Goal: Task Accomplishment & Management: Manage account settings

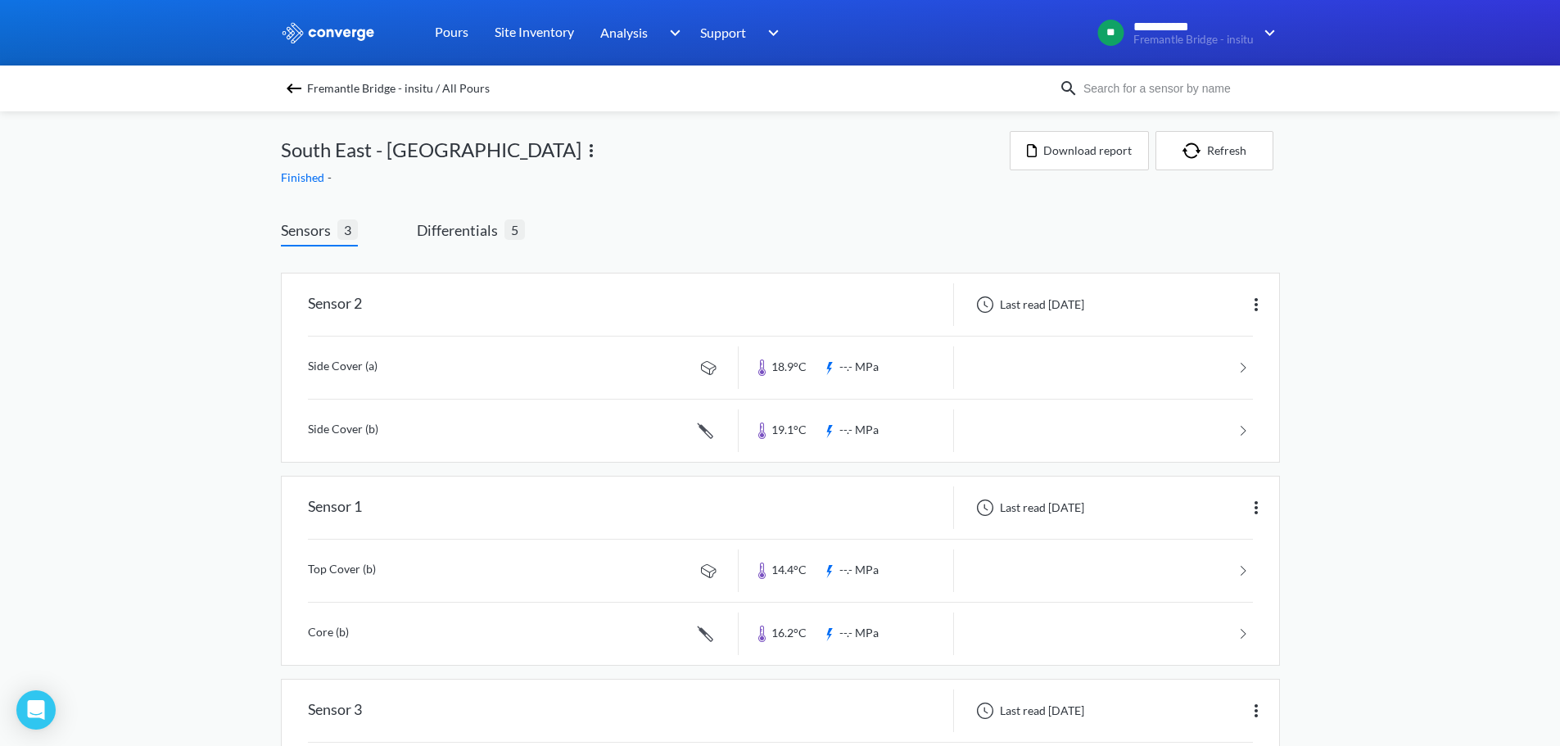
click at [397, 100] on div "Fremantle Bridge - insitu / All Pours" at bounding box center [780, 88] width 1560 height 46
click at [400, 84] on span "Fremantle Bridge - insitu / All Pours" at bounding box center [398, 88] width 183 height 23
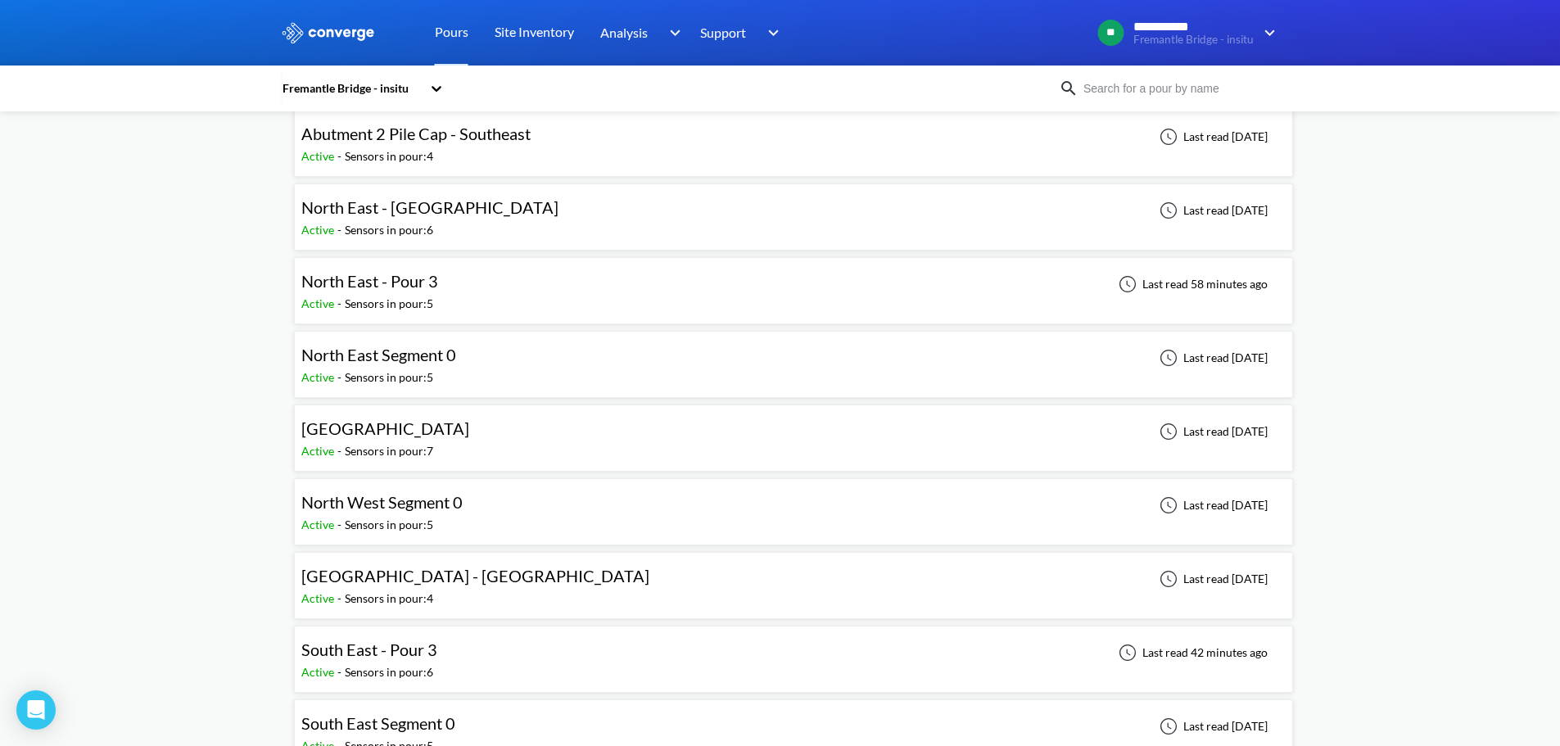
scroll to position [246, 0]
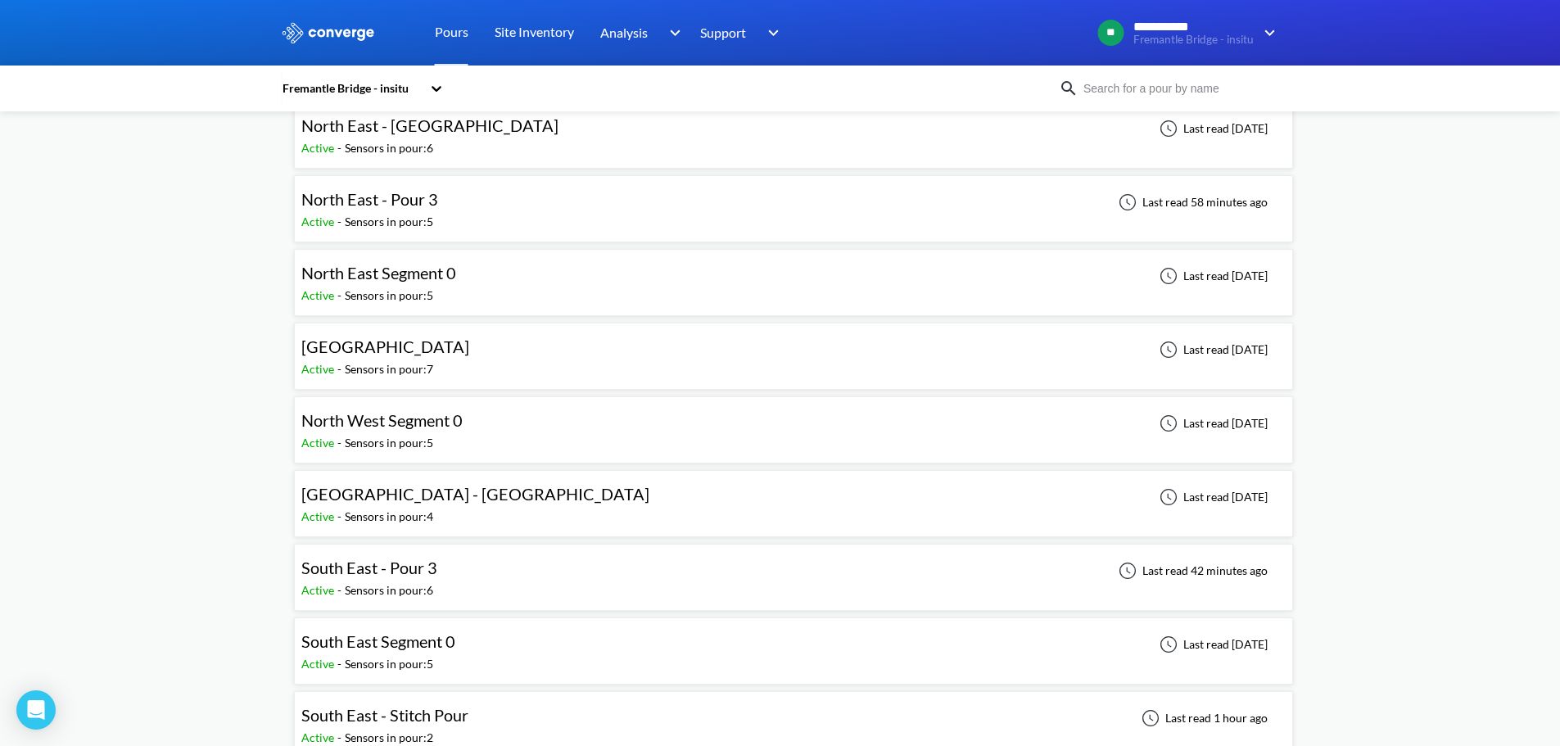
click at [430, 554] on div "South East - Pour 3 Active - Sensors in pour: 6 Last read 42 minutes ago" at bounding box center [793, 577] width 984 height 52
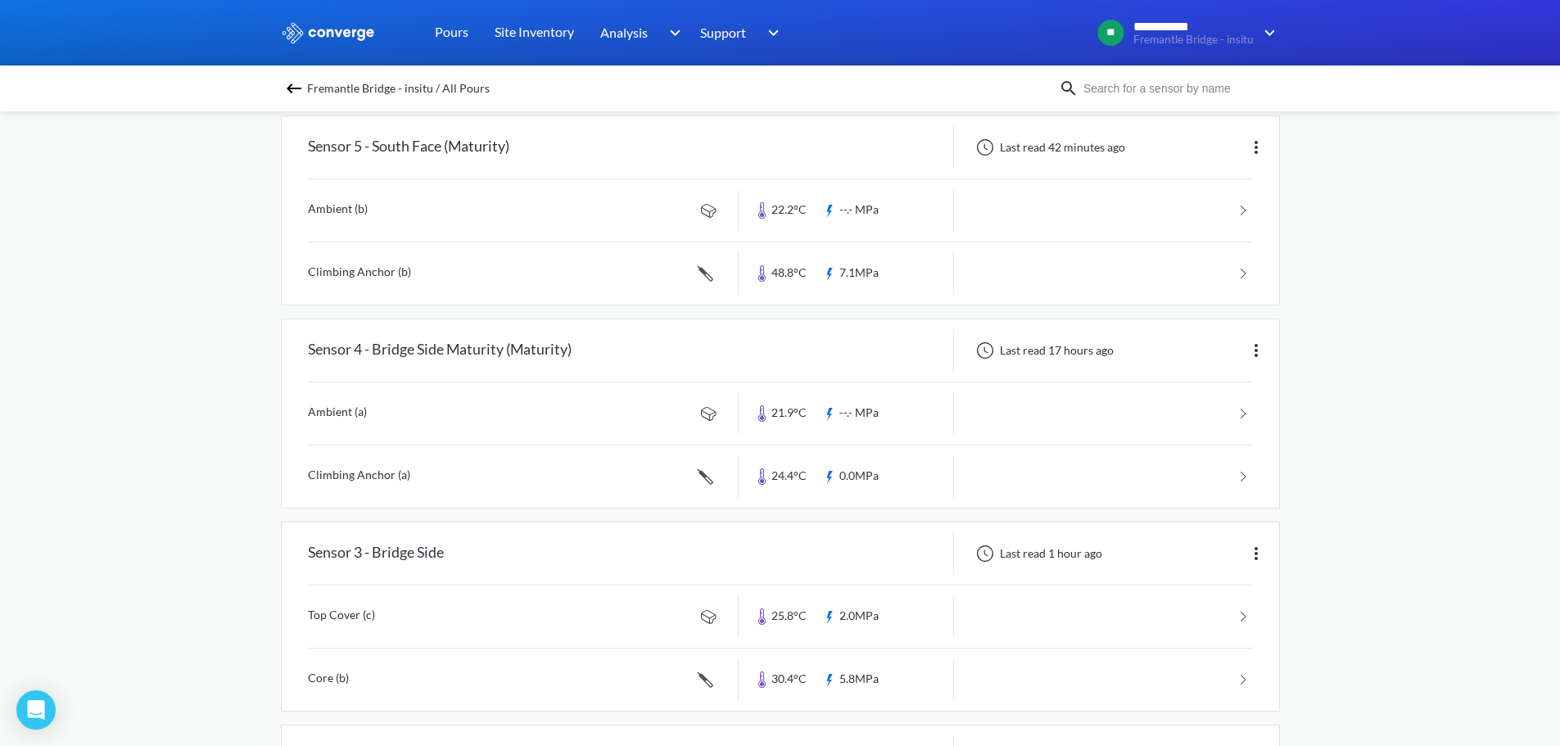
scroll to position [355, 0]
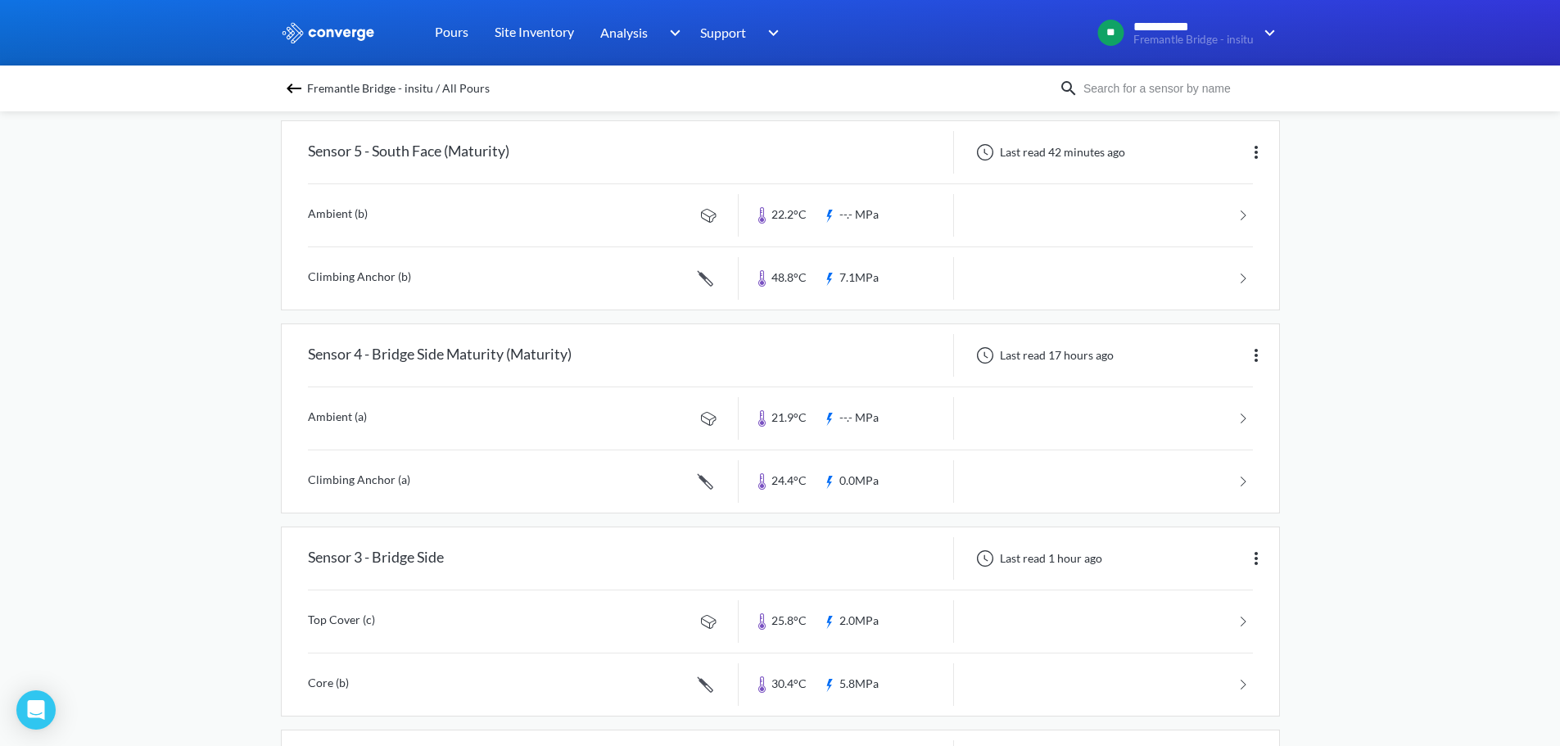
click at [169, 321] on div "**********" at bounding box center [780, 400] width 1560 height 1510
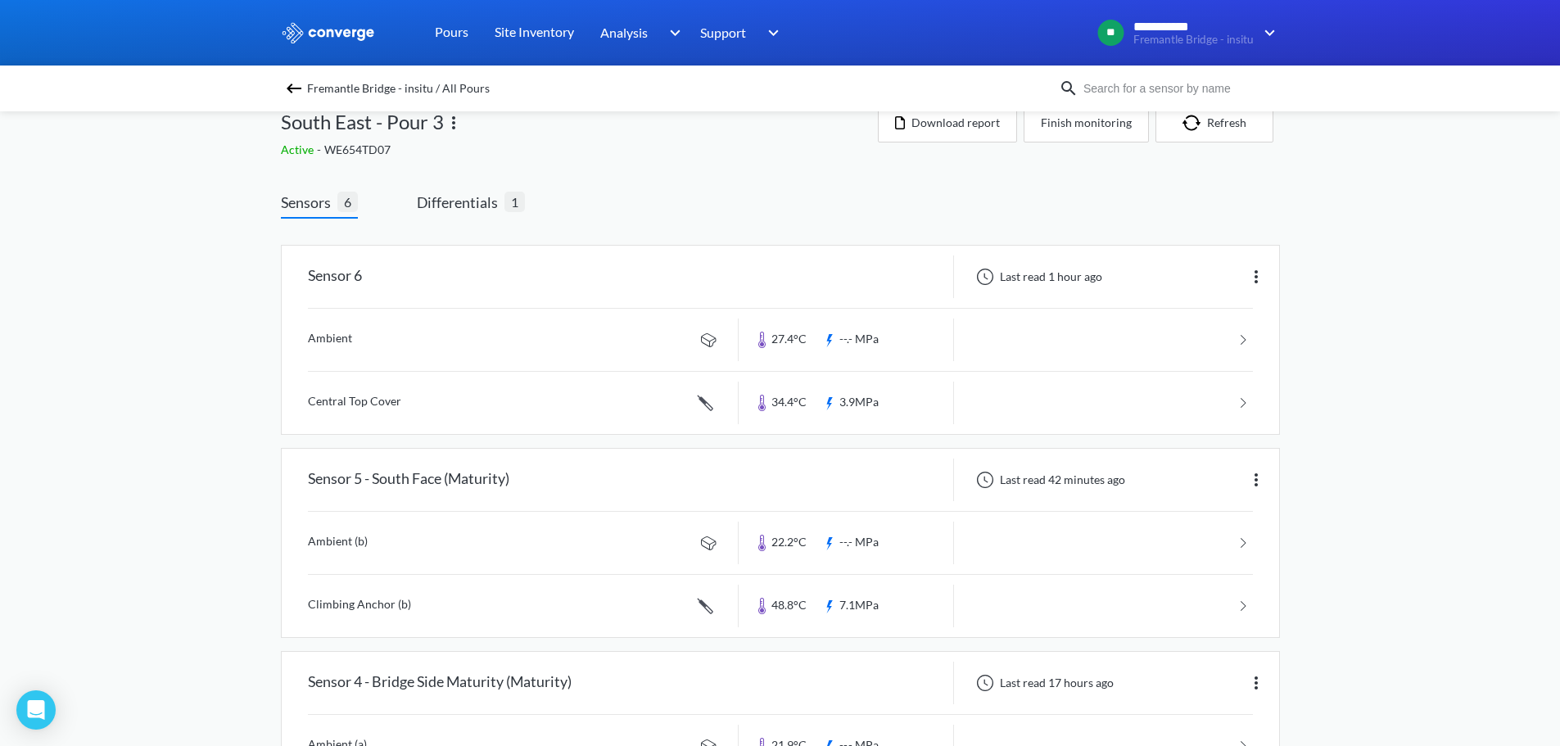
scroll to position [0, 0]
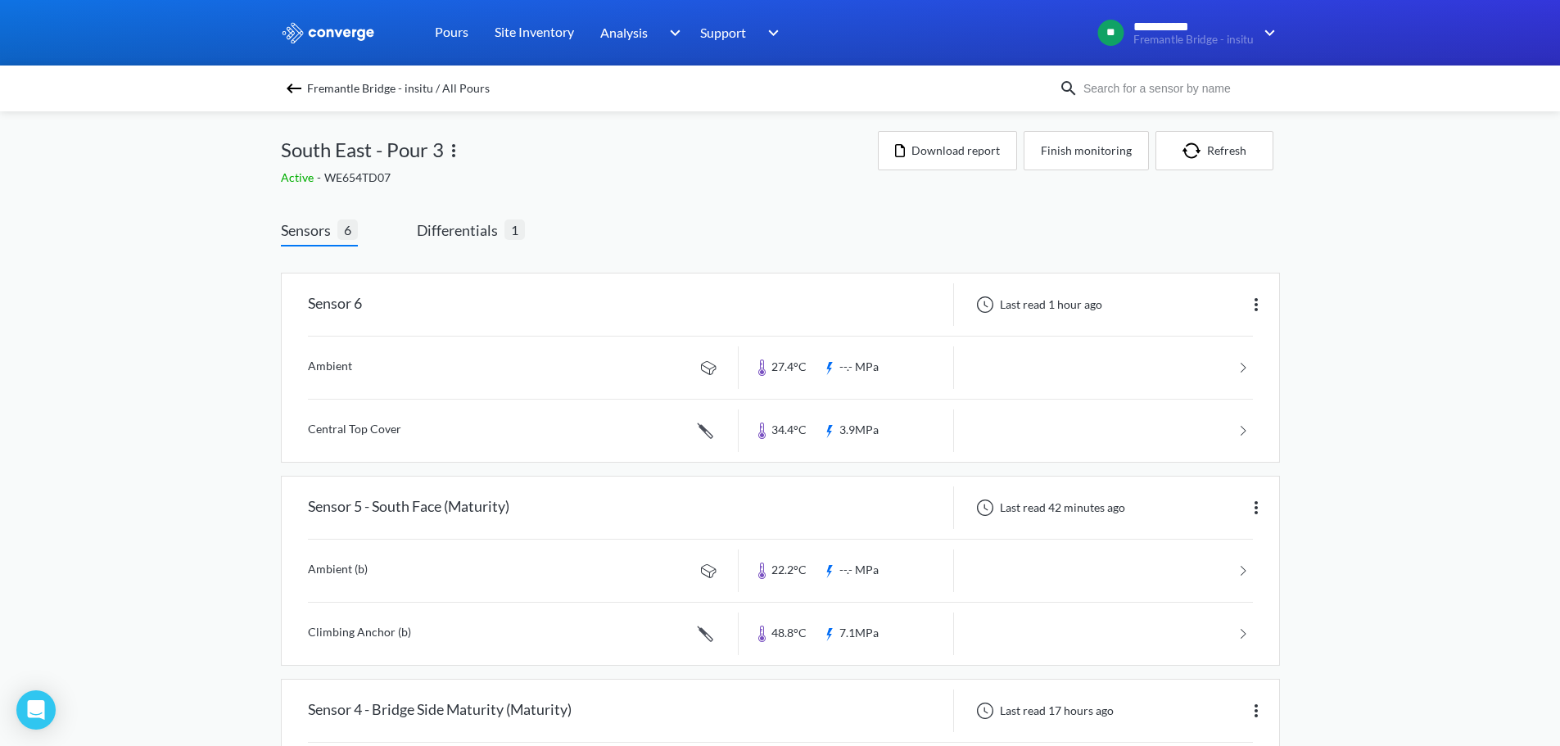
click at [388, 238] on div "Sensors 6 Differentials 1" at bounding box center [403, 233] width 244 height 28
click at [240, 351] on div "**********" at bounding box center [780, 755] width 1560 height 1510
click at [231, 409] on div "**********" at bounding box center [780, 755] width 1560 height 1510
click at [1304, 354] on div "**********" at bounding box center [780, 755] width 1560 height 1510
click at [1299, 416] on div "**********" at bounding box center [780, 755] width 1560 height 1510
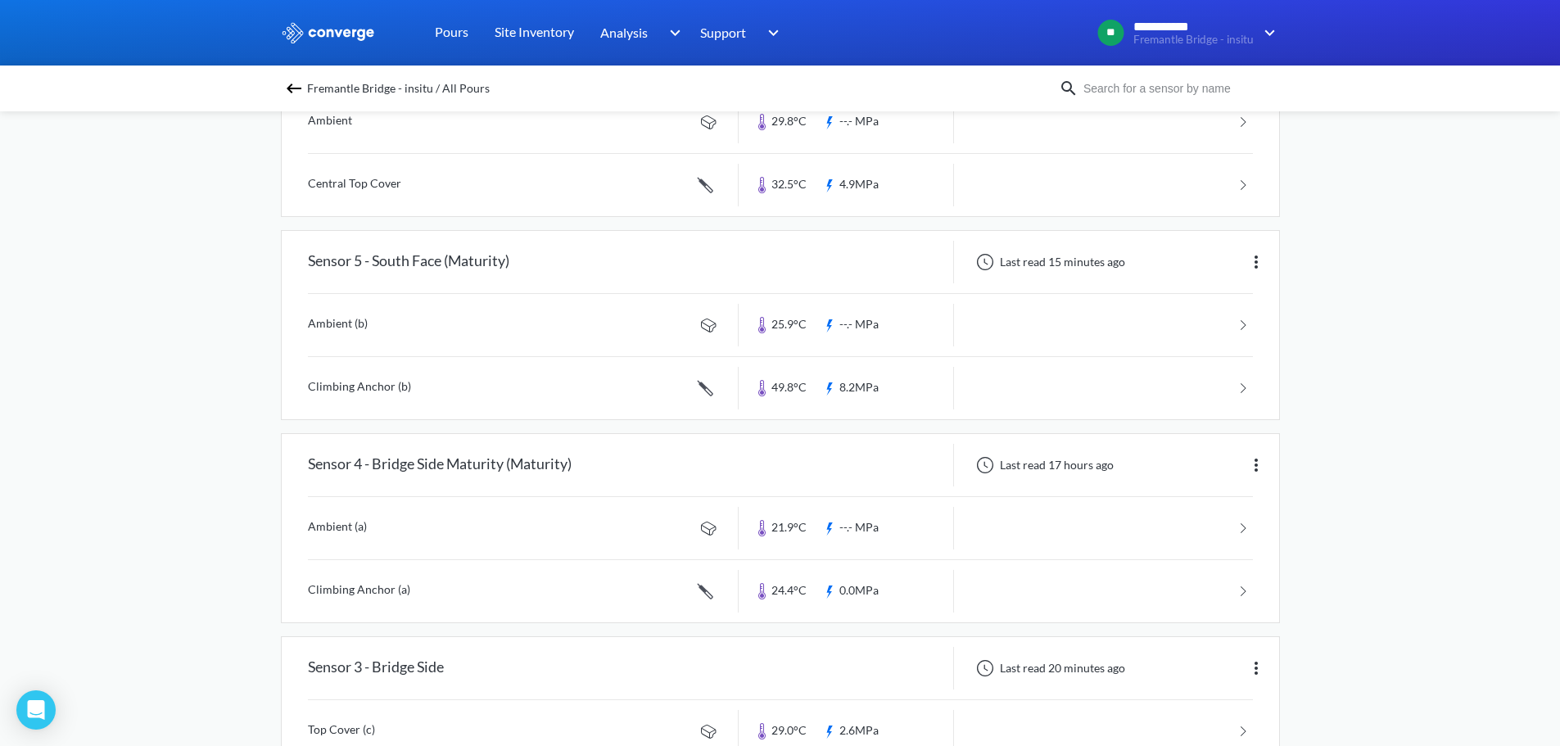
scroll to position [327, 0]
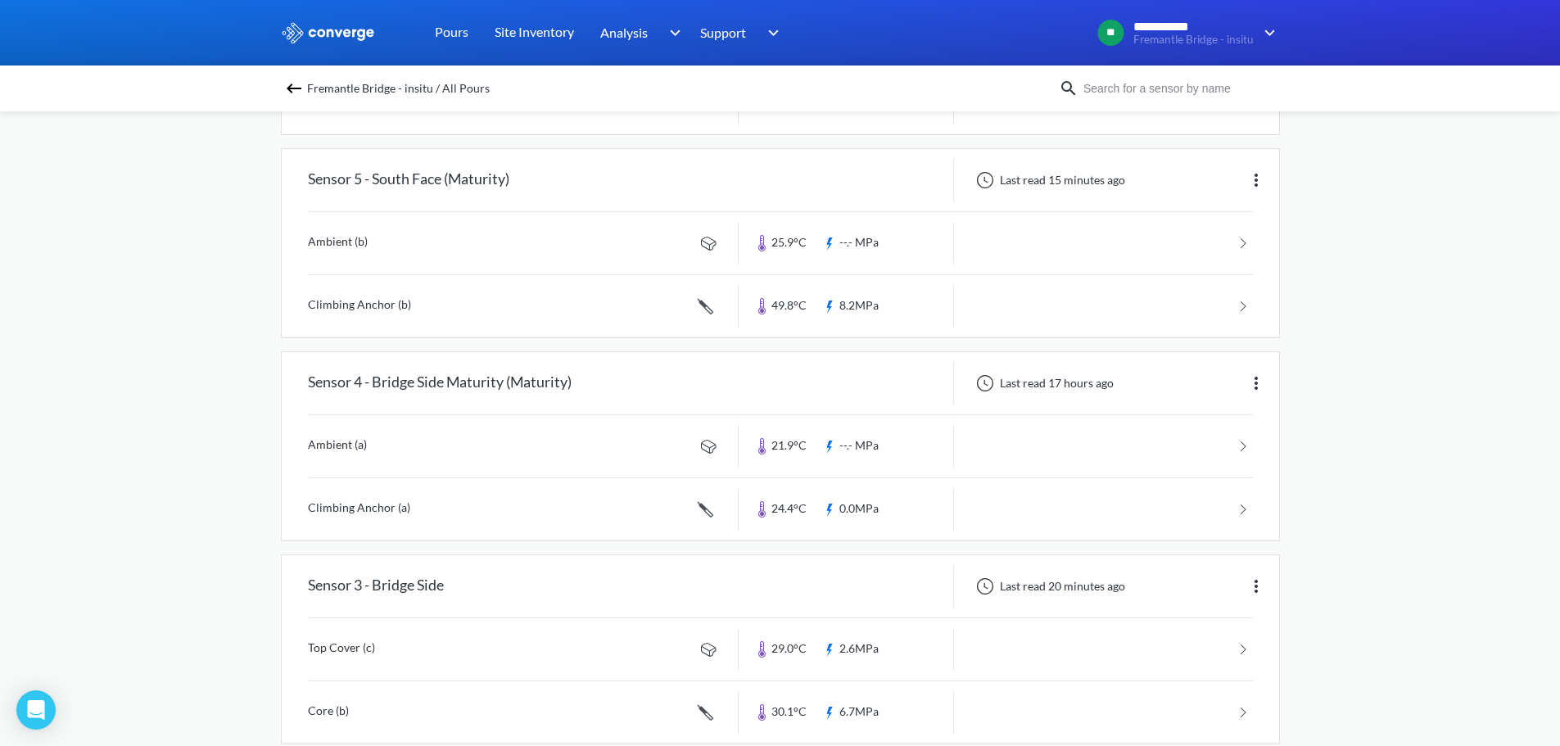
click at [1415, 305] on div "**********" at bounding box center [780, 428] width 1560 height 1510
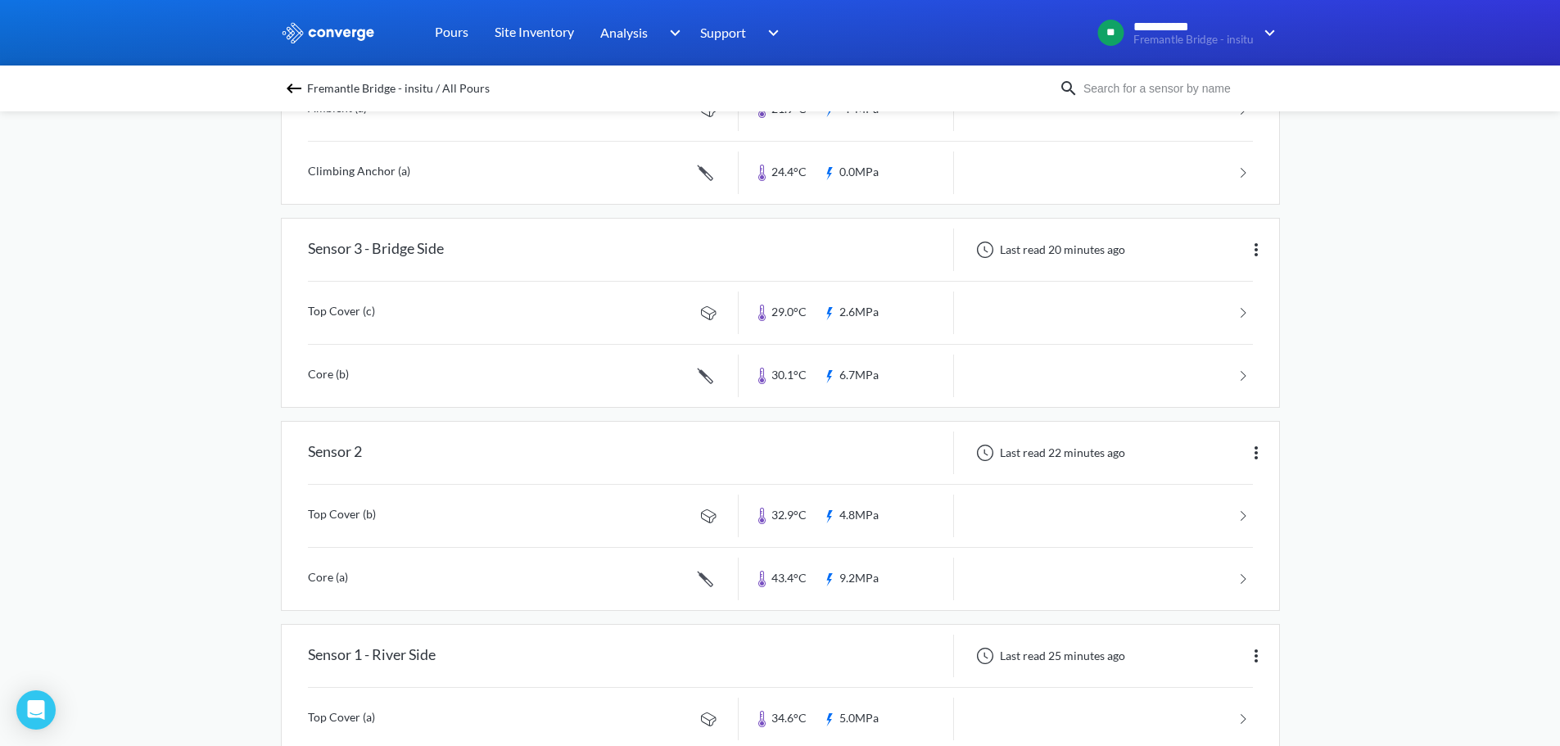
scroll to position [765, 0]
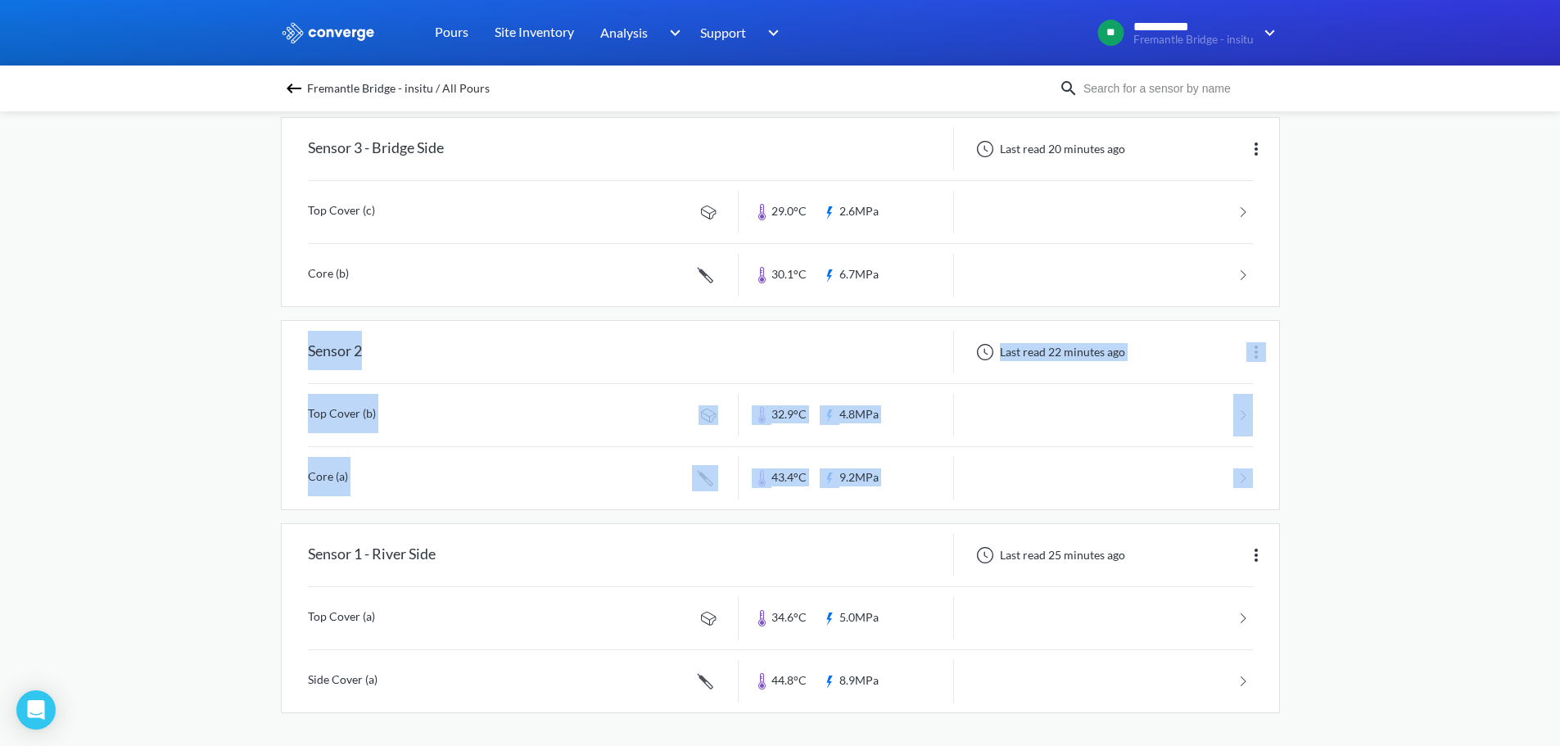
drag, startPoint x: 1431, startPoint y: 476, endPoint x: 239, endPoint y: 344, distance: 1199.2
drag, startPoint x: 226, startPoint y: 345, endPoint x: 1320, endPoint y: 492, distance: 1103.6
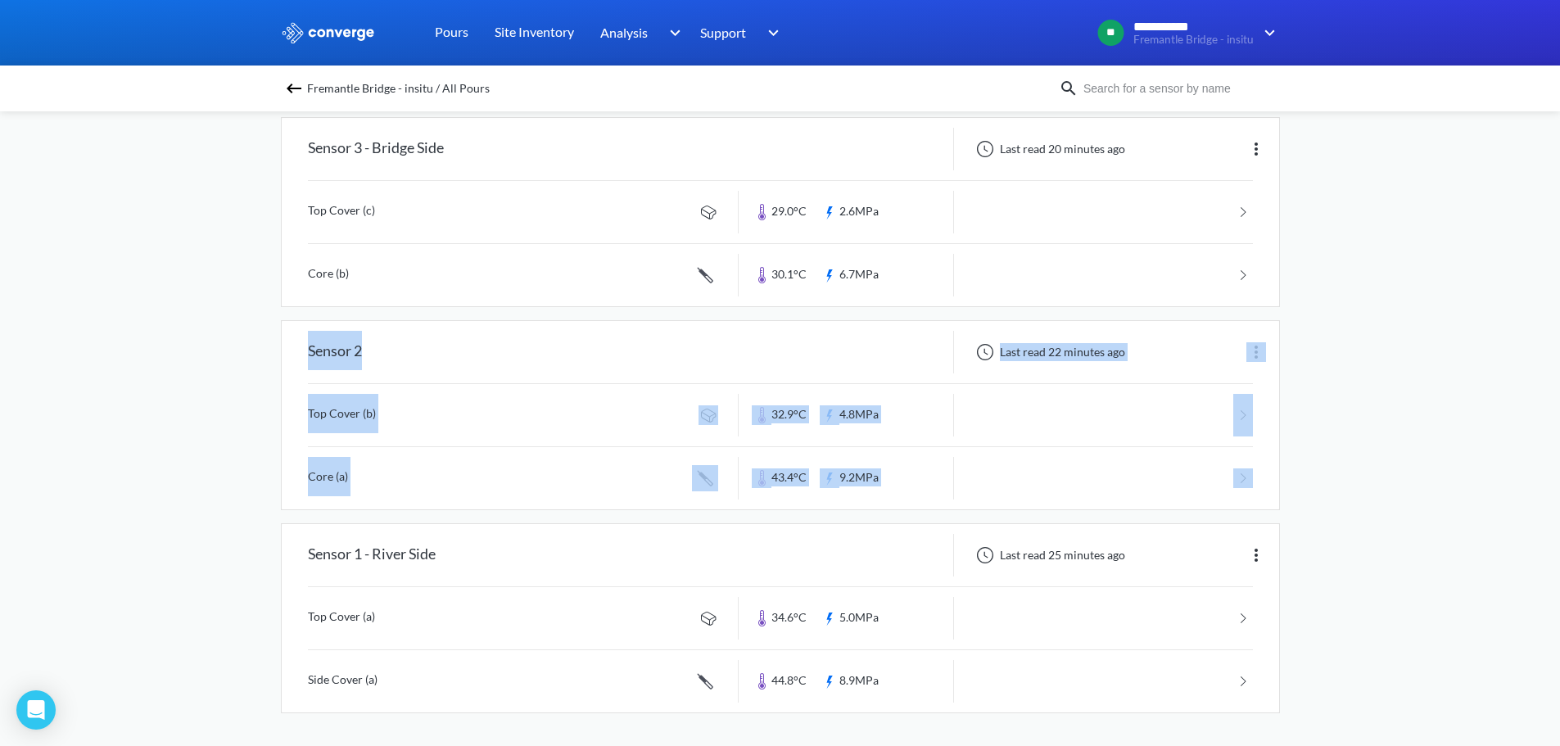
drag, startPoint x: 1383, startPoint y: 485, endPoint x: 214, endPoint y: 355, distance: 1176.3
drag, startPoint x: 181, startPoint y: 471, endPoint x: 273, endPoint y: 576, distance: 139.2
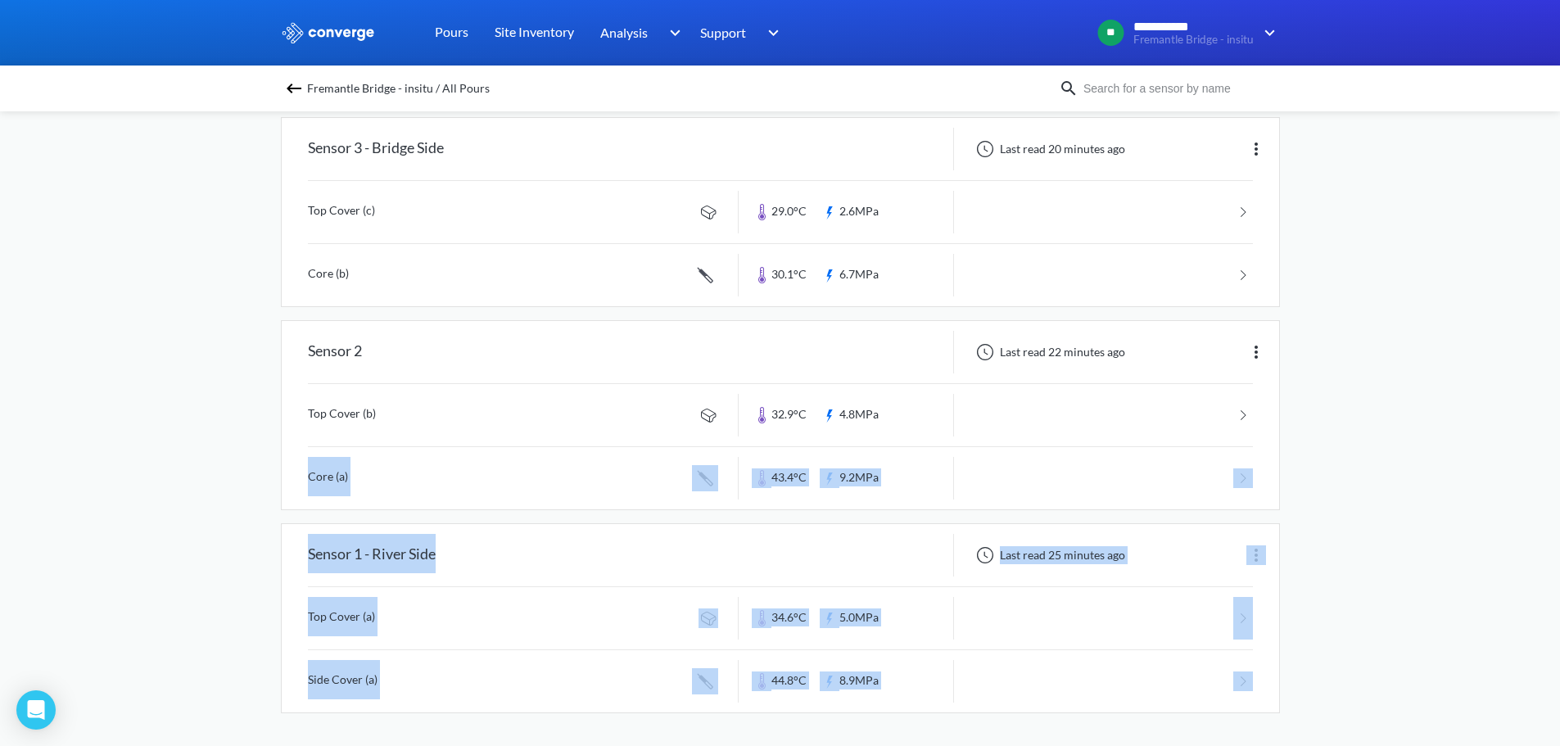
drag, startPoint x: 1402, startPoint y: 682, endPoint x: 243, endPoint y: 489, distance: 1175.2
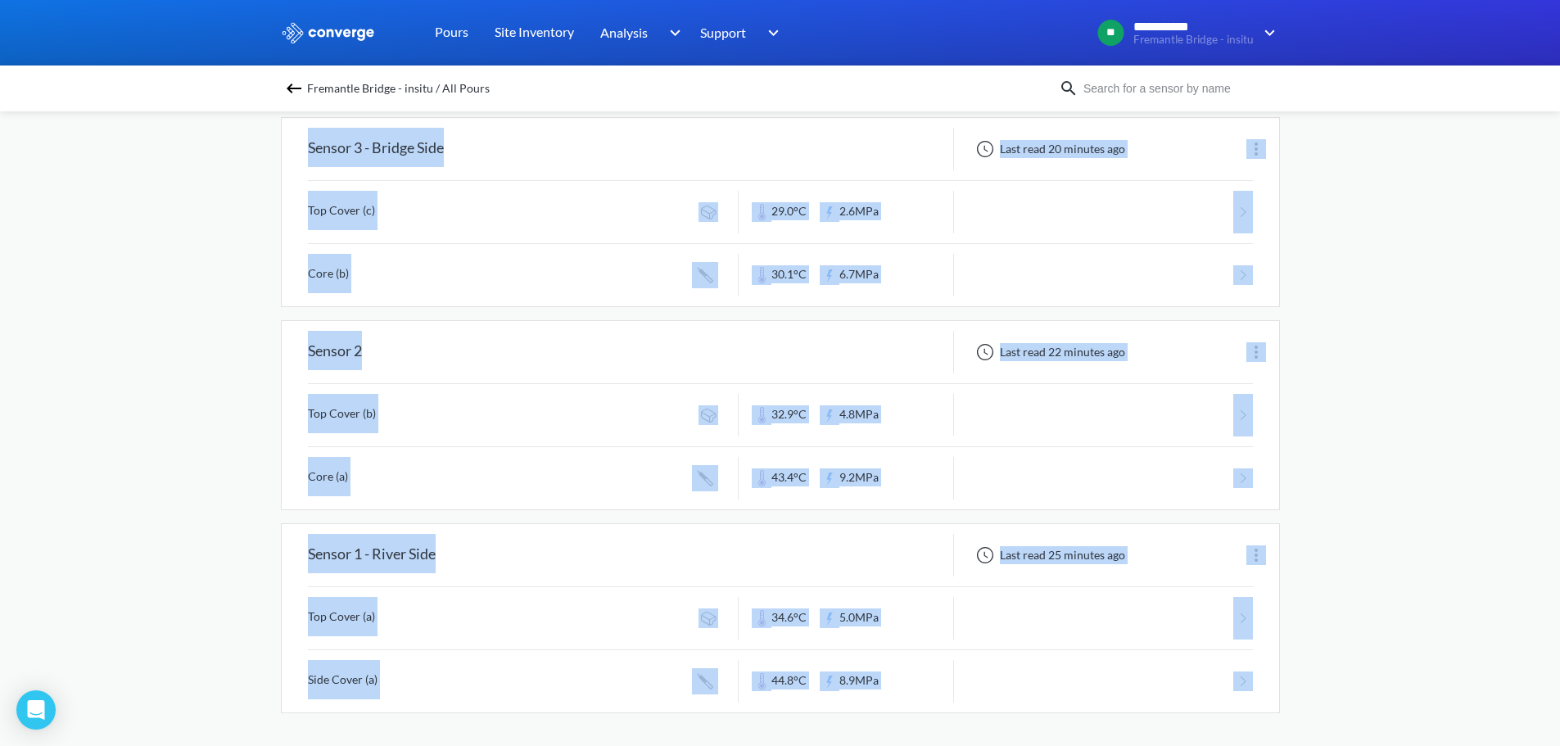
drag, startPoint x: 223, startPoint y: 168, endPoint x: 1292, endPoint y: 670, distance: 1180.3
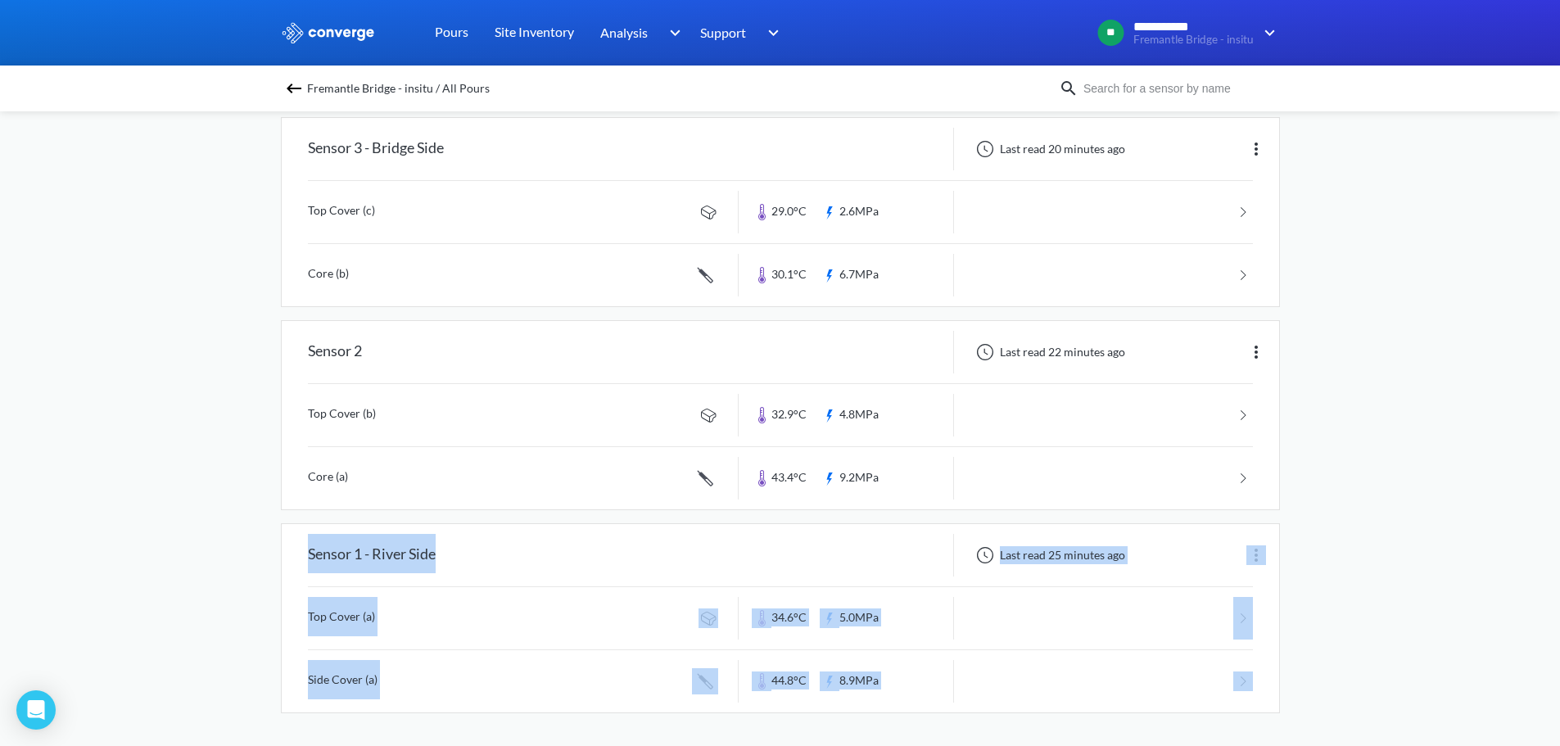
drag, startPoint x: 1325, startPoint y: 661, endPoint x: 251, endPoint y: 565, distance: 1078.4
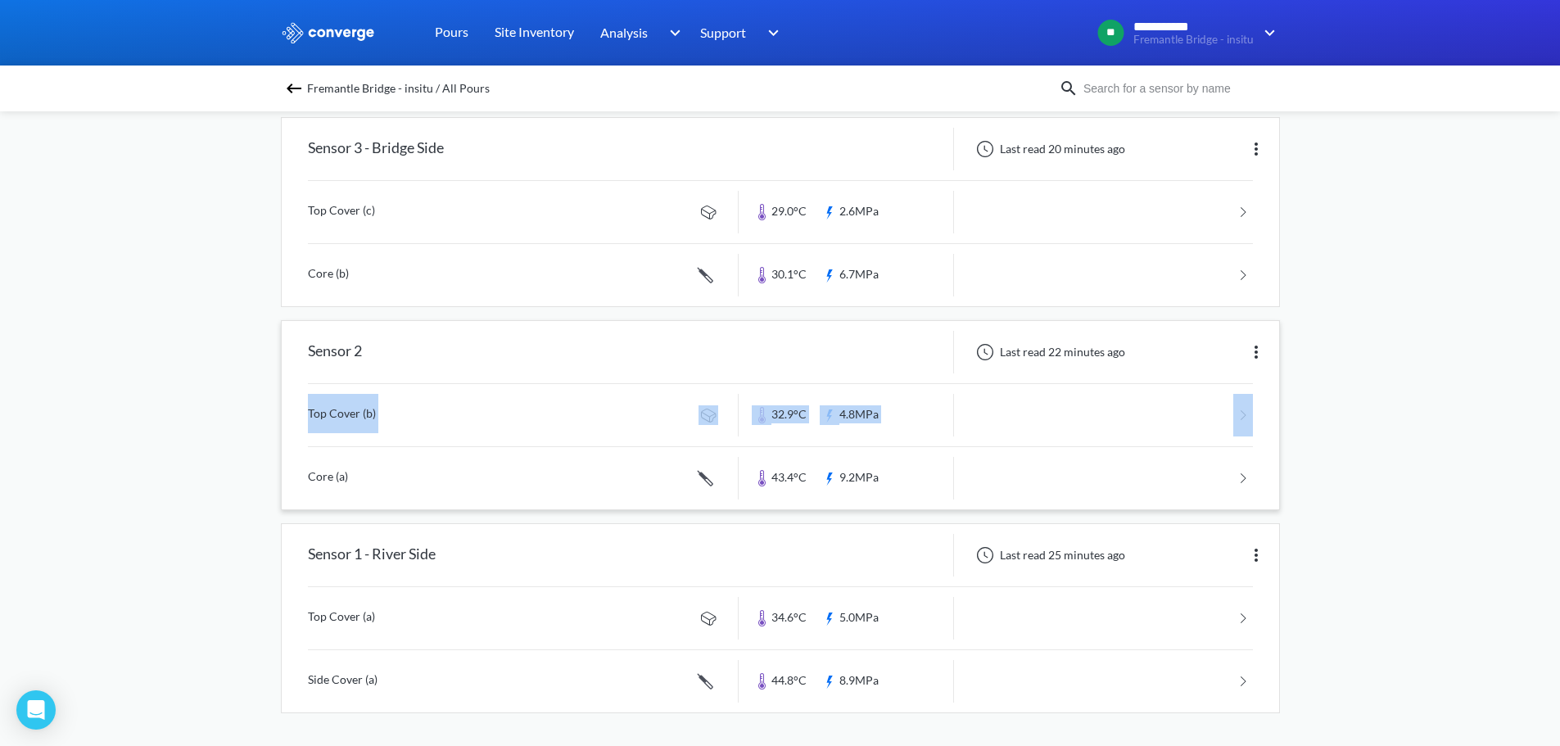
drag, startPoint x: 200, startPoint y: 479, endPoint x: 1111, endPoint y: 406, distance: 914.1
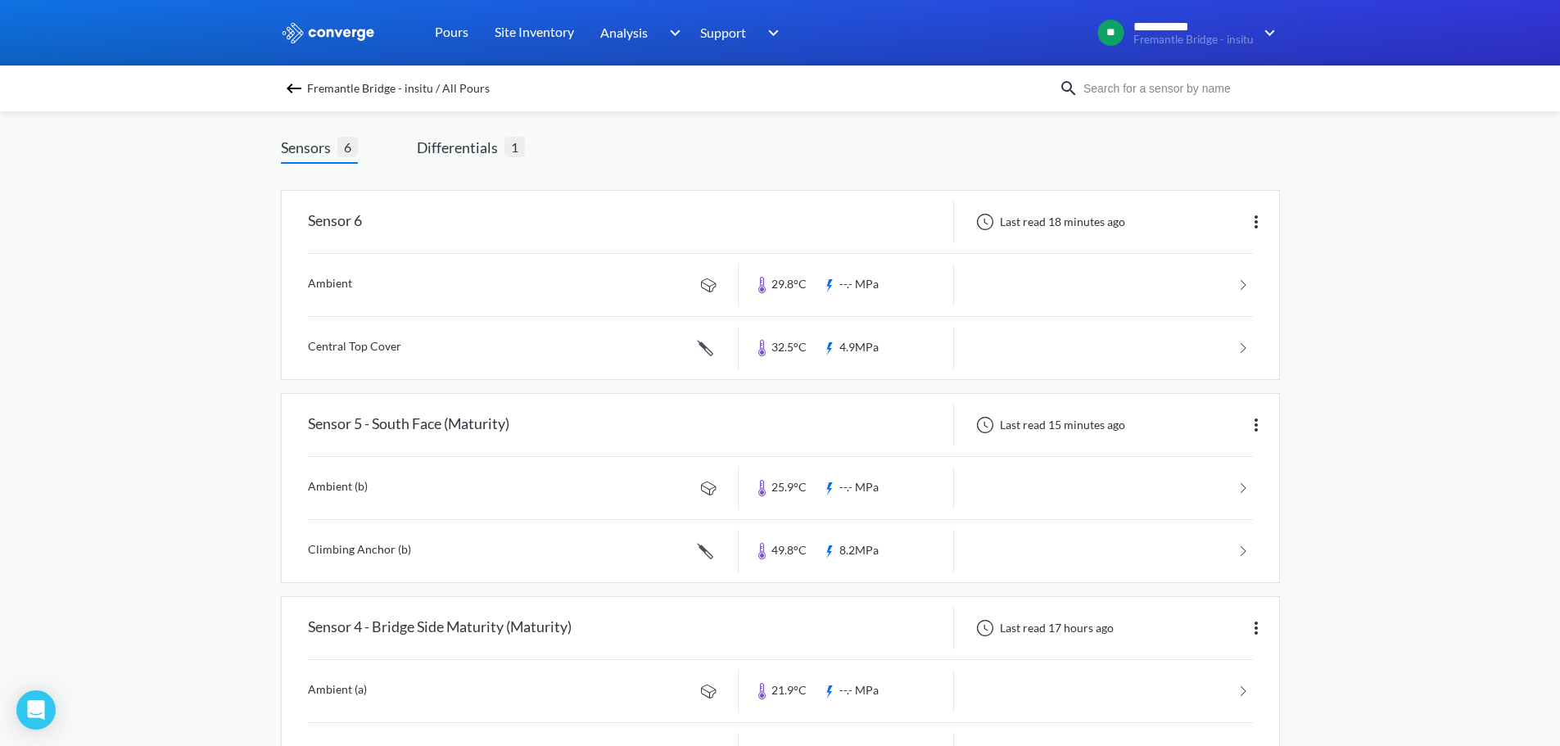
scroll to position [192, 0]
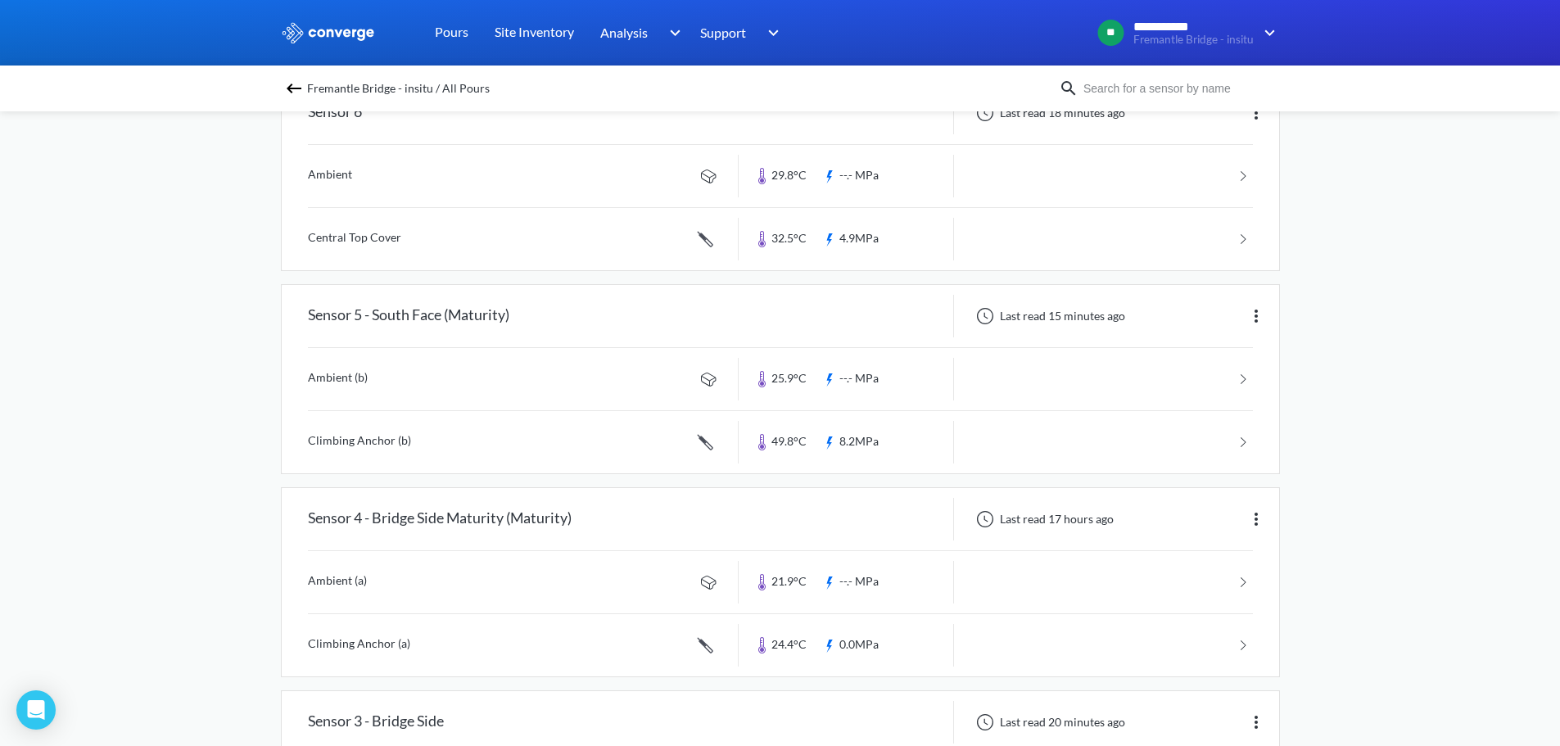
click at [395, 83] on span "Fremantle Bridge - insitu / All Pours" at bounding box center [398, 88] width 183 height 23
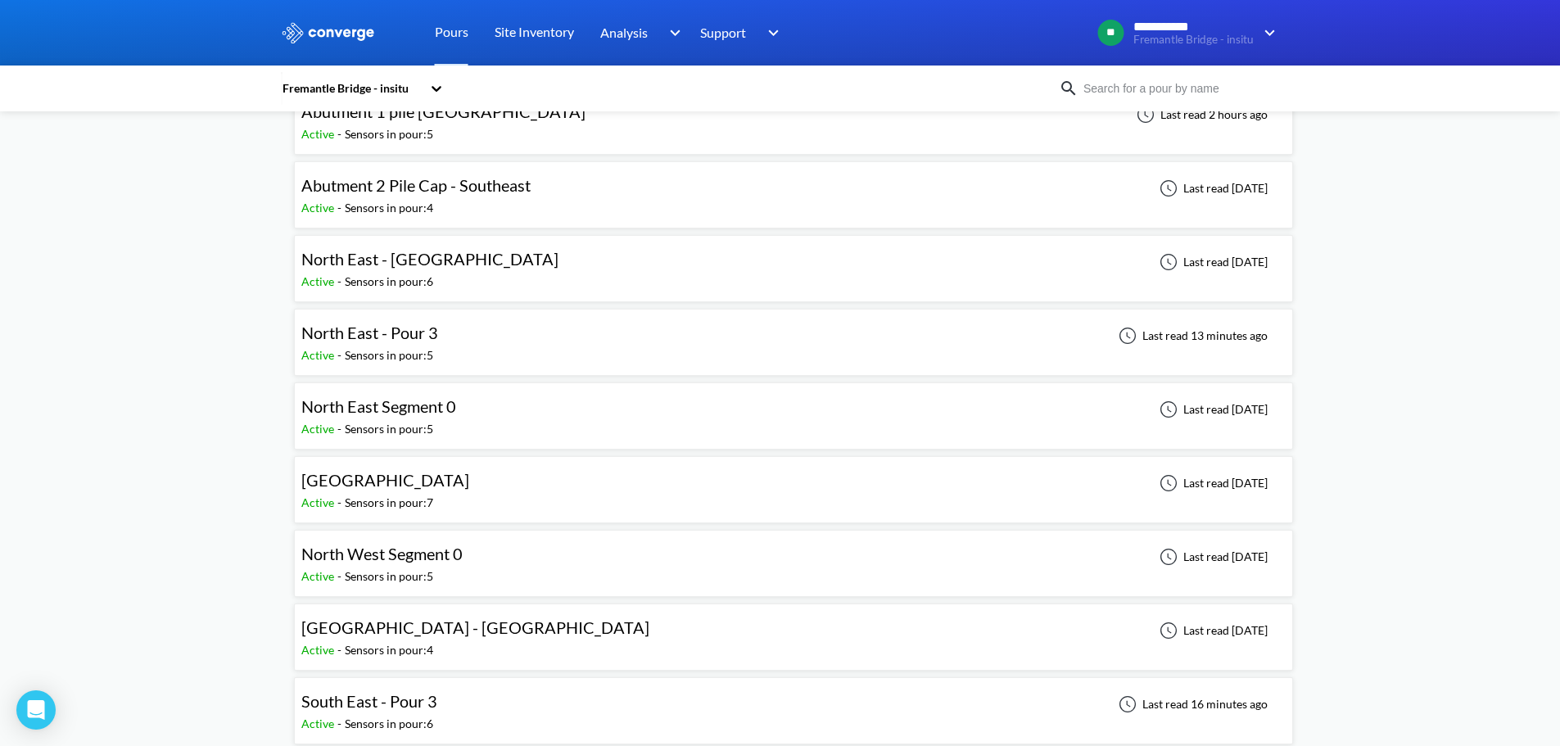
scroll to position [491, 0]
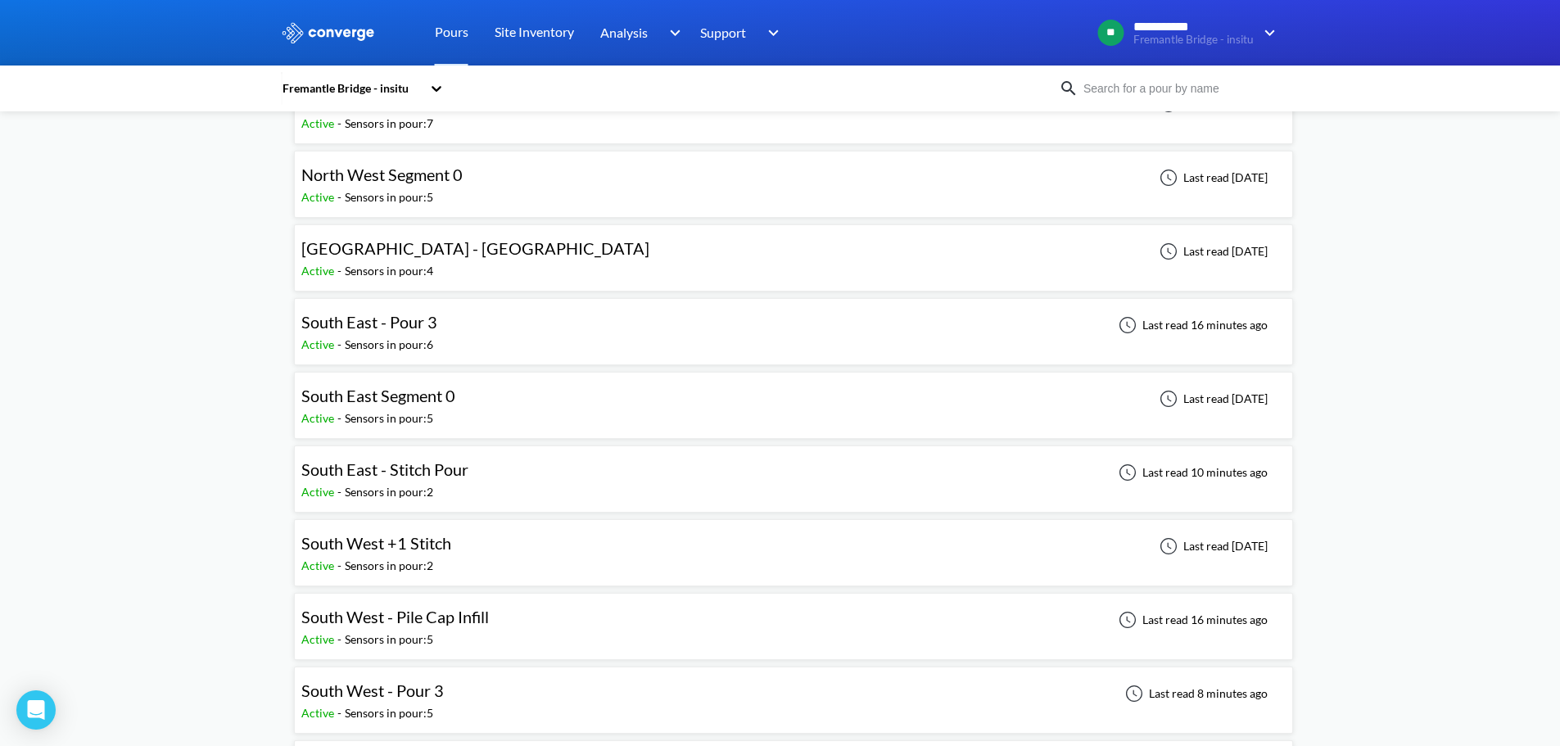
click at [466, 337] on div "South East - Pour 3 Active - Sensors in pour: 6 Last read 16 minutes ago" at bounding box center [793, 331] width 984 height 52
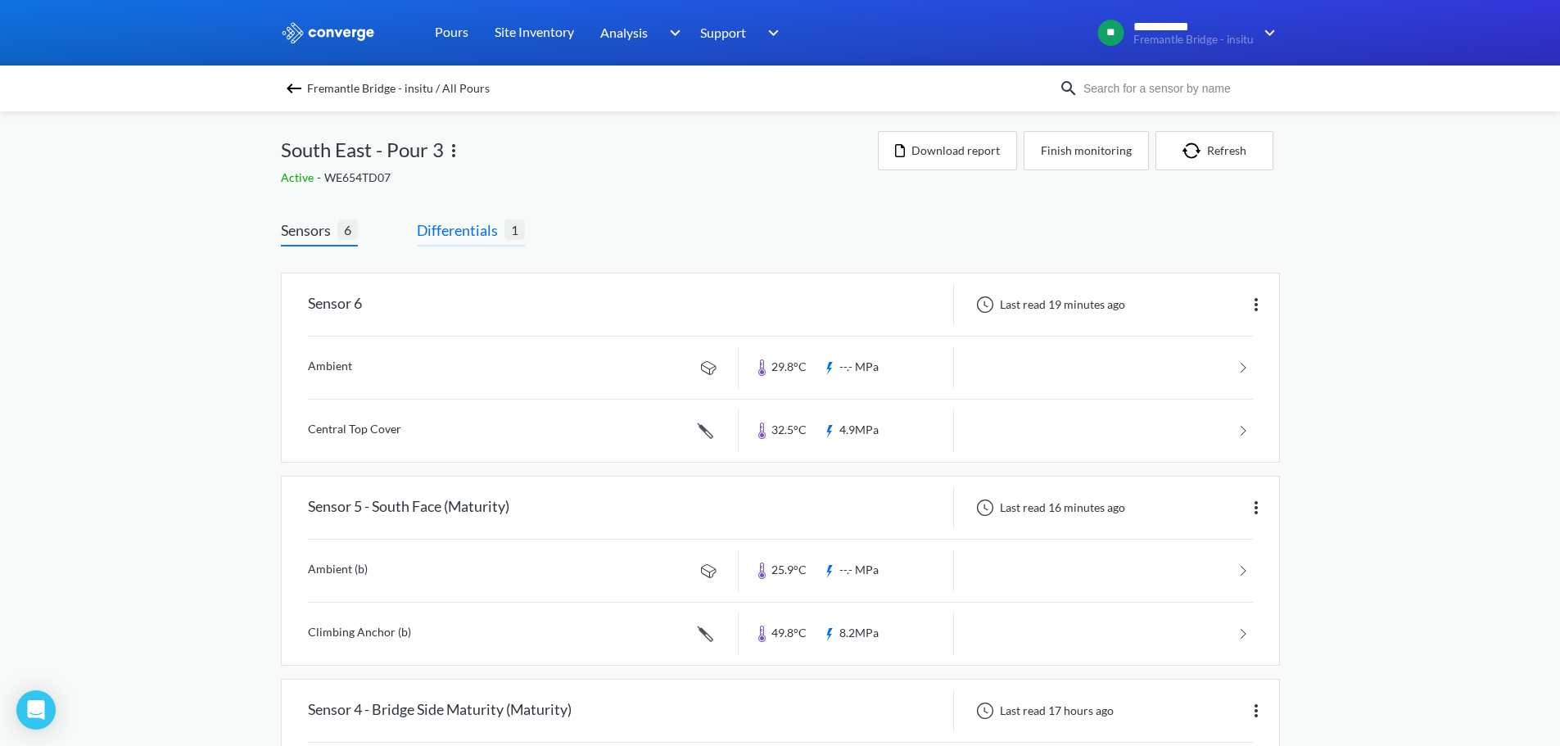
click at [482, 234] on span "Differentials" at bounding box center [461, 230] width 88 height 23
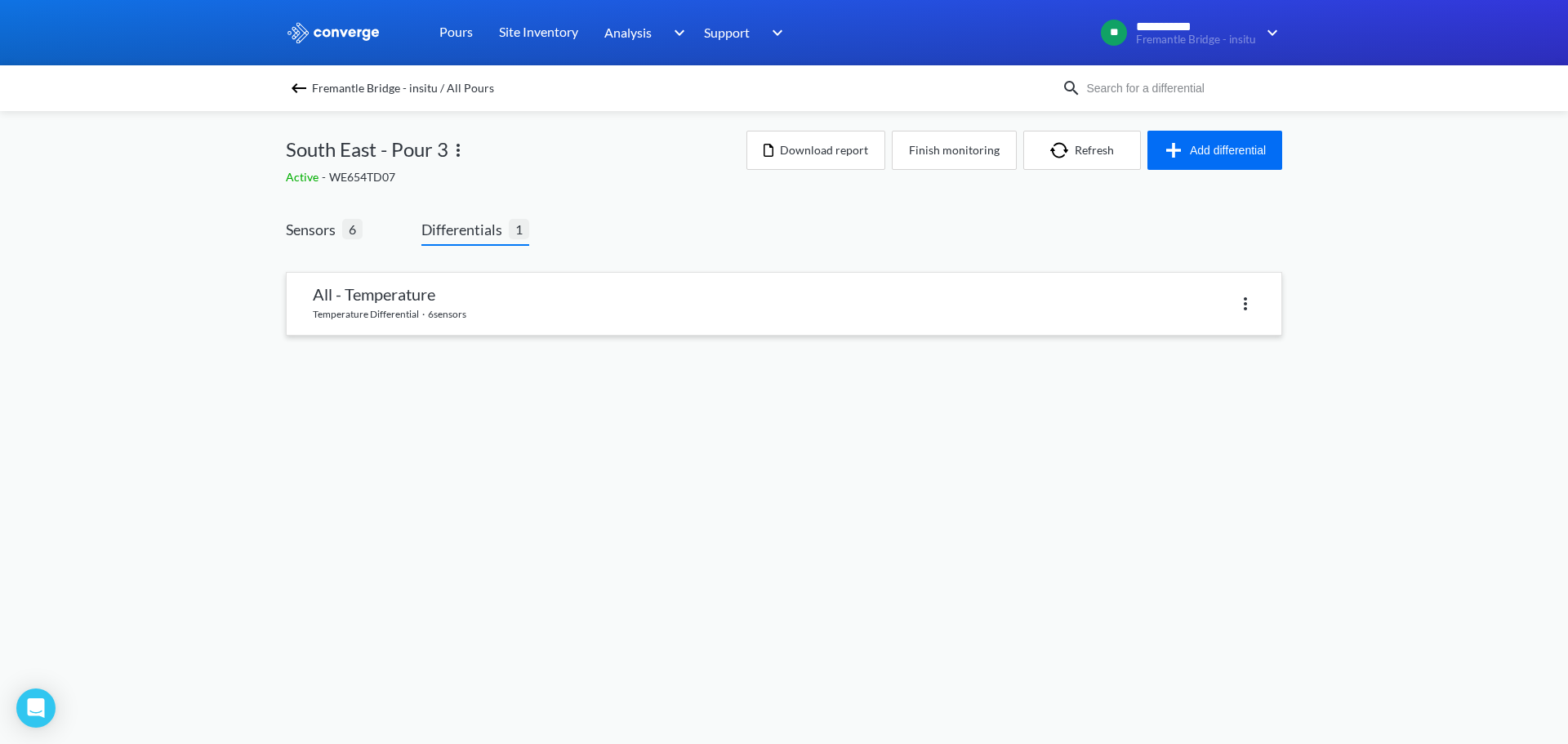
click at [485, 300] on link at bounding box center [783, 303] width 994 height 62
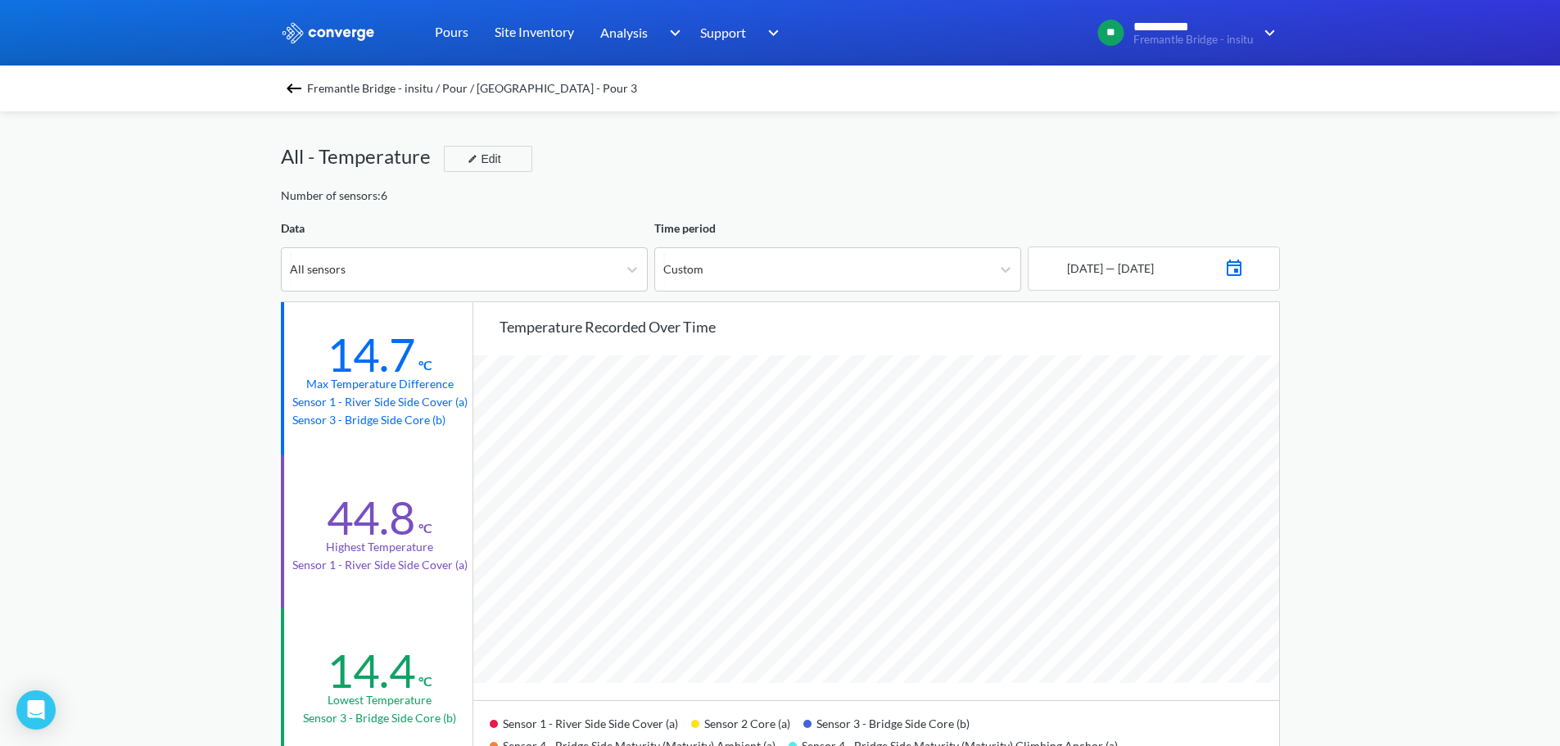
scroll to position [1371, 1560]
click at [553, 278] on div "All sensors" at bounding box center [450, 269] width 336 height 43
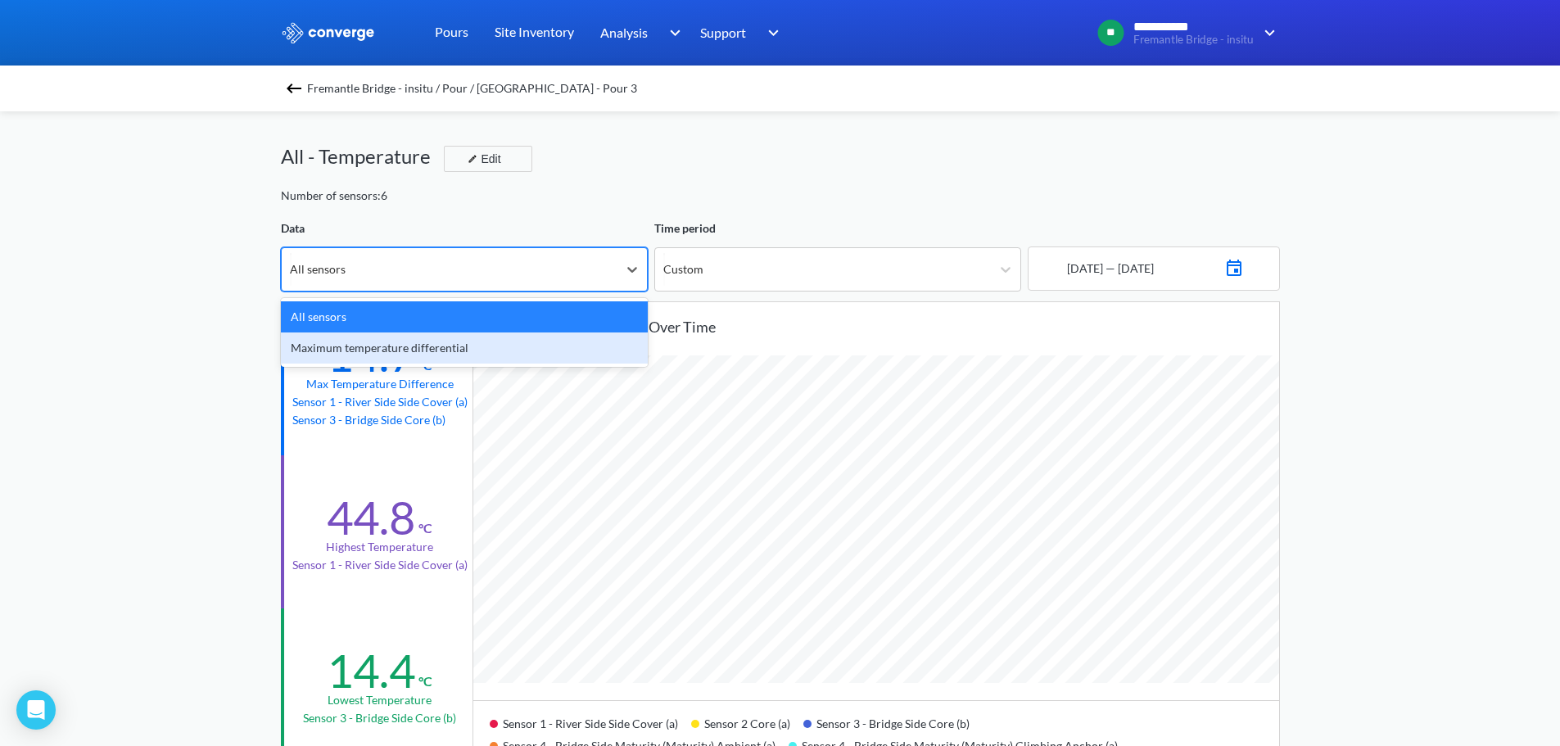
click at [354, 341] on div "Maximum temperature differential" at bounding box center [464, 347] width 367 height 31
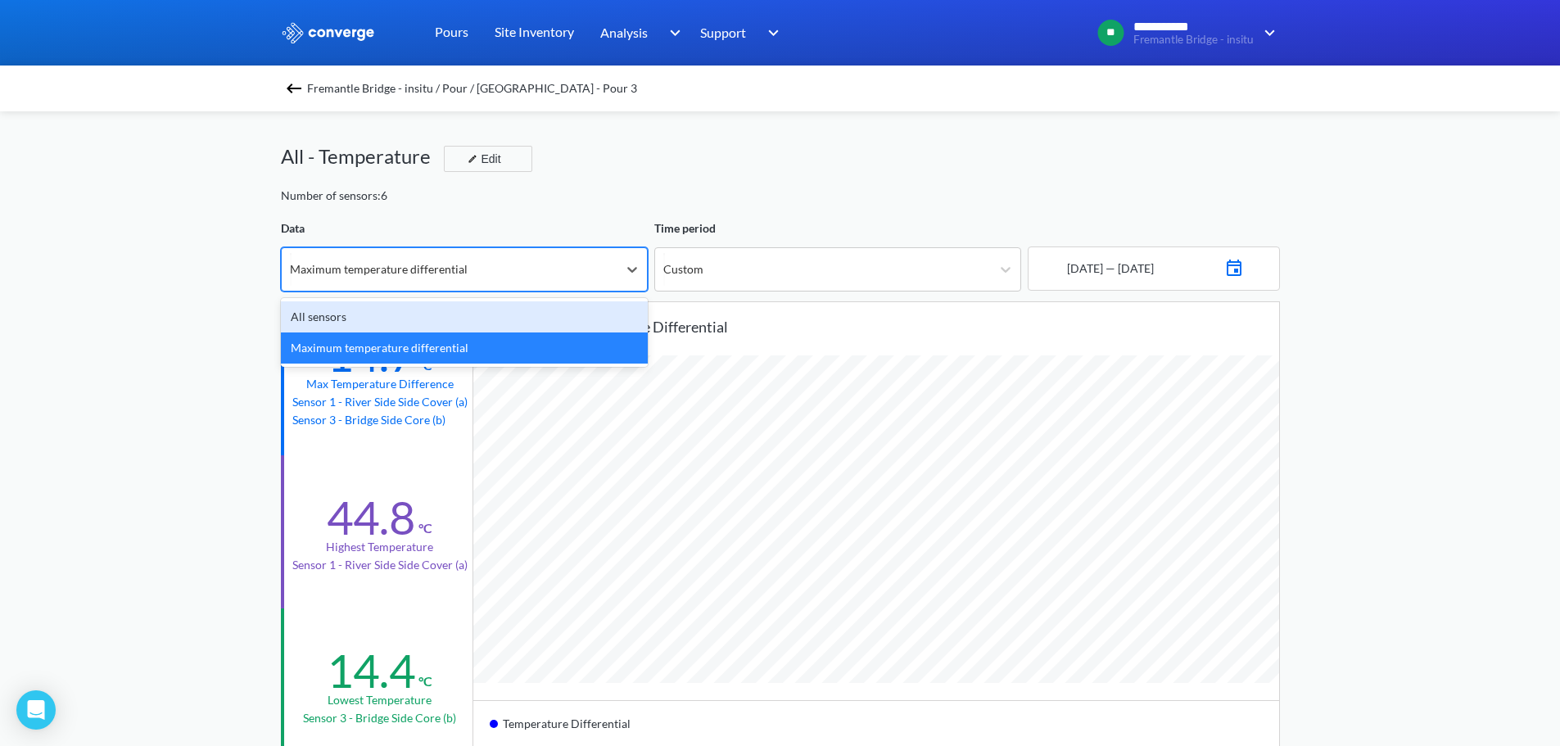
click at [580, 276] on div "Maximum temperature differential" at bounding box center [450, 269] width 336 height 43
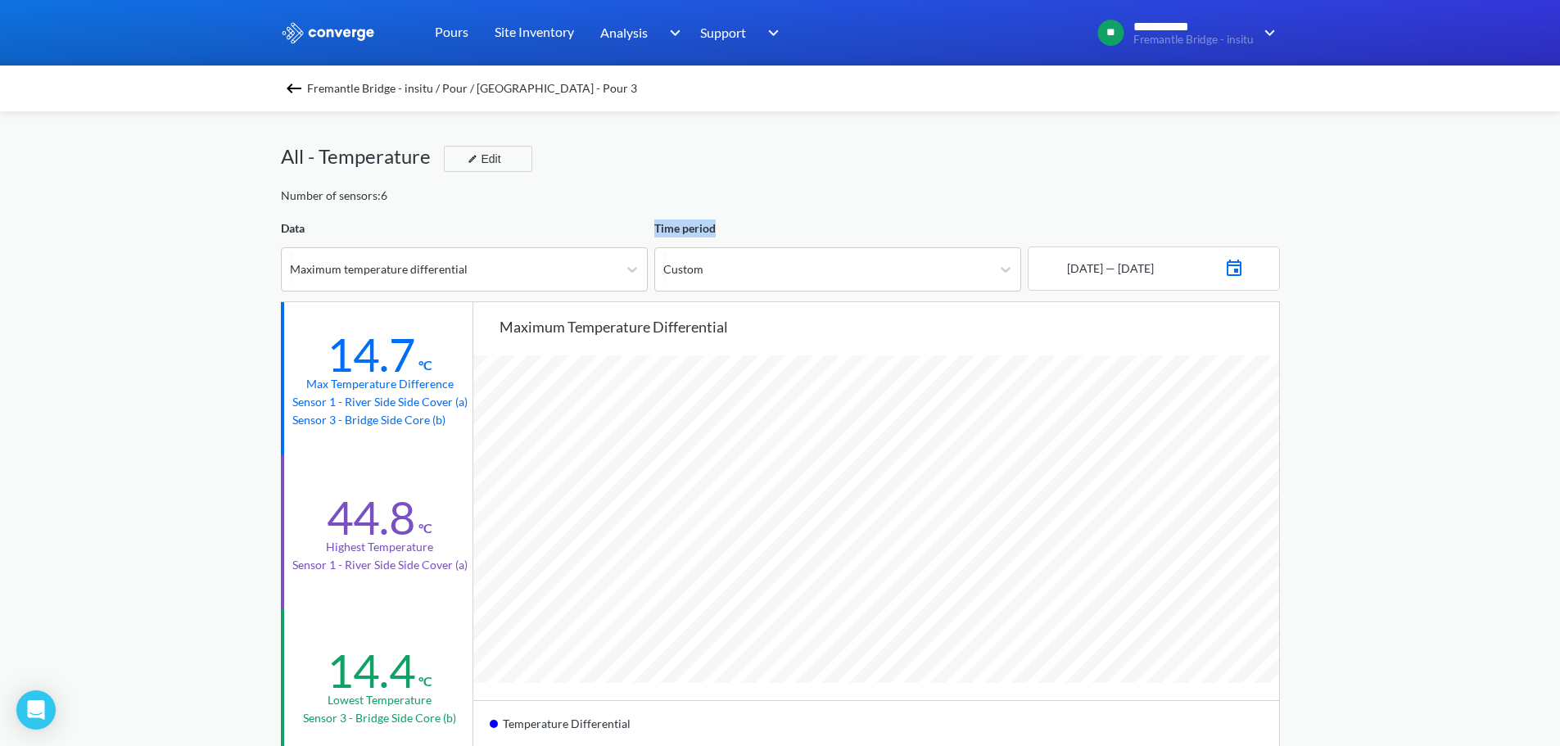
drag, startPoint x: 724, startPoint y: 228, endPoint x: 652, endPoint y: 230, distance: 71.3
click at [652, 230] on div "Time period Custom" at bounding box center [834, 255] width 373 height 72
click at [736, 223] on div "Time period" at bounding box center [837, 228] width 367 height 18
drag, startPoint x: 725, startPoint y: 228, endPoint x: 278, endPoint y: 235, distance: 447.9
click at [278, 235] on div "**********" at bounding box center [780, 686] width 1560 height 1372
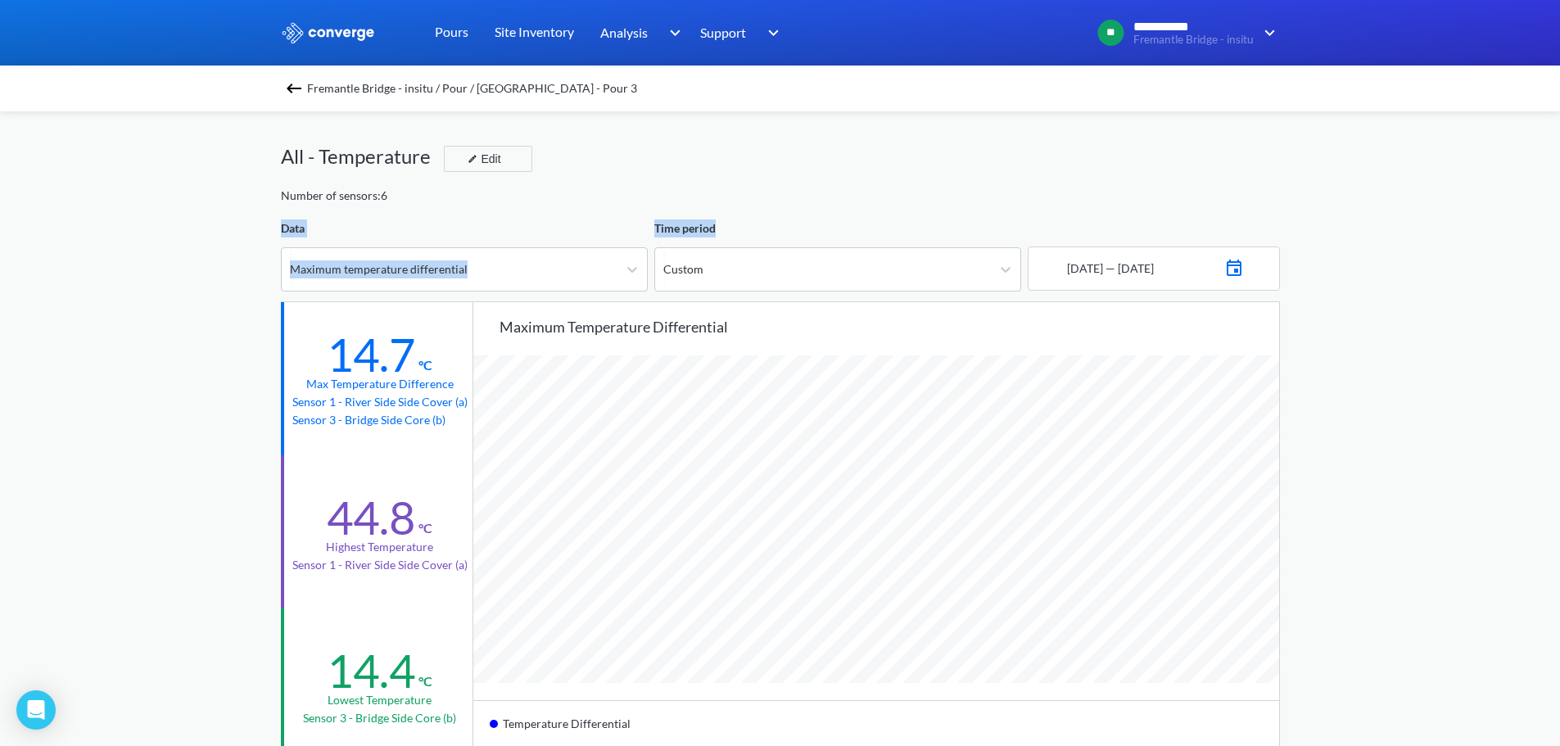
click at [278, 235] on div "**********" at bounding box center [780, 686] width 1560 height 1372
drag, startPoint x: 255, startPoint y: 272, endPoint x: 1322, endPoint y: 255, distance: 1066.8
click at [1310, 255] on div "**********" at bounding box center [780, 686] width 1560 height 1372
click at [1326, 257] on div "**********" at bounding box center [780, 686] width 1560 height 1372
drag, startPoint x: 1335, startPoint y: 275, endPoint x: 250, endPoint y: 232, distance: 1086.4
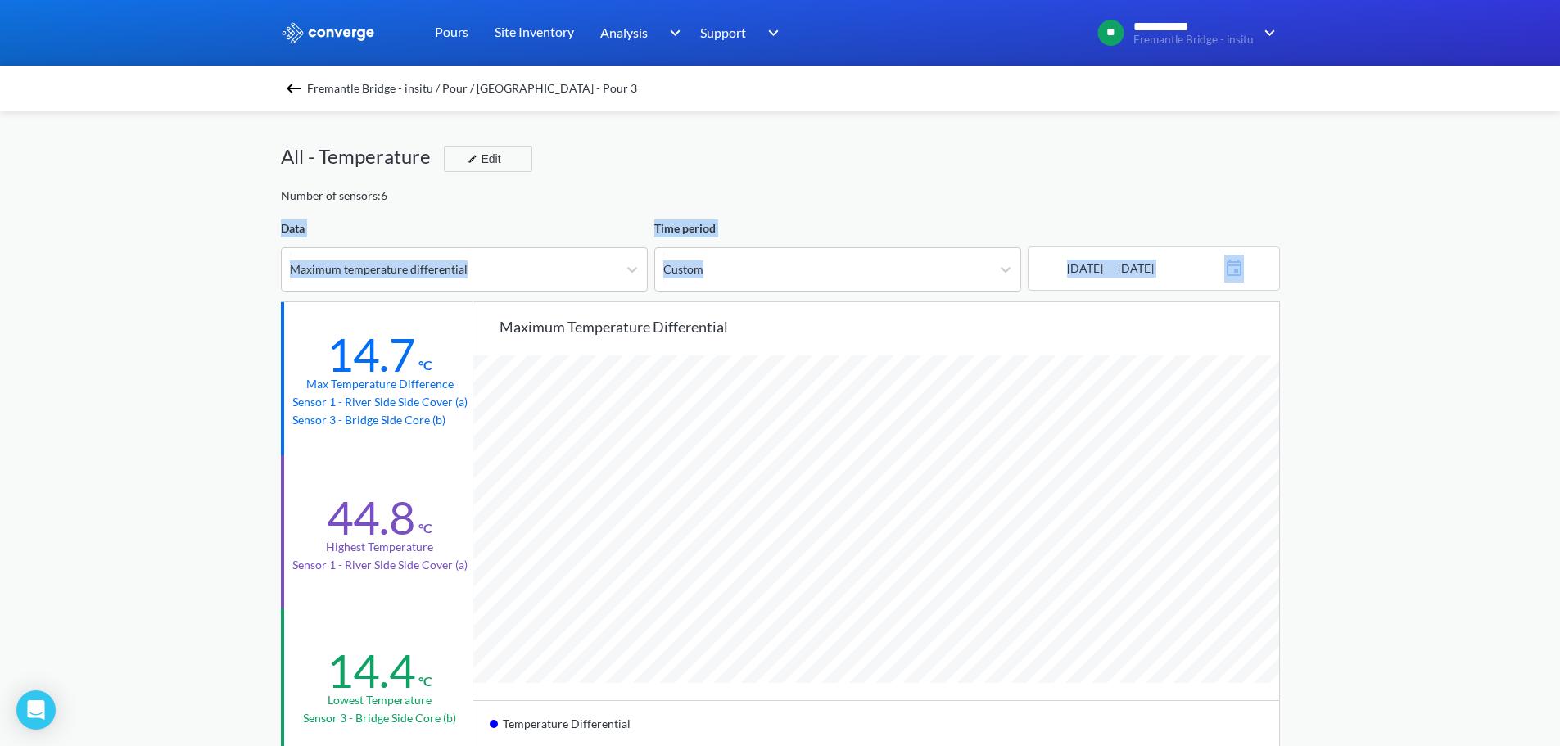
click at [250, 232] on div "**********" at bounding box center [780, 686] width 1560 height 1372
click at [259, 231] on div "**********" at bounding box center [780, 686] width 1560 height 1372
drag, startPoint x: 269, startPoint y: 228, endPoint x: 1433, endPoint y: 274, distance: 1164.2
click at [1433, 274] on div "**********" at bounding box center [780, 686] width 1560 height 1372
click at [1424, 274] on div "**********" at bounding box center [780, 686] width 1560 height 1372
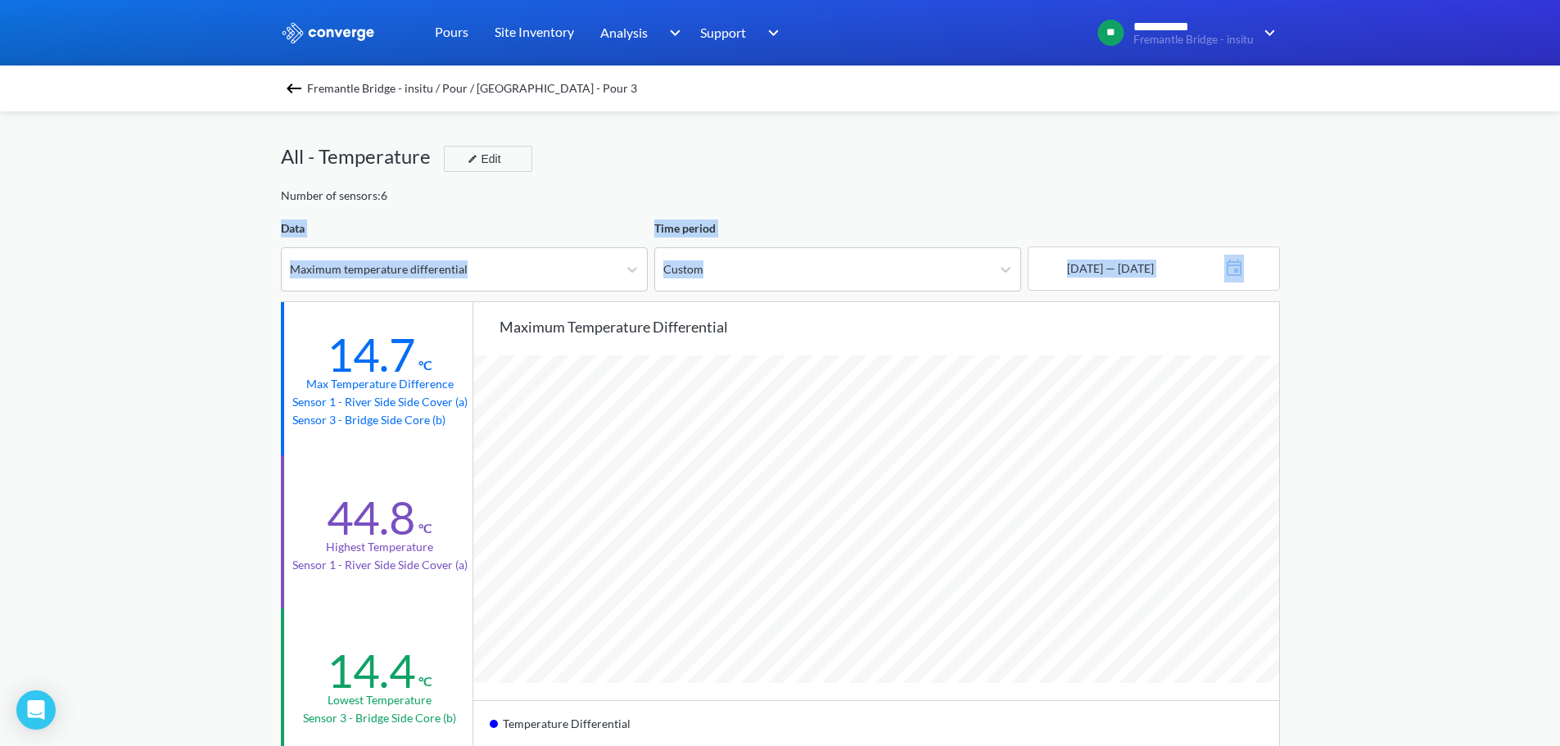
drag, startPoint x: 1389, startPoint y: 274, endPoint x: 262, endPoint y: 236, distance: 1128.0
click at [262, 236] on div "**********" at bounding box center [780, 686] width 1560 height 1372
click at [842, 215] on div "Fremantle Bridge - insitu / Pour / South East - Pour 3 All - Temperature Edit N…" at bounding box center [780, 741] width 999 height 1261
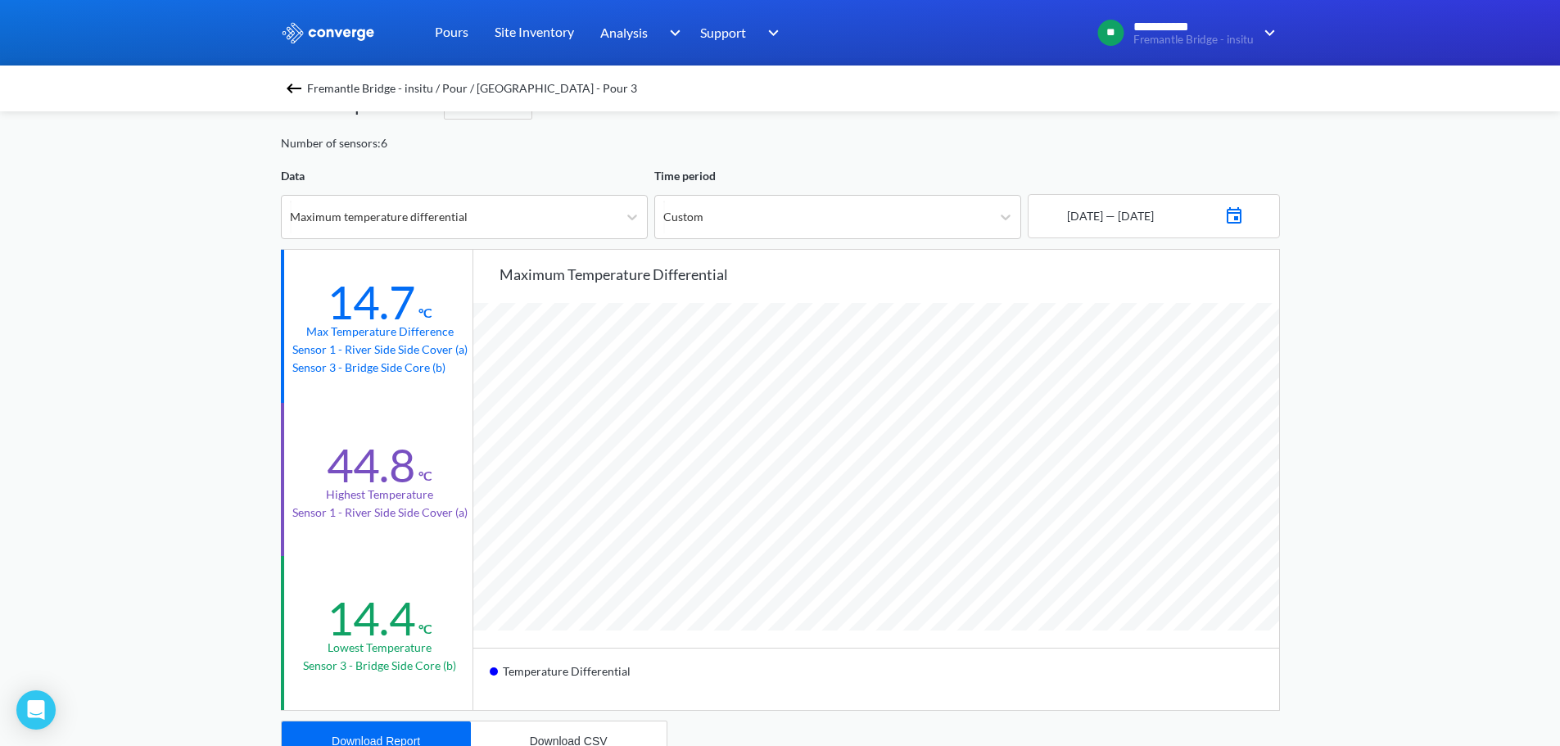
scroll to position [82, 0]
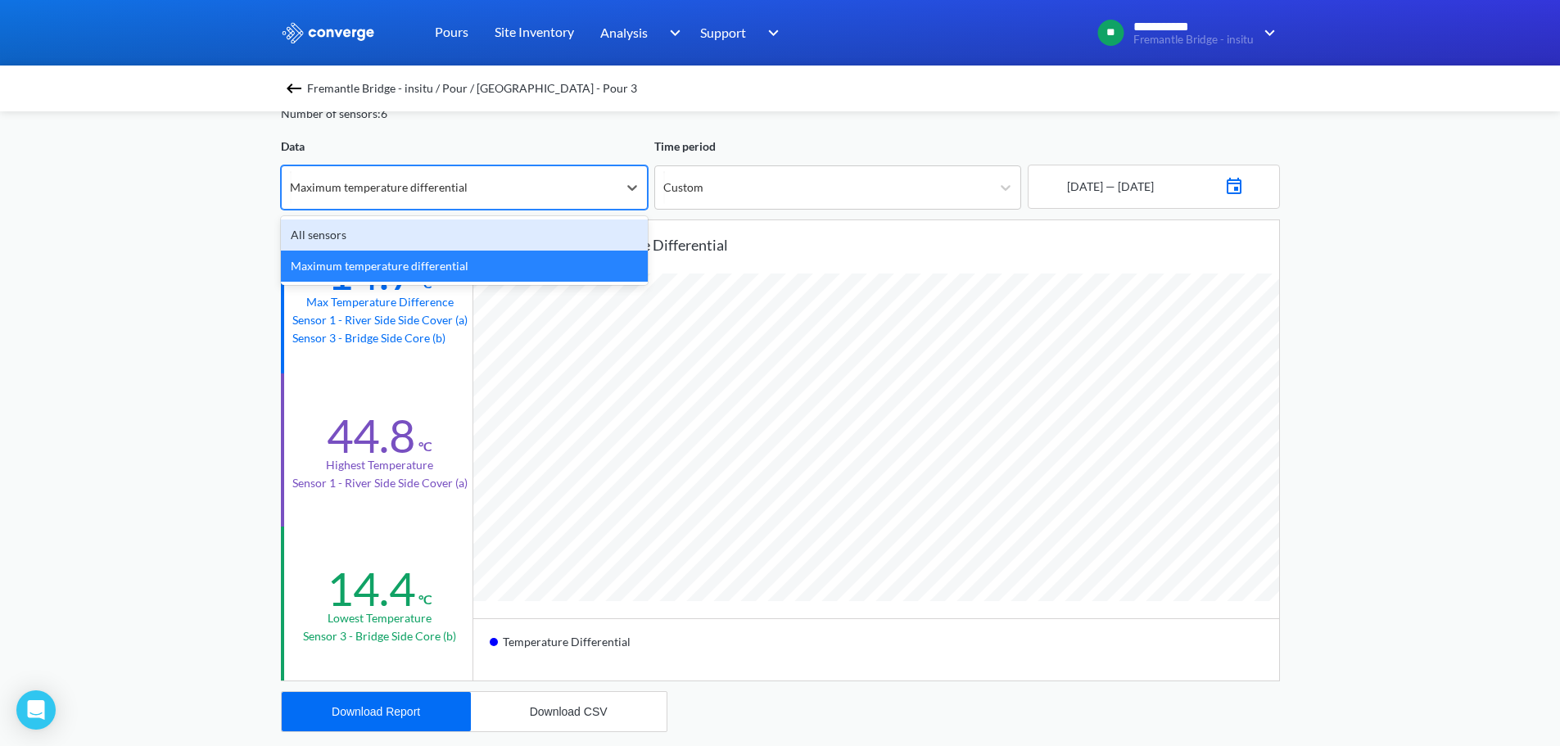
click at [611, 191] on div "Maximum temperature differential" at bounding box center [450, 187] width 336 height 43
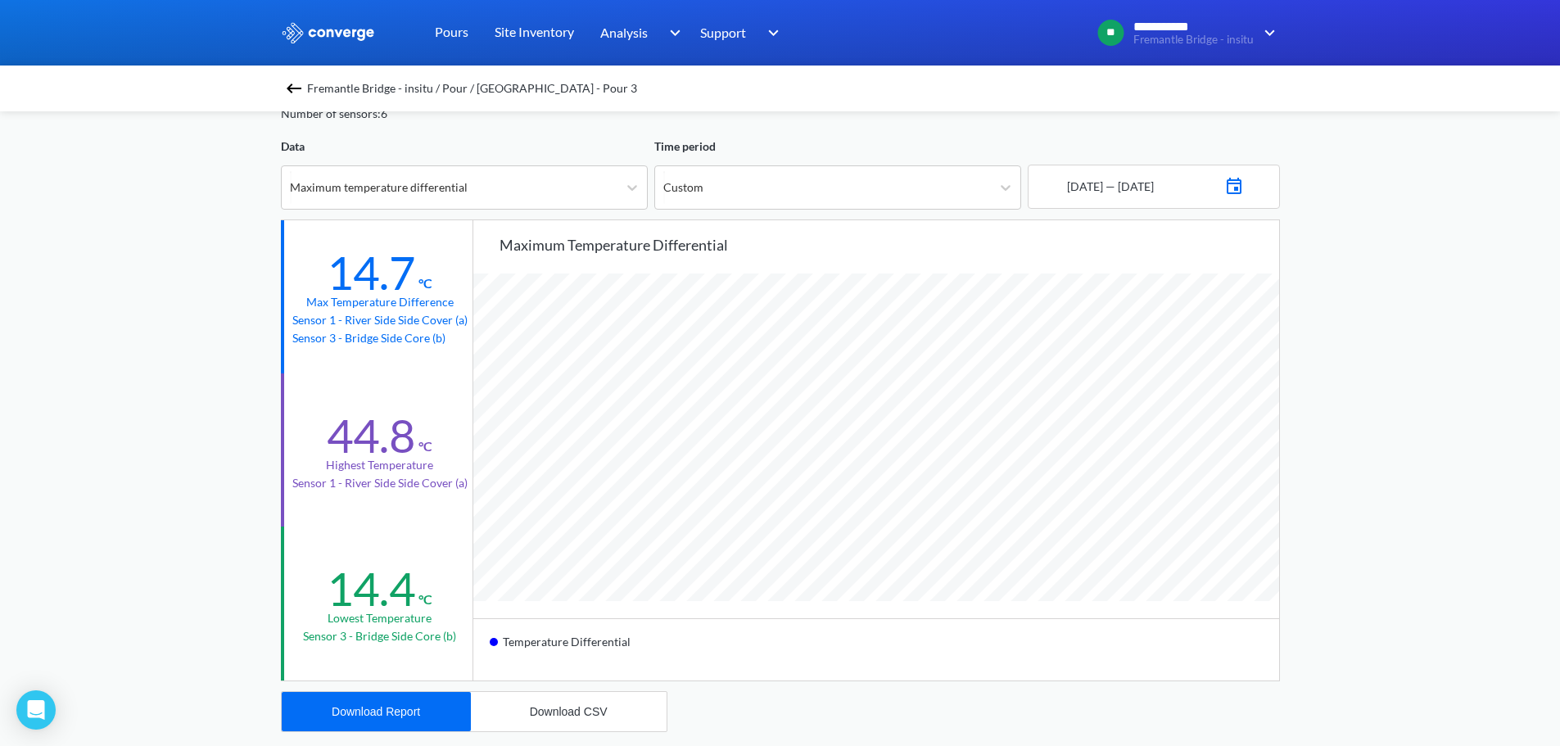
click at [210, 415] on div "**********" at bounding box center [780, 604] width 1560 height 1372
click at [451, 94] on span "Fremantle Bridge - insitu / Pour / South East - Pour 3" at bounding box center [472, 88] width 330 height 23
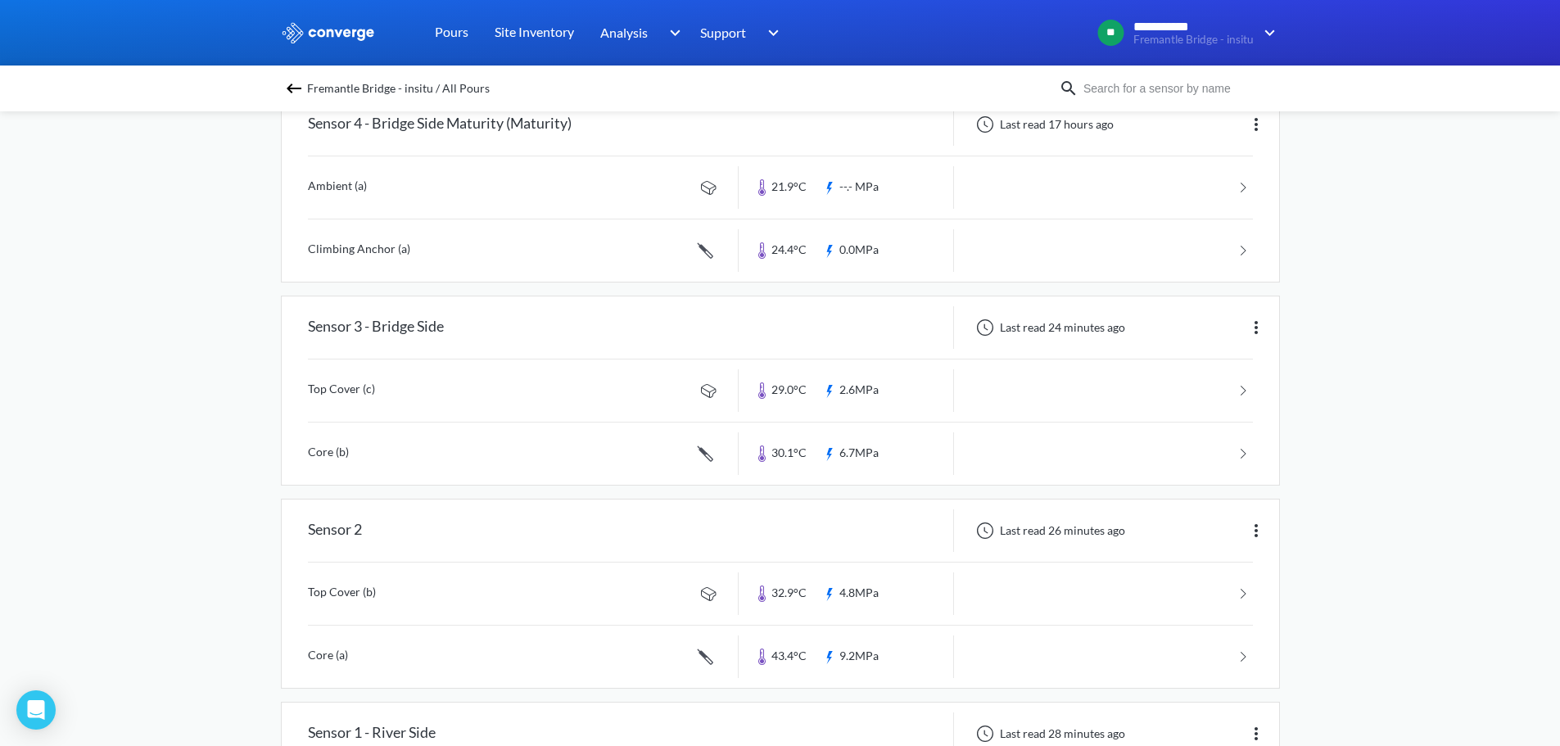
scroll to position [655, 0]
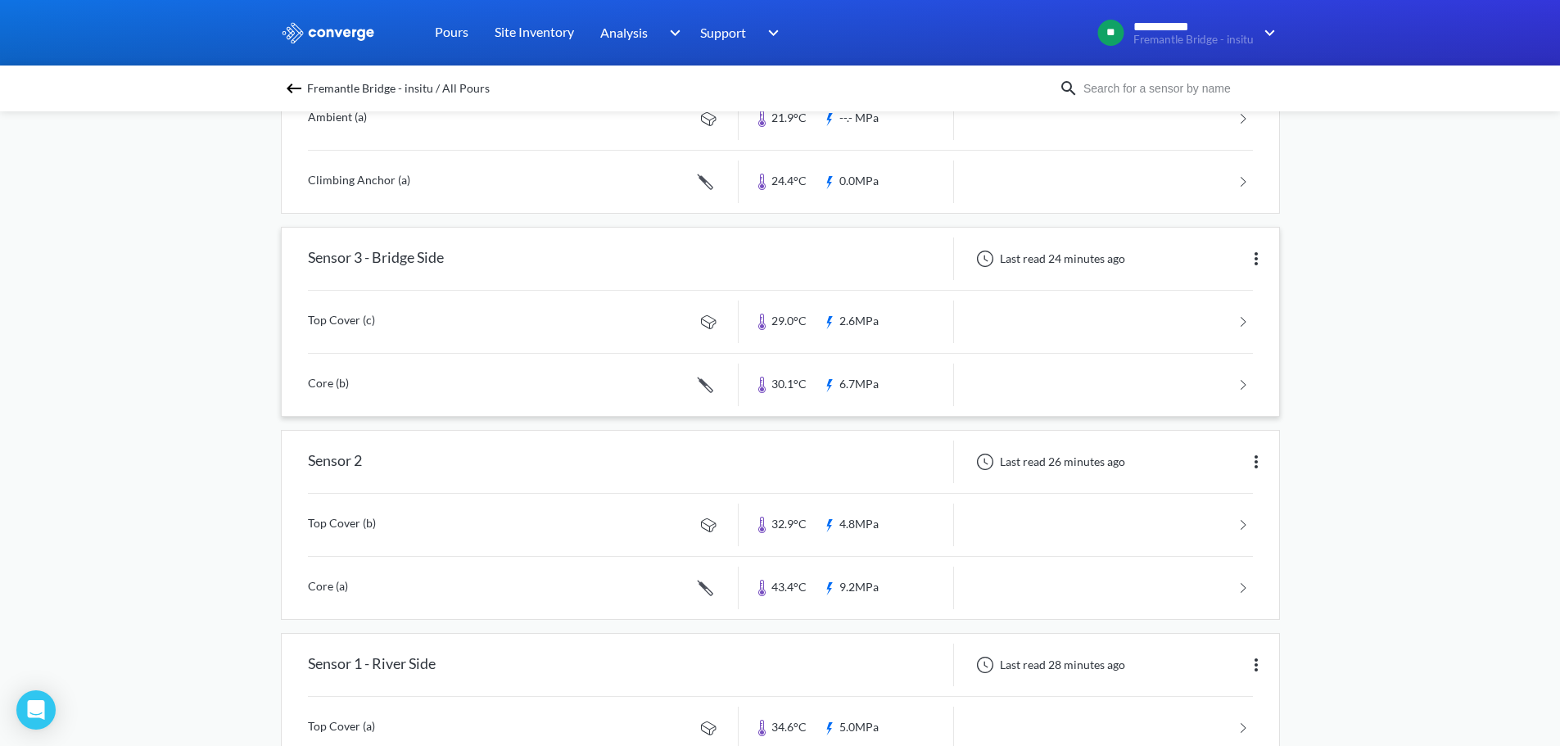
drag, startPoint x: 248, startPoint y: 406, endPoint x: 863, endPoint y: 389, distance: 615.1
click at [863, 389] on div "**********" at bounding box center [780, 100] width 1560 height 1510
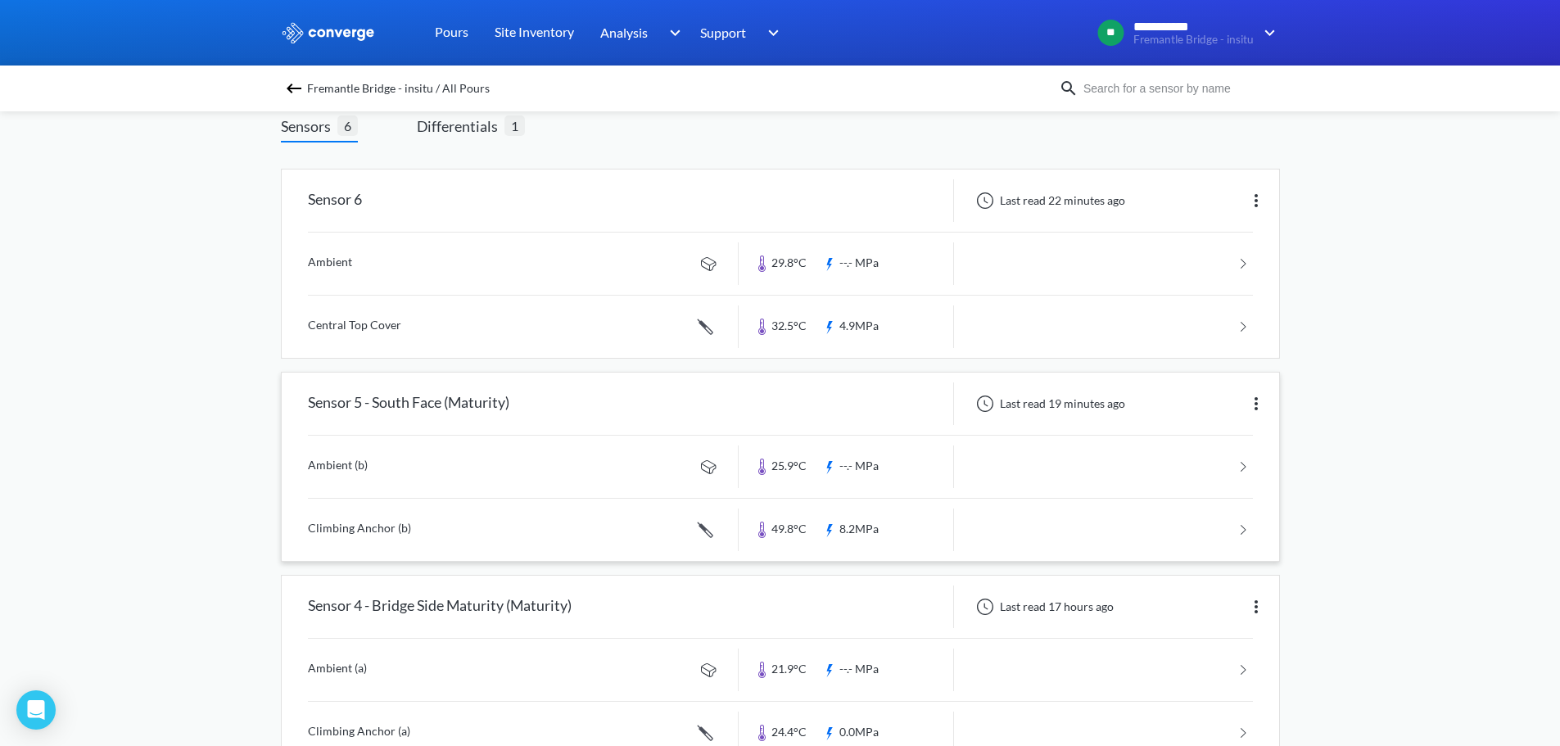
scroll to position [0, 0]
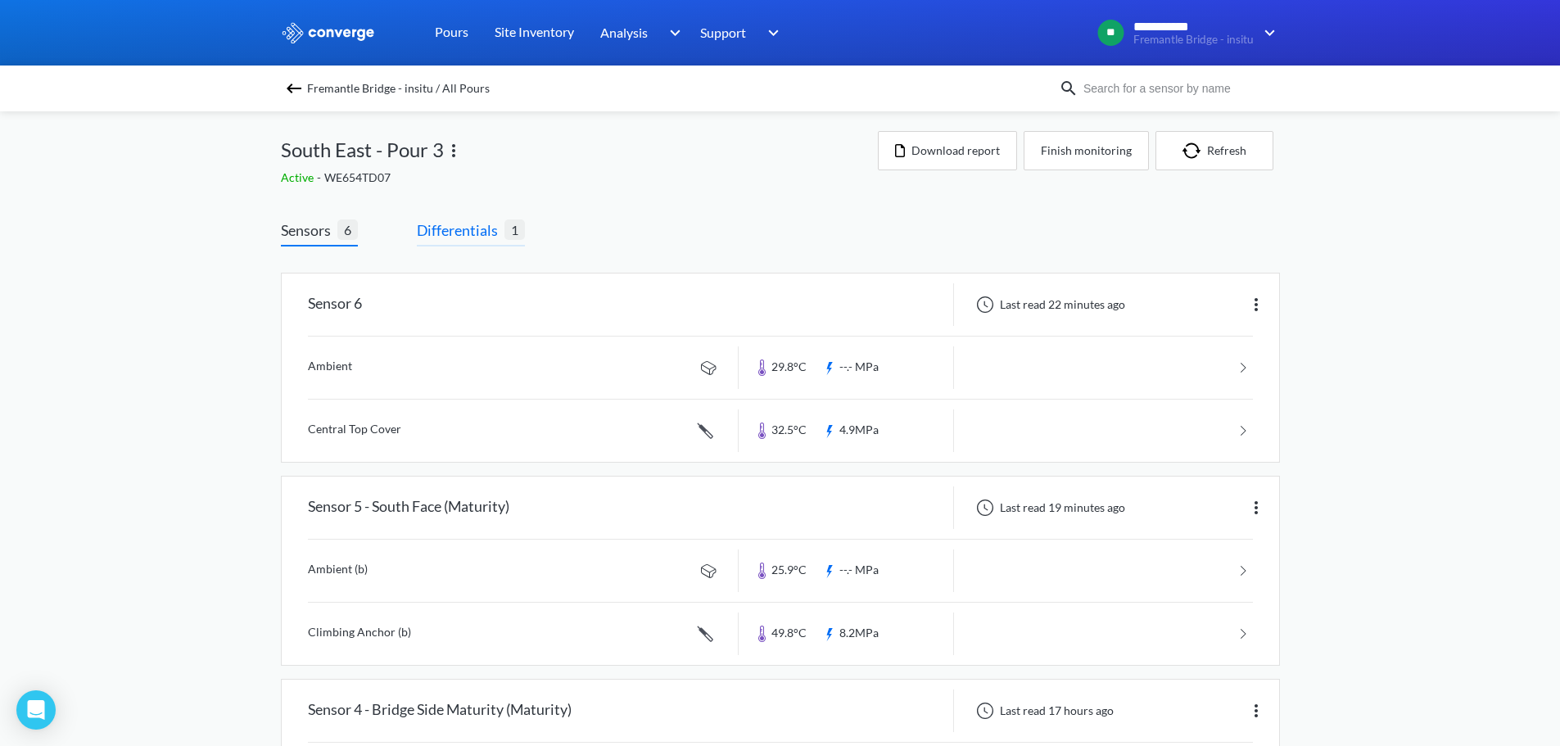
click at [464, 234] on span "Differentials" at bounding box center [461, 230] width 88 height 23
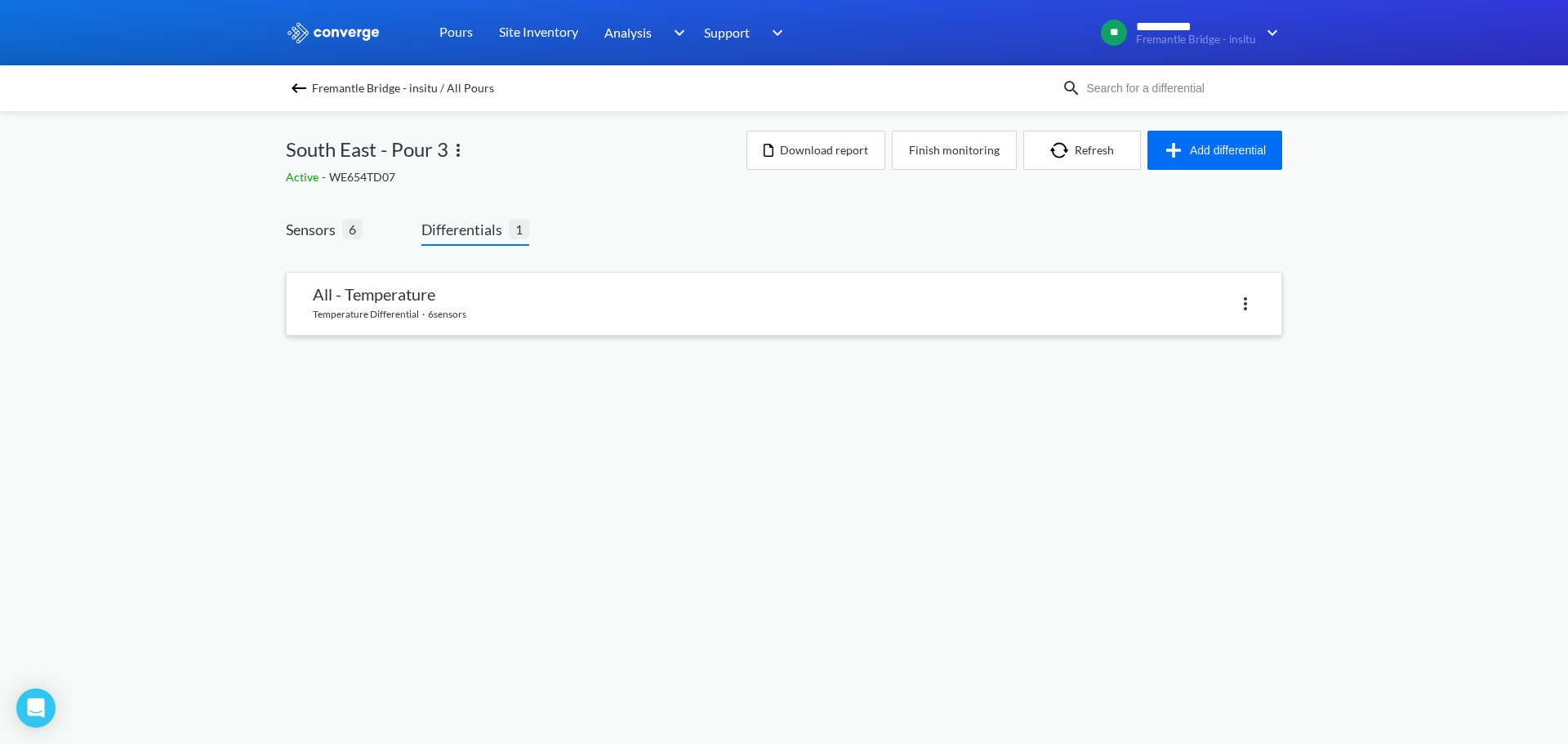
click at [418, 315] on link at bounding box center [783, 303] width 994 height 62
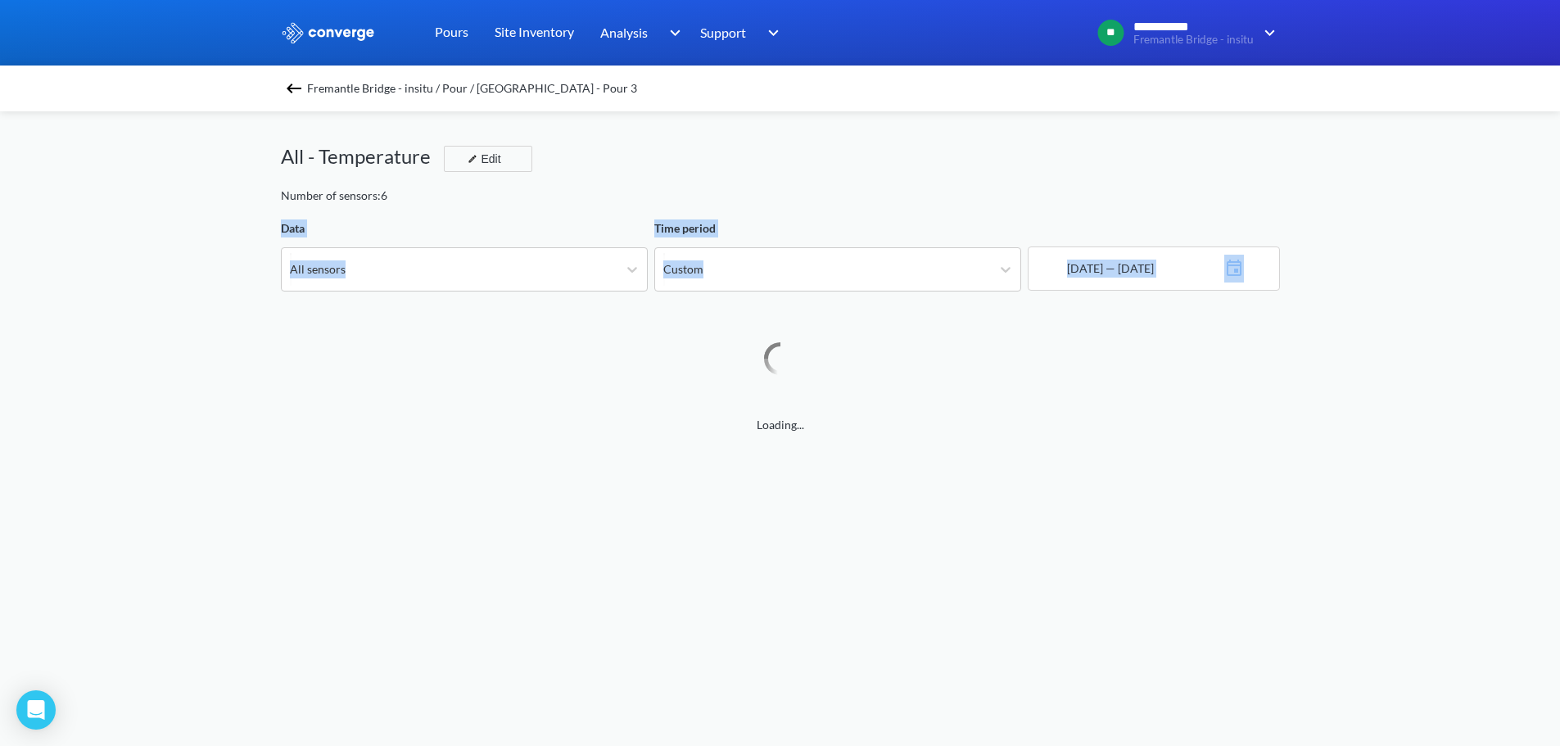
drag, startPoint x: 1421, startPoint y: 278, endPoint x: 256, endPoint y: 215, distance: 1166.6
click at [256, 215] on div "**********" at bounding box center [780, 686] width 1560 height 1372
drag, startPoint x: 232, startPoint y: 218, endPoint x: 1376, endPoint y: 263, distance: 1145.4
click at [1376, 263] on div "**********" at bounding box center [780, 686] width 1560 height 1372
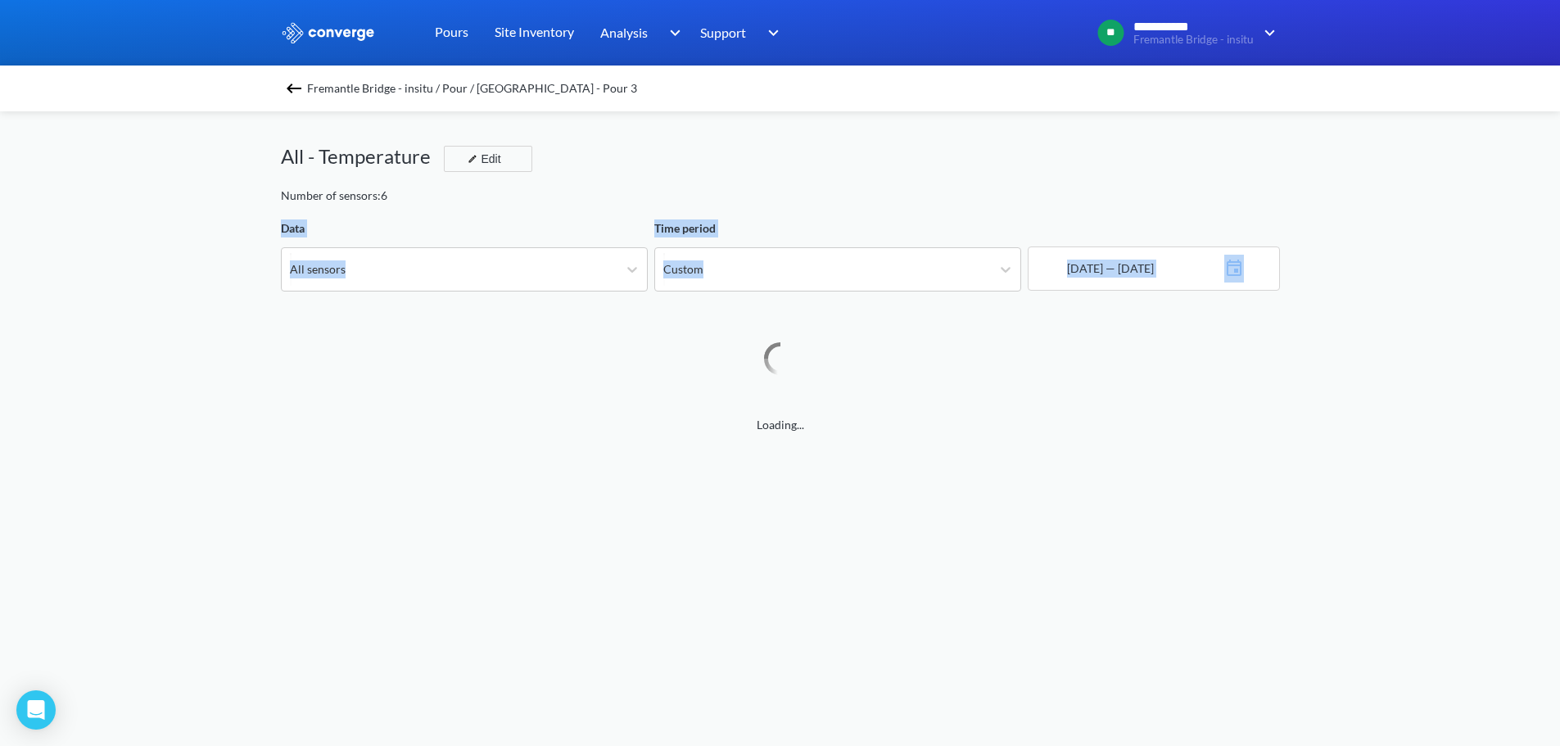
click at [1376, 263] on div "**********" at bounding box center [780, 686] width 1560 height 1372
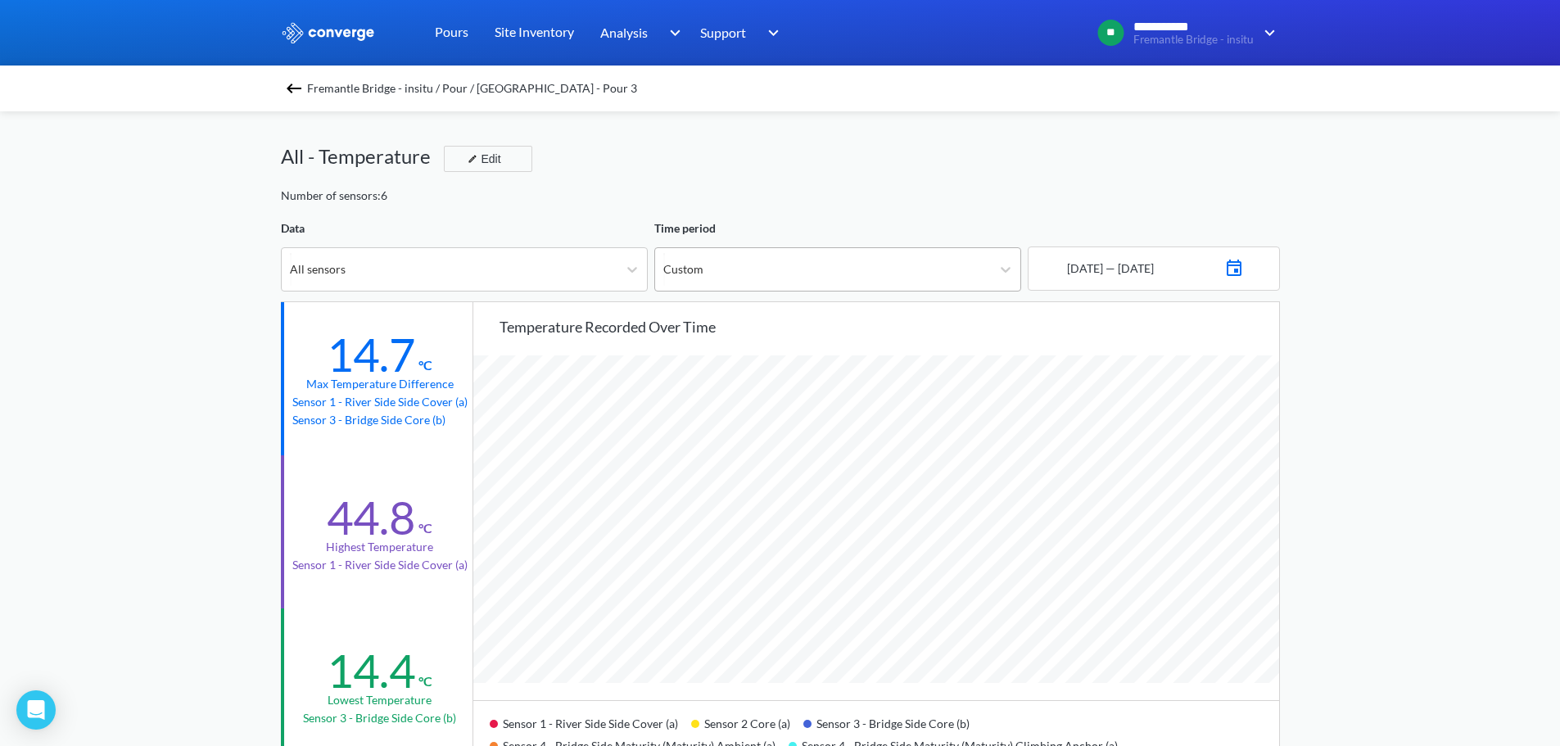
scroll to position [1371, 1560]
drag, startPoint x: 1406, startPoint y: 272, endPoint x: 23, endPoint y: 266, distance: 1382.7
click at [23, 266] on div "**********" at bounding box center [780, 686] width 1560 height 1372
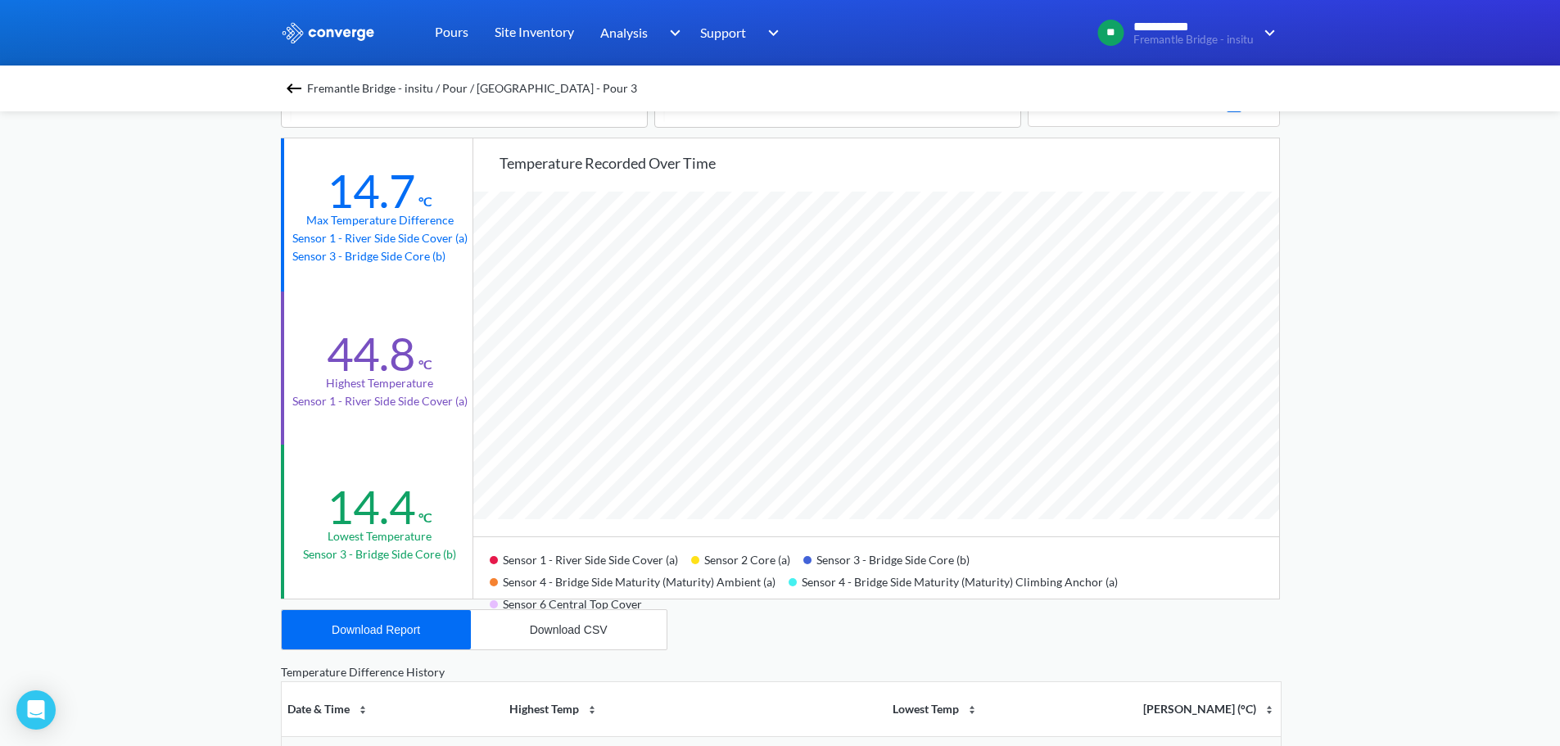
click at [1352, 404] on div "**********" at bounding box center [780, 522] width 1560 height 1372
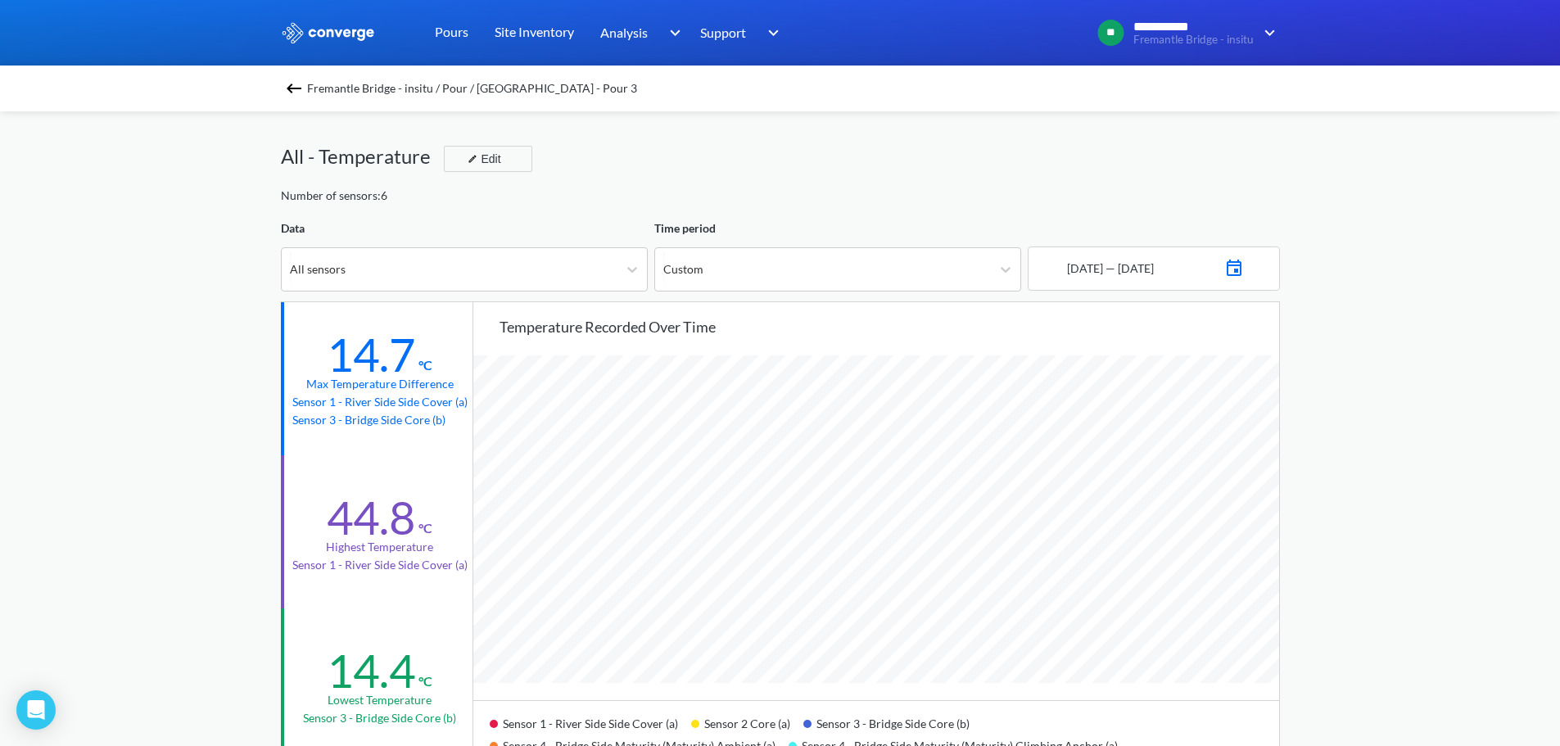
scroll to position [82, 0]
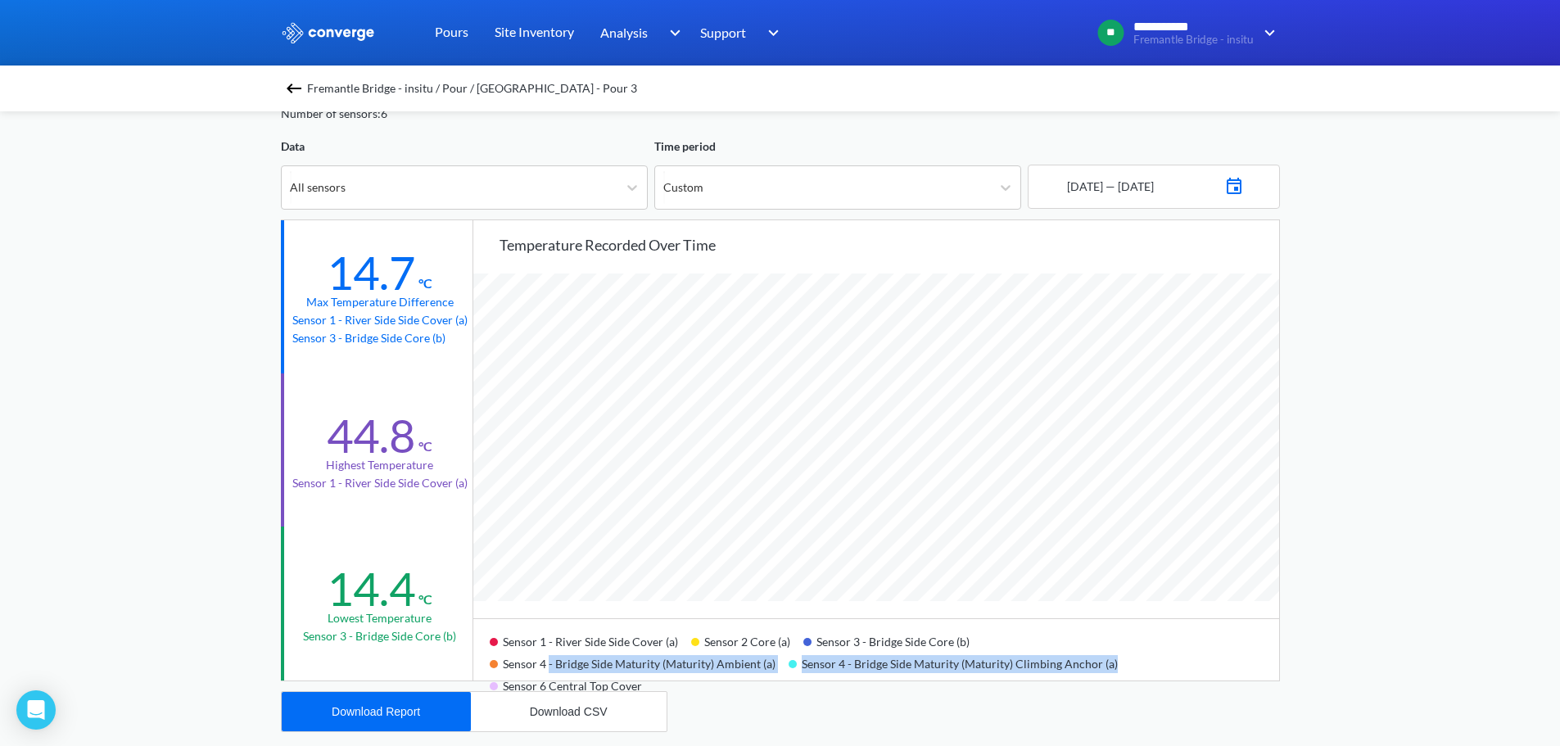
drag, startPoint x: 547, startPoint y: 670, endPoint x: 1111, endPoint y: 665, distance: 564.1
click at [1111, 665] on div "Sensor 1 - River Side Side Cover (a) Sensor 2 Core (a) Sensor 3 - Bridge Side C…" at bounding box center [876, 649] width 806 height 62
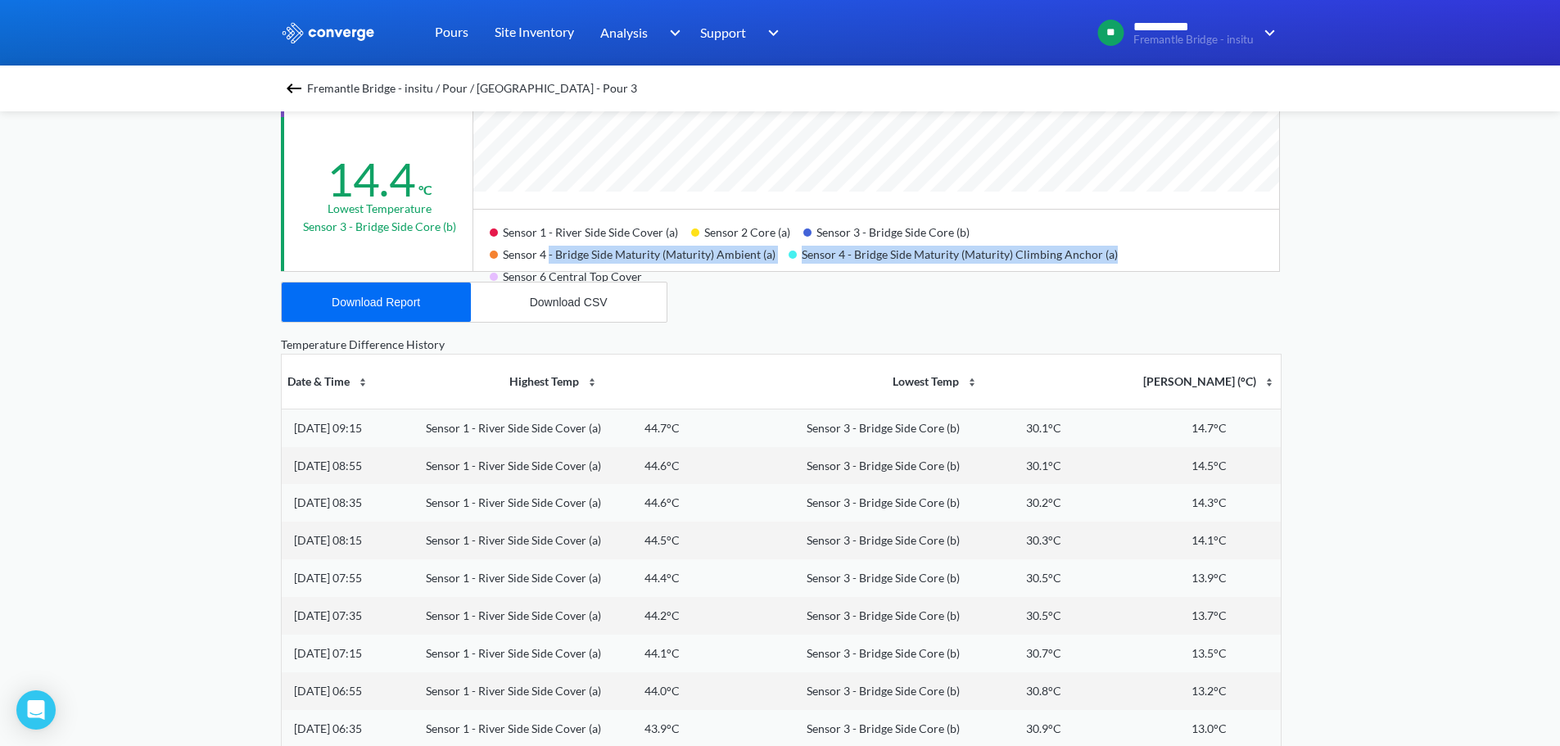
scroll to position [0, 0]
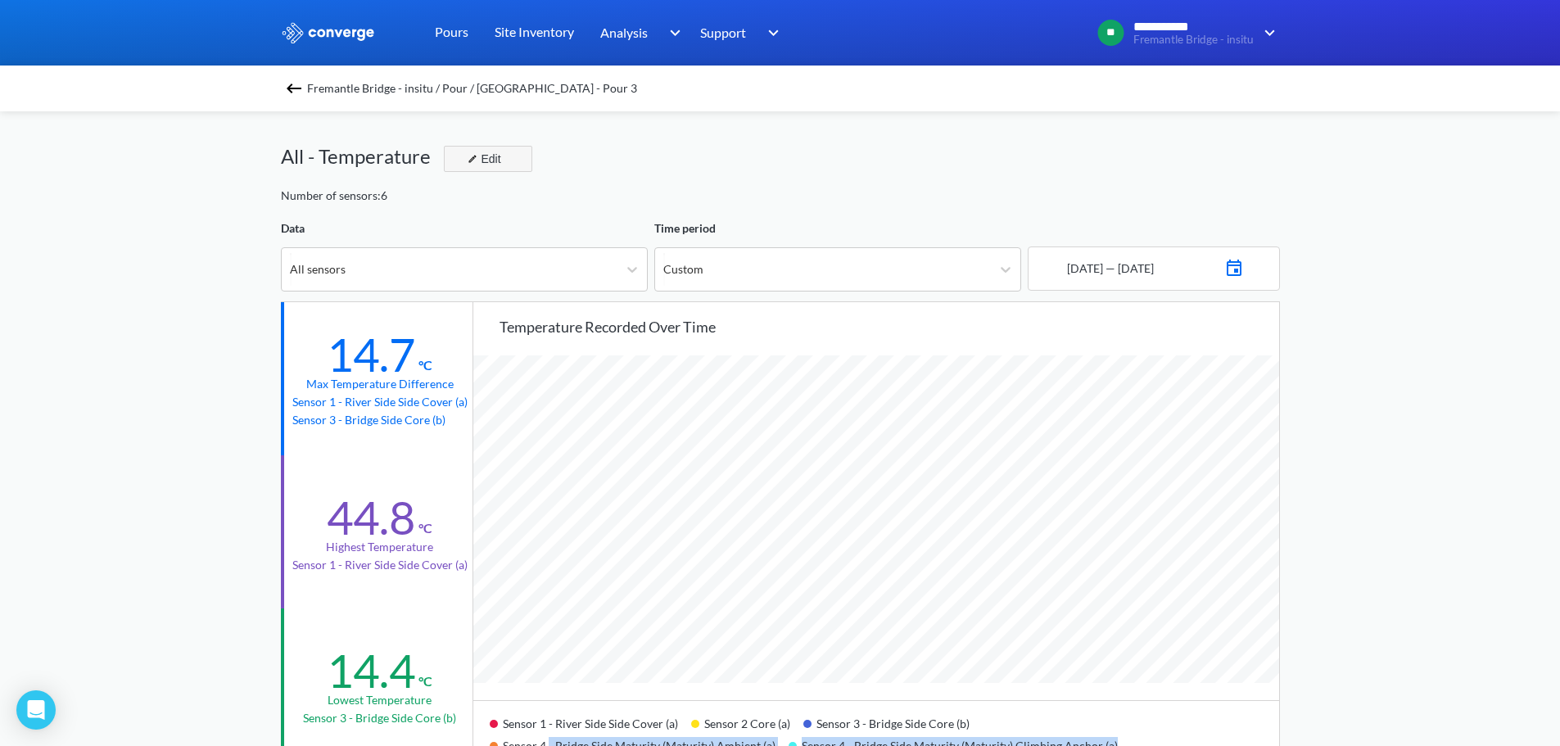
click at [494, 164] on div "Edit" at bounding box center [482, 159] width 43 height 20
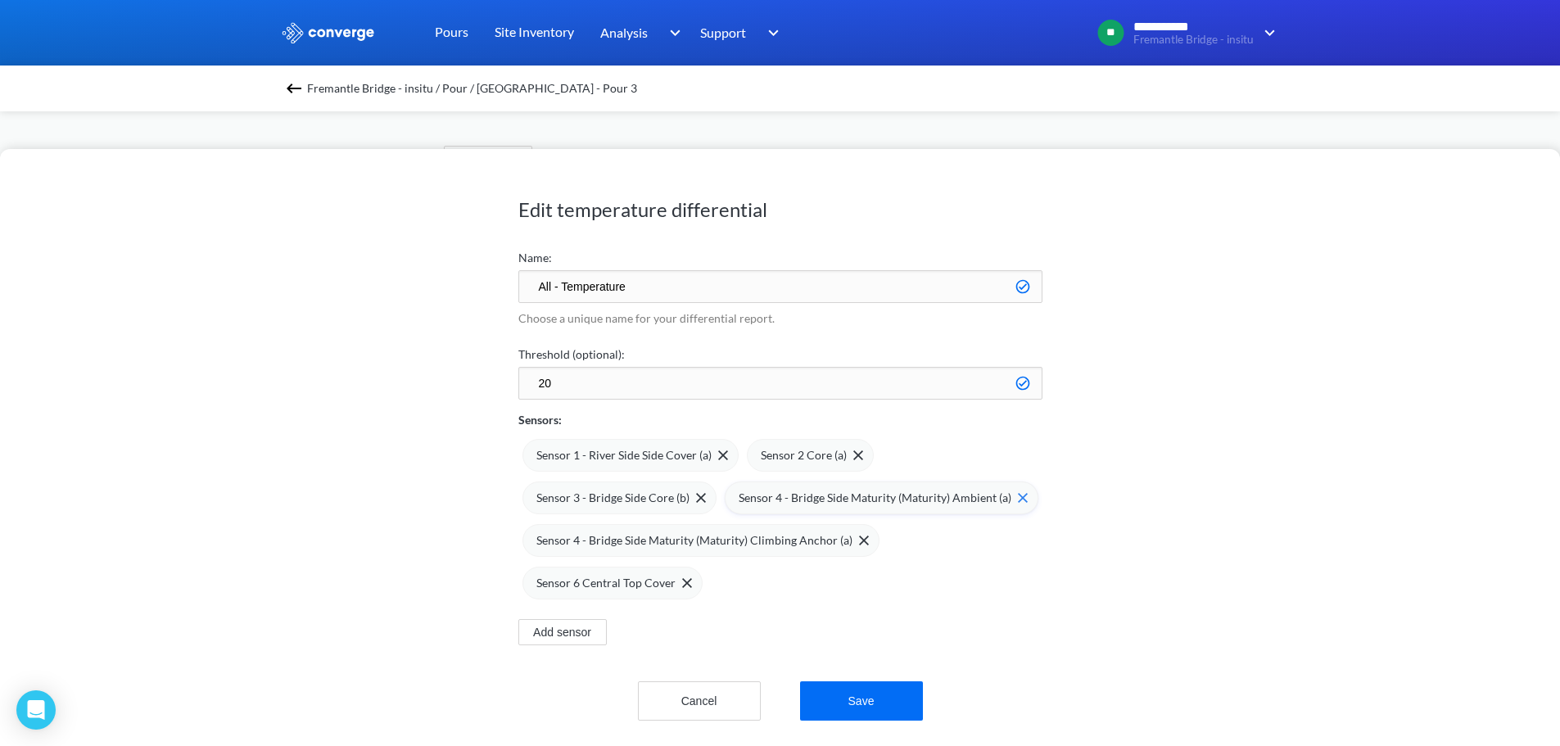
click at [1019, 494] on img at bounding box center [1023, 498] width 10 height 10
drag, startPoint x: 901, startPoint y: 531, endPoint x: 865, endPoint y: 547, distance: 38.5
click at [901, 531] on div "Sensor 1 - River Side Side Cover (a) Sensor 2 Core (a) Sensor 3 - Bridge Side C…" at bounding box center [780, 514] width 524 height 170
click at [860, 540] on img at bounding box center [864, 540] width 10 height 10
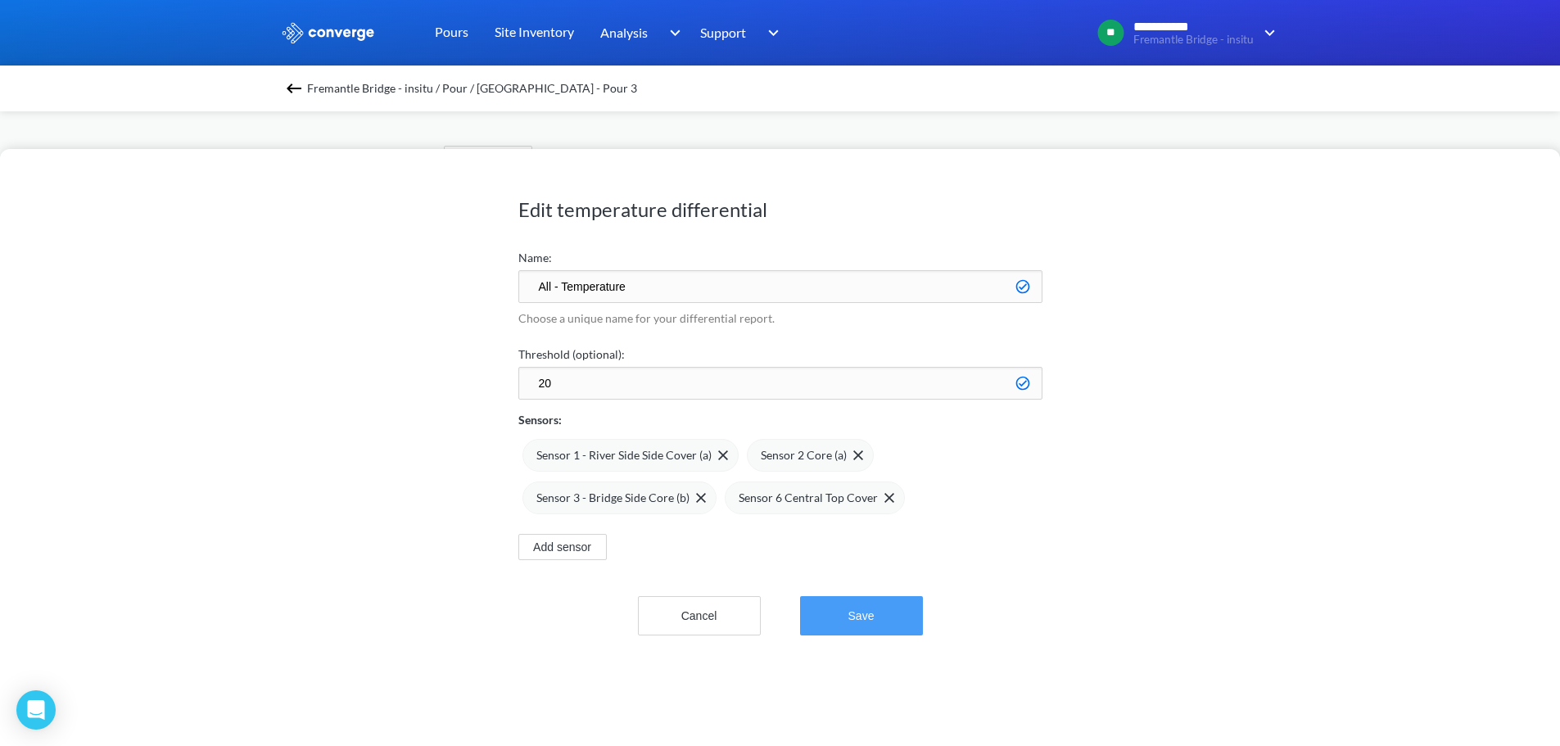
click at [873, 625] on button "Save" at bounding box center [861, 615] width 123 height 39
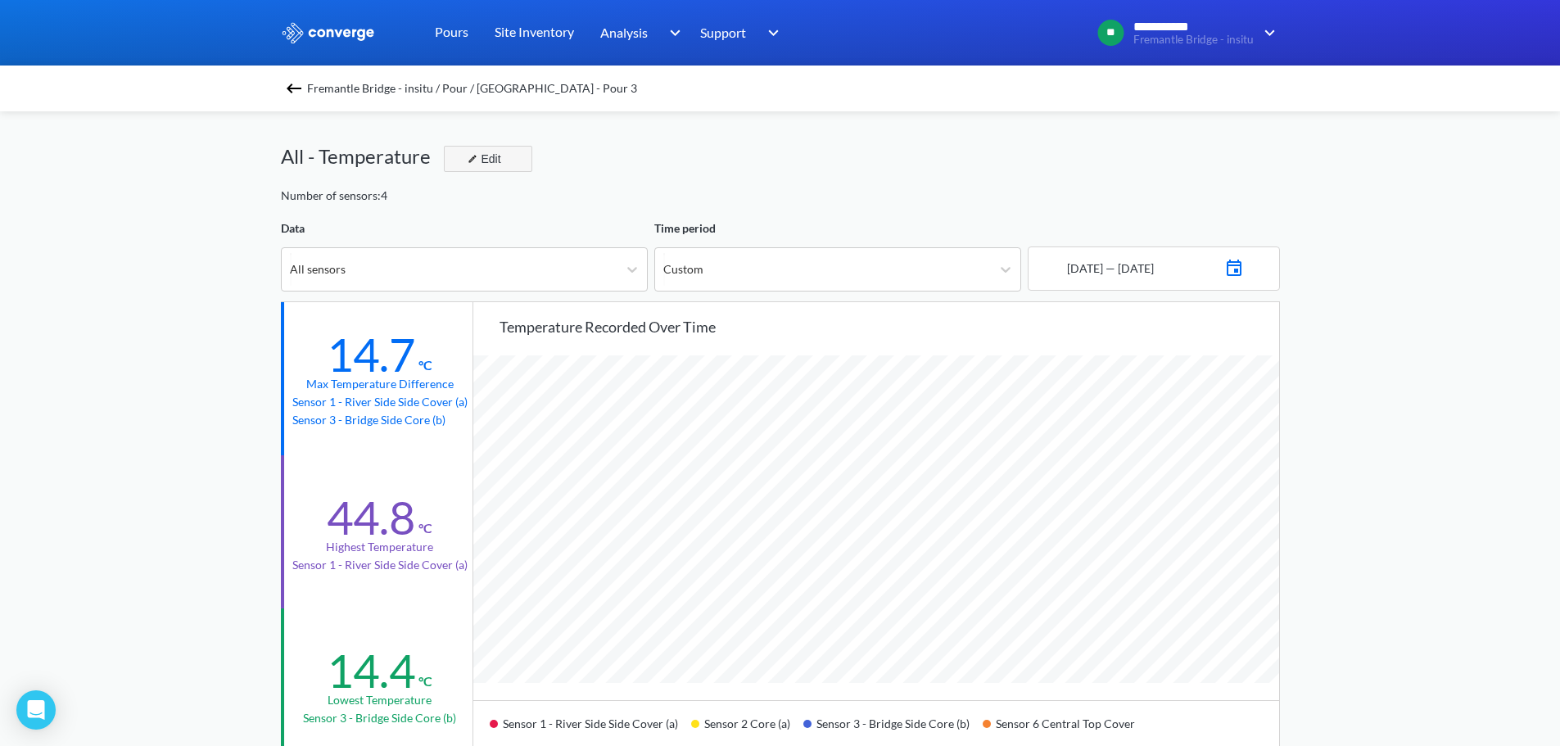
click at [484, 158] on div "Edit" at bounding box center [482, 159] width 43 height 20
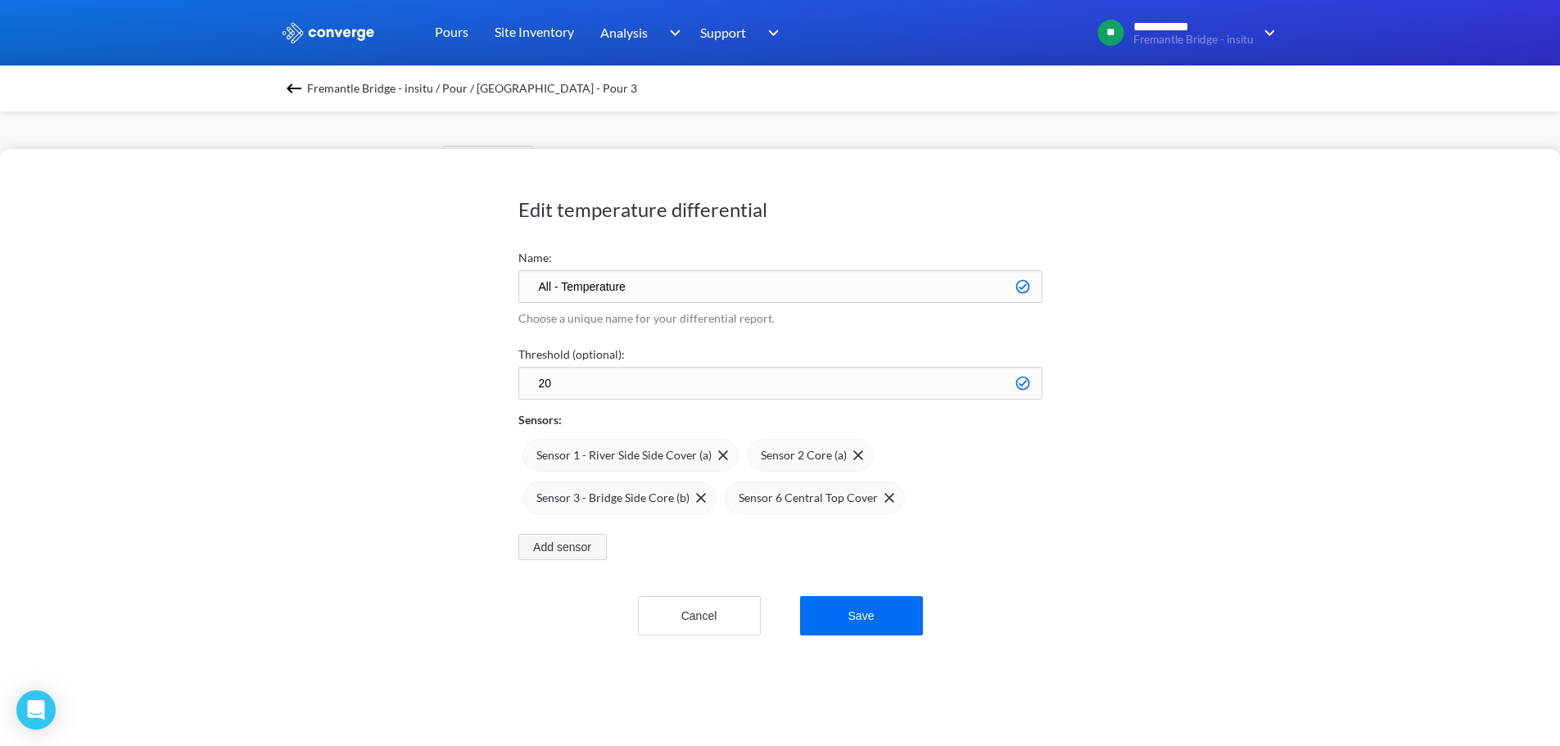
click at [569, 541] on button "Add sensor" at bounding box center [562, 547] width 88 height 26
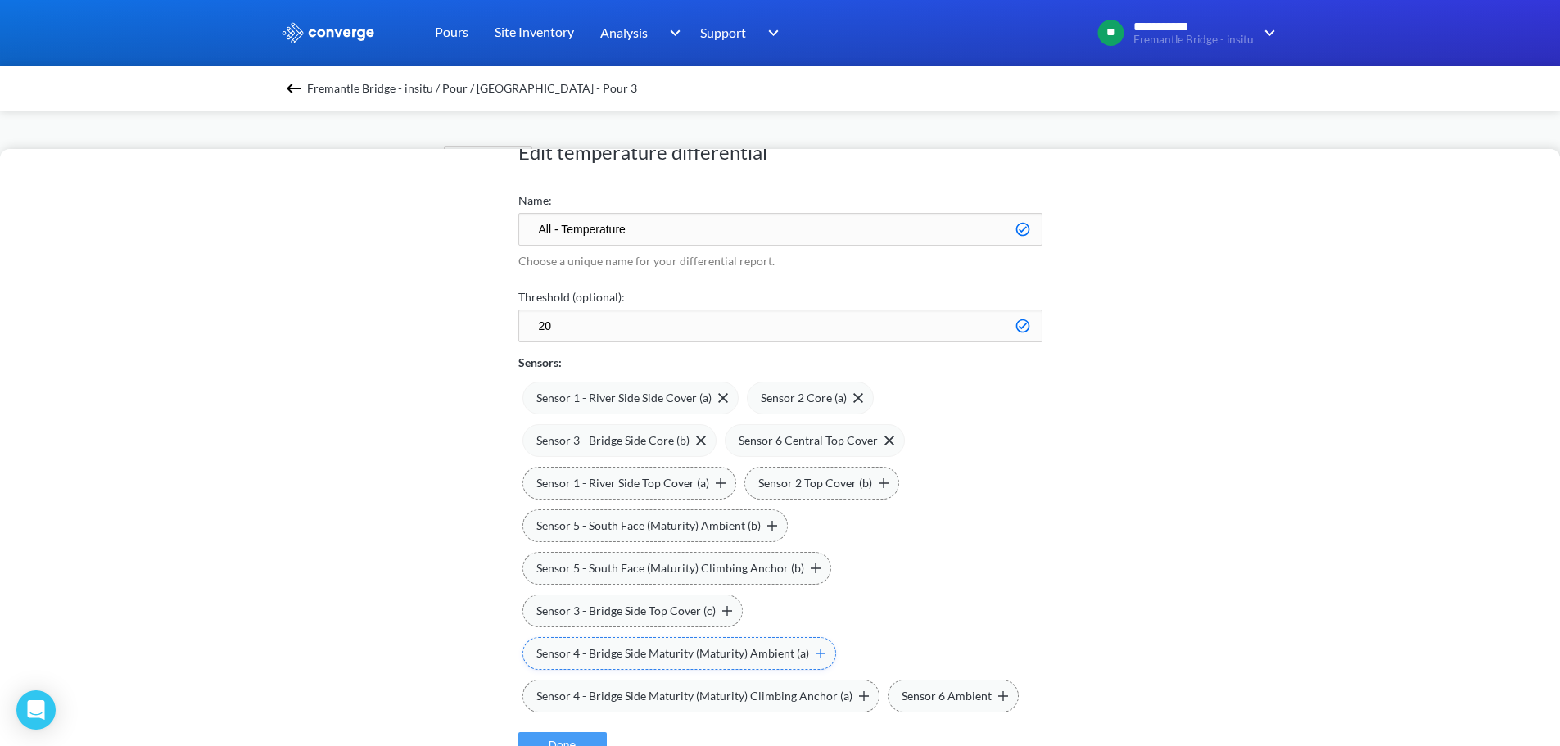
scroll to position [164, 0]
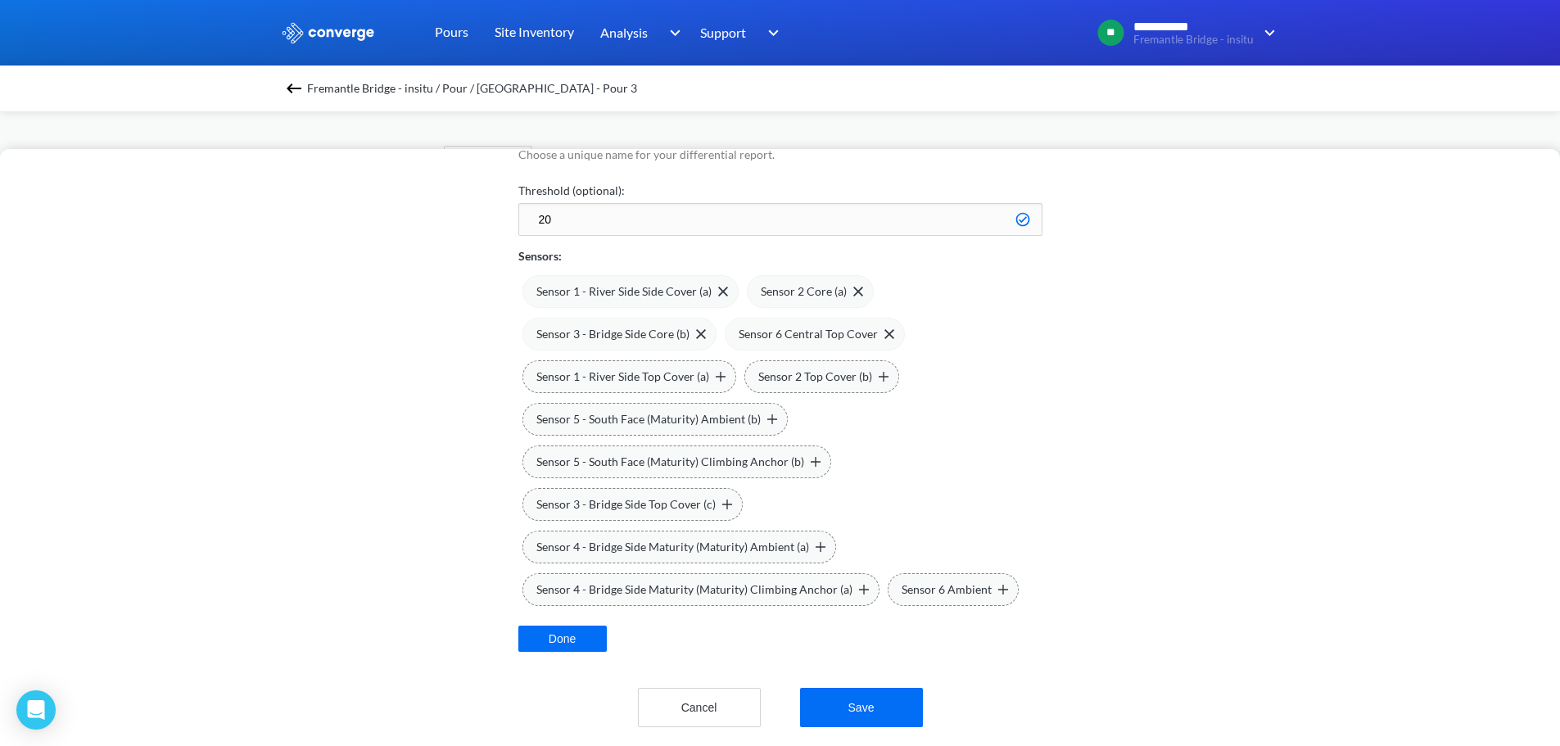
click at [891, 489] on div "Sensor 1 - River Side Side Cover (a) Sensor 2 Core (a) Sensor 3 - Bridge Side C…" at bounding box center [780, 435] width 524 height 341
click at [811, 466] on img at bounding box center [815, 462] width 10 height 10
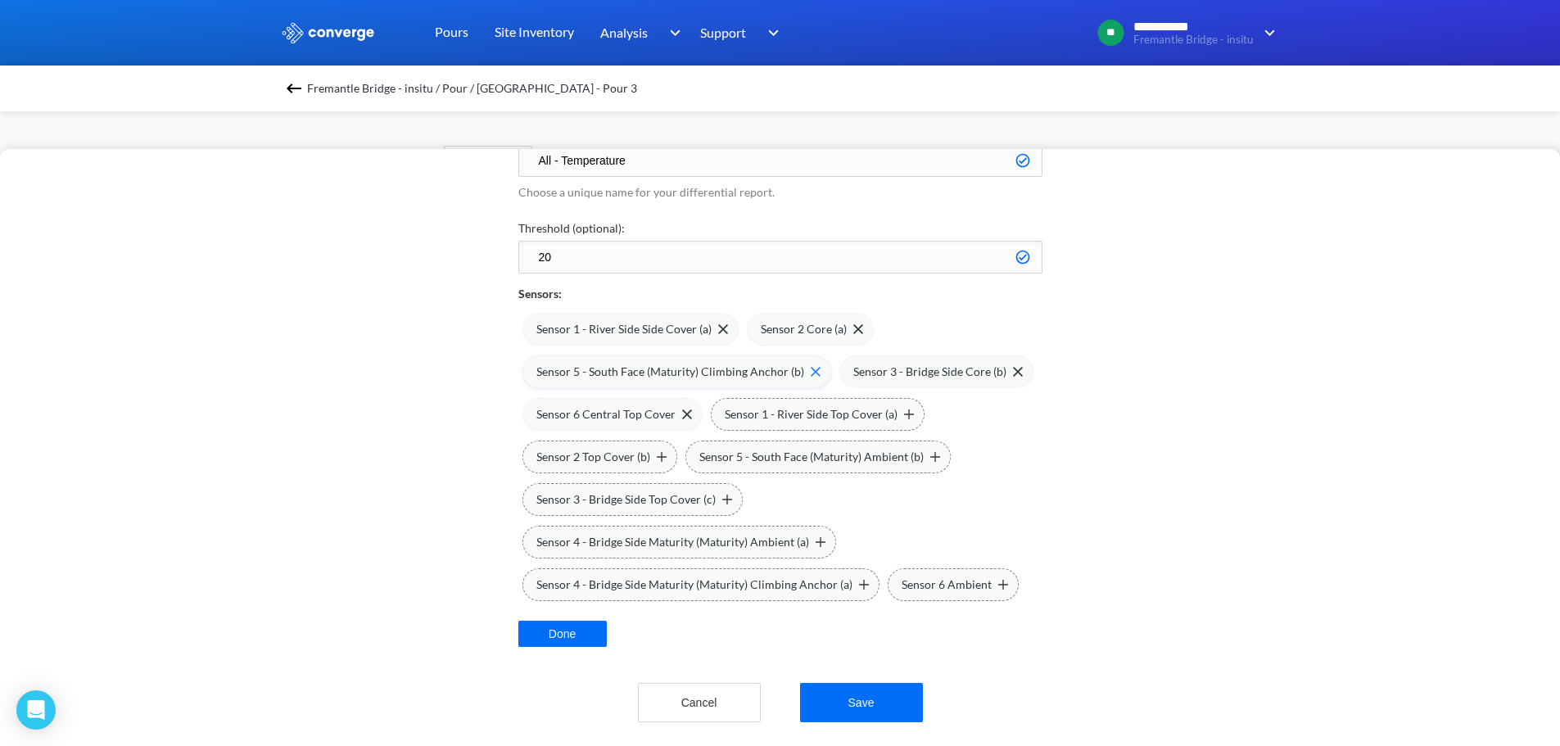
scroll to position [138, 0]
click at [856, 694] on button "Save" at bounding box center [861, 702] width 123 height 39
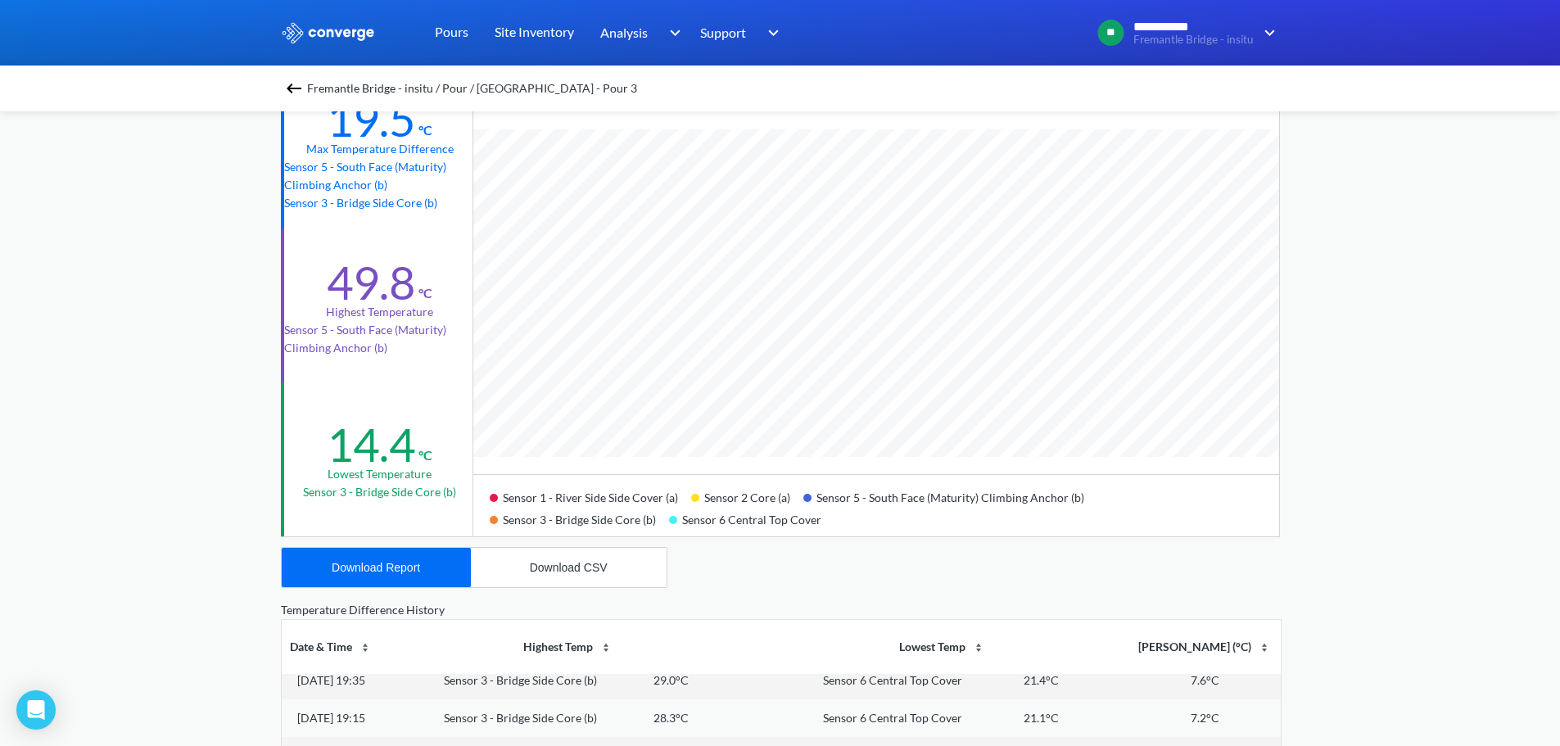
scroll to position [0, 0]
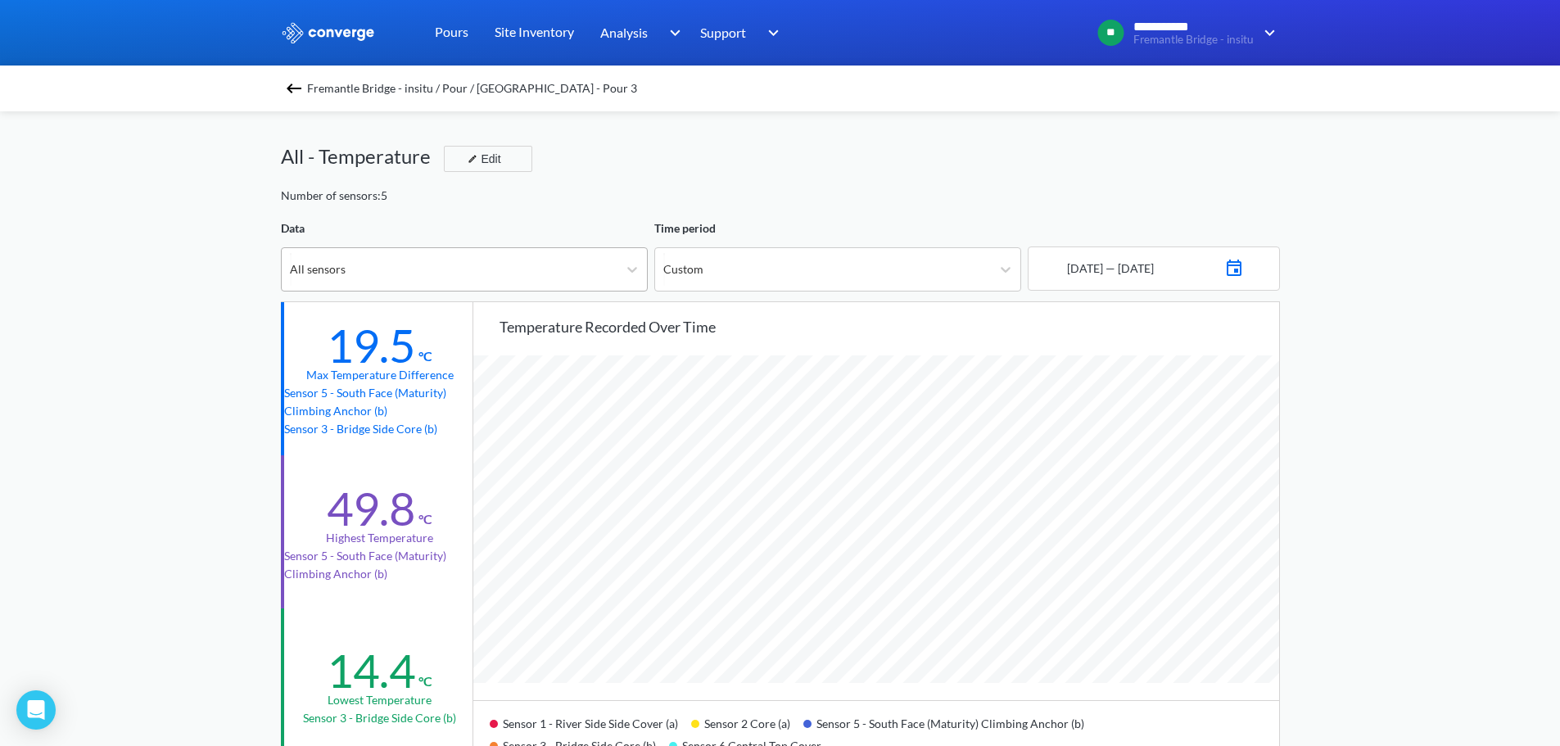
click at [585, 262] on div "All sensors" at bounding box center [450, 269] width 336 height 43
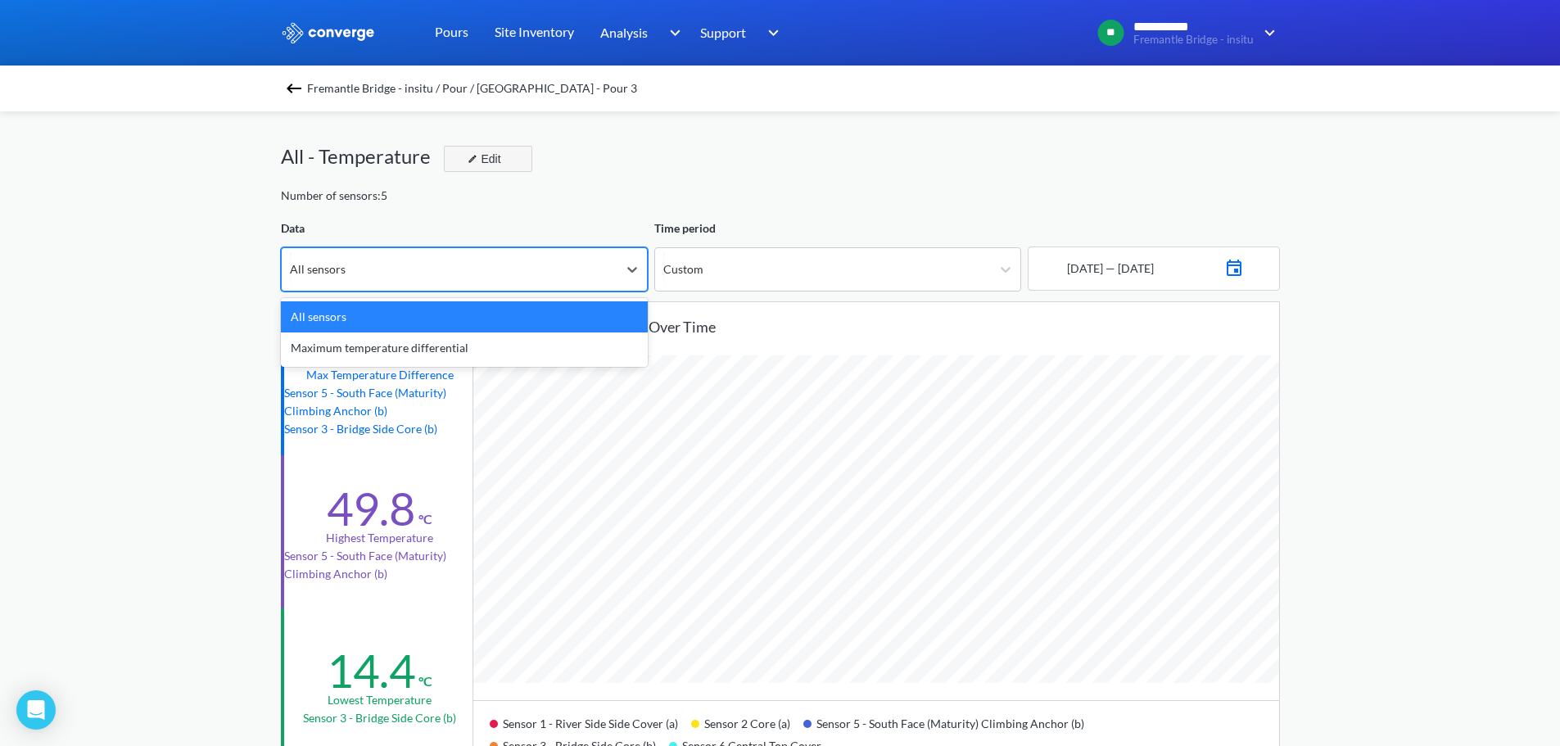
click at [488, 156] on div "Edit" at bounding box center [482, 159] width 43 height 20
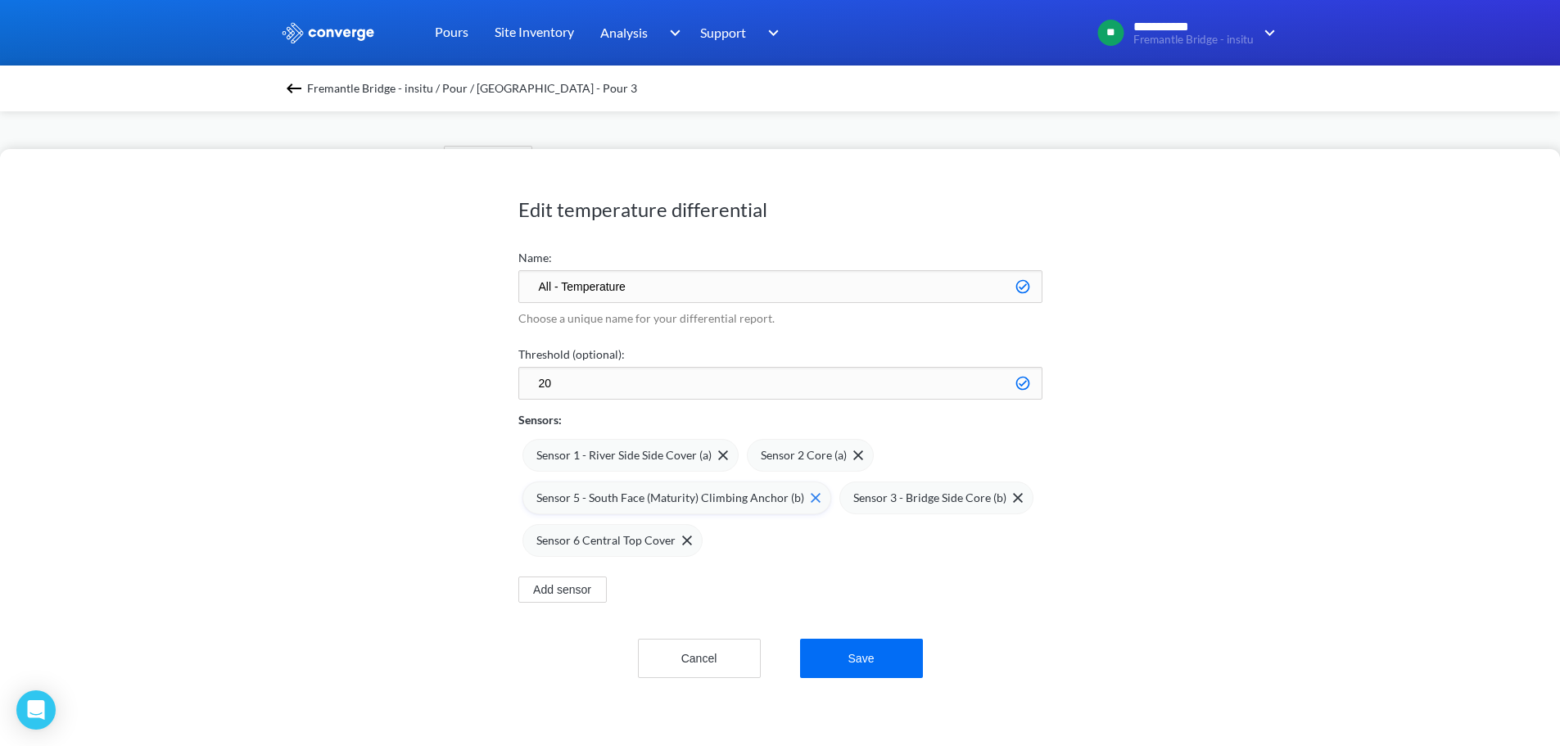
click at [801, 505] on div "Sensor 5 - South Face (Maturity) Climbing Anchor (b)" at bounding box center [678, 498] width 284 height 18
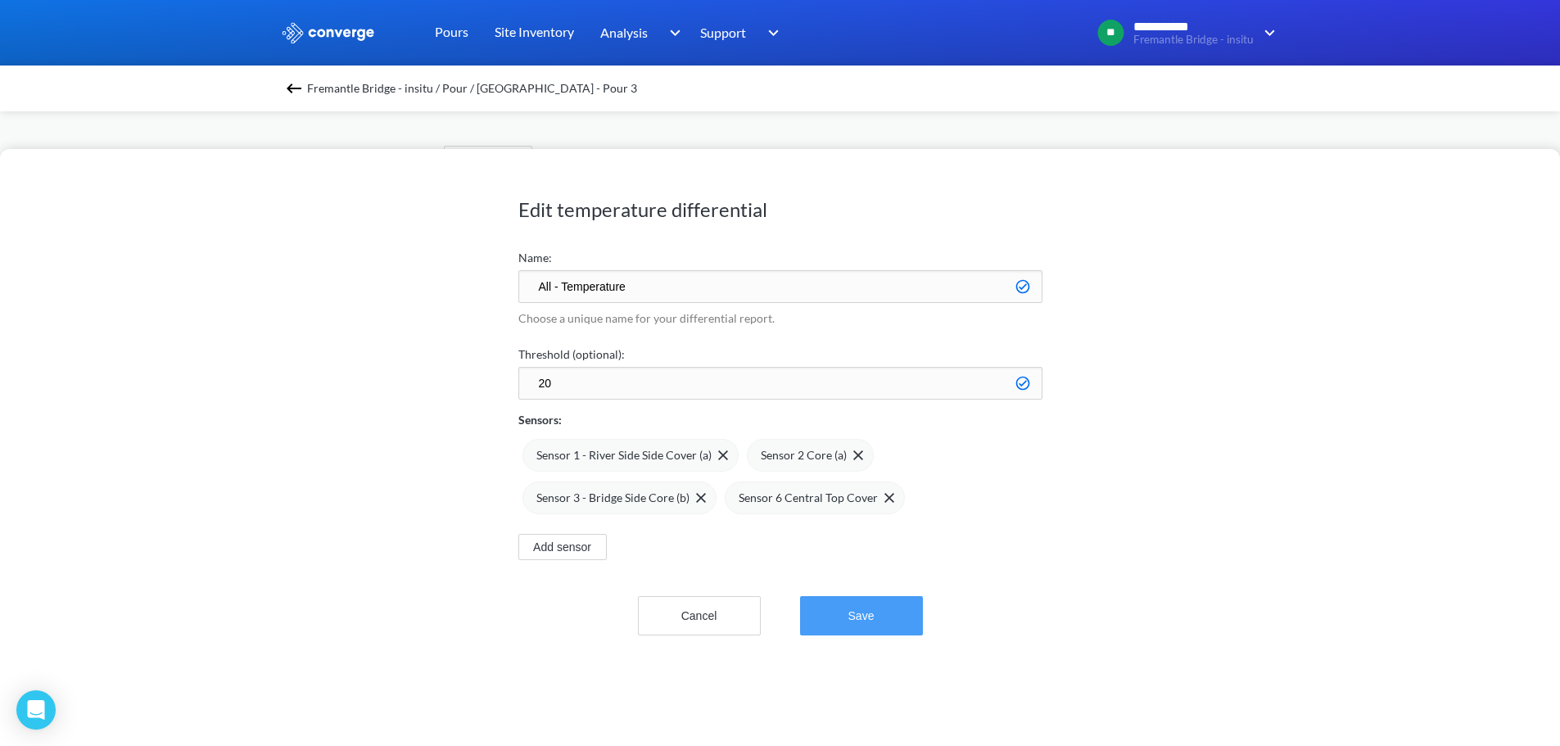
click at [833, 611] on button "Save" at bounding box center [861, 615] width 123 height 39
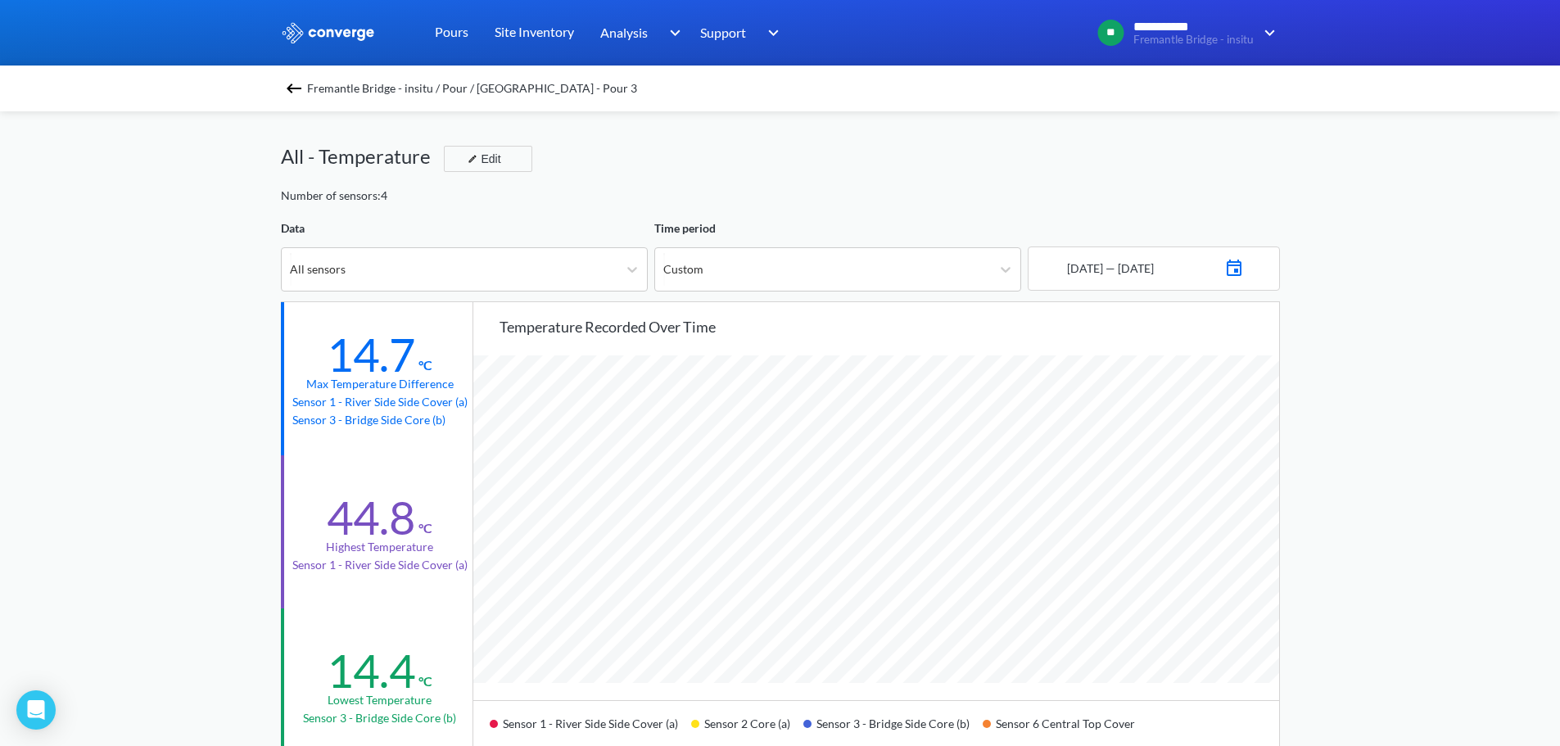
scroll to position [1371, 1560]
click at [374, 94] on span "Fremantle Bridge - insitu / Pour / South East - Pour 3" at bounding box center [472, 88] width 330 height 23
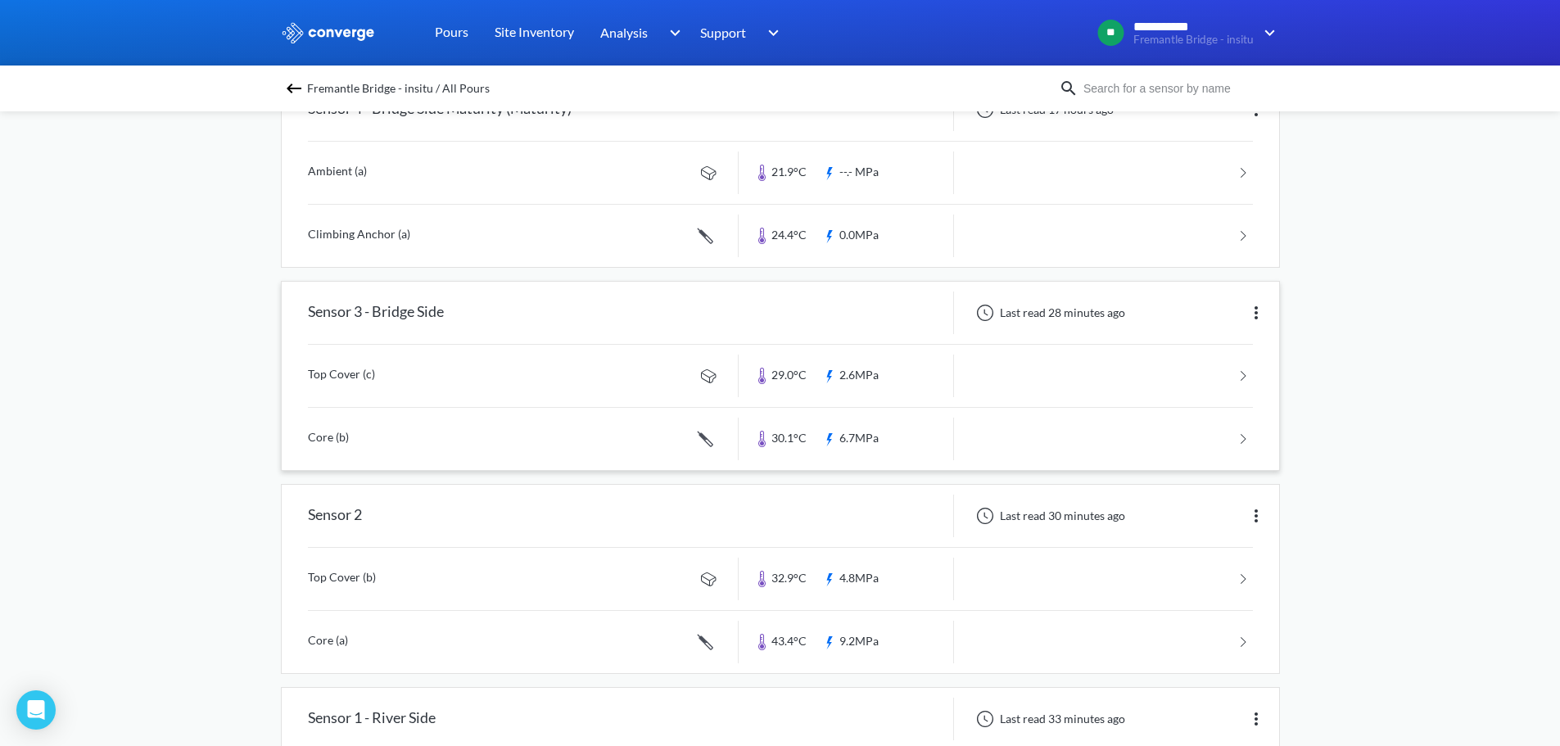
scroll to position [683, 0]
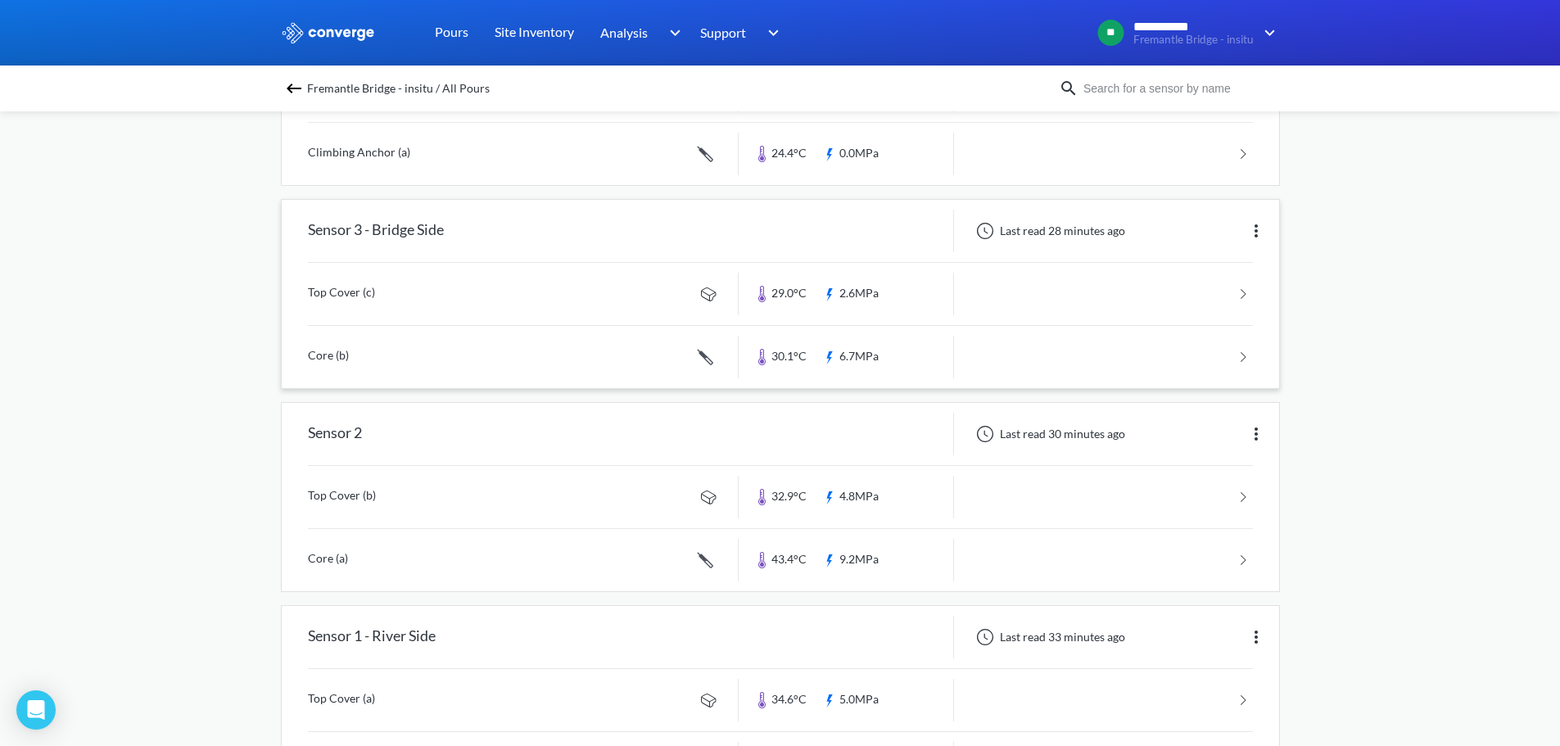
click at [1257, 234] on img at bounding box center [1256, 231] width 20 height 20
click at [1194, 237] on div "Edit" at bounding box center [1213, 230] width 105 height 31
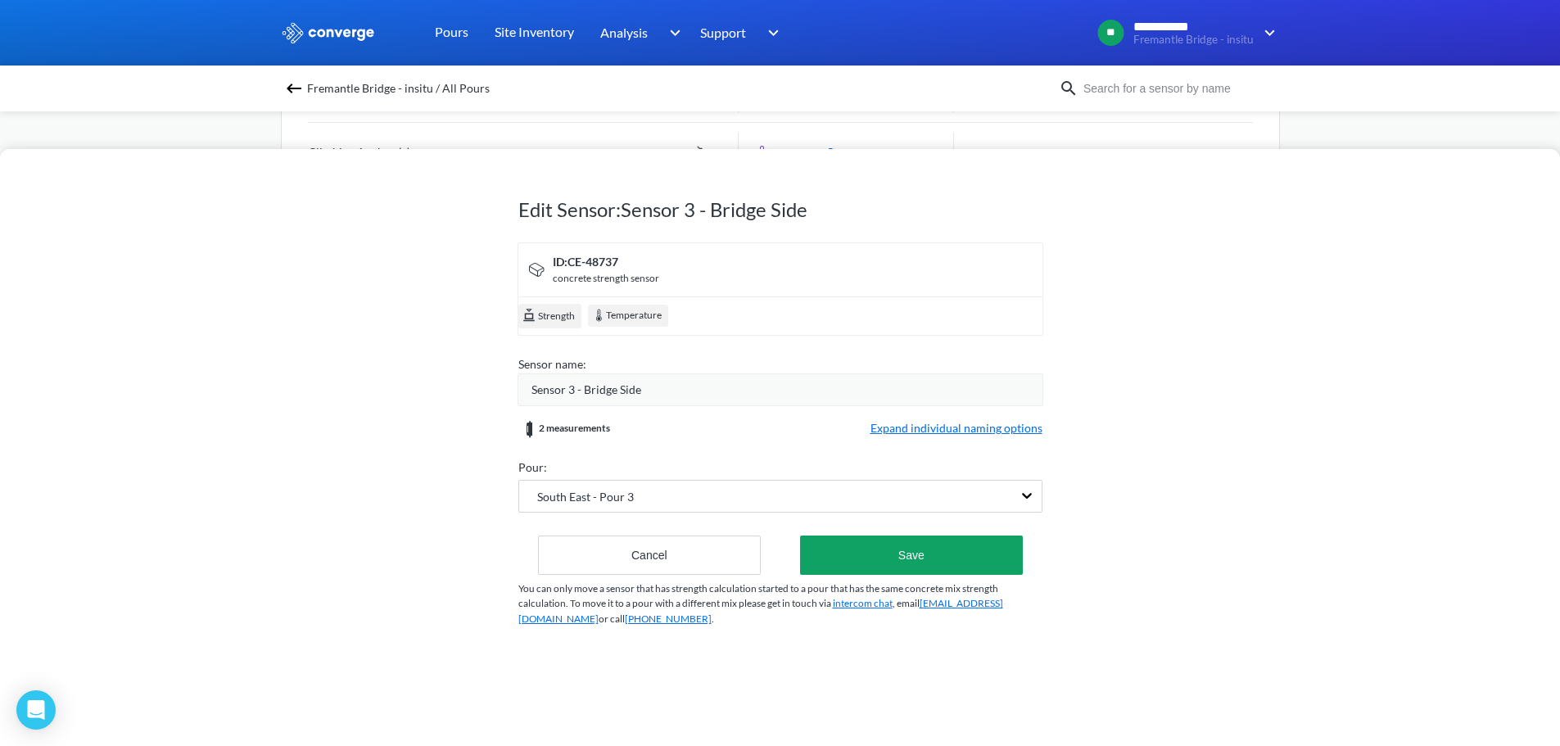
click at [966, 420] on span "Expand individual naming options" at bounding box center [956, 429] width 172 height 20
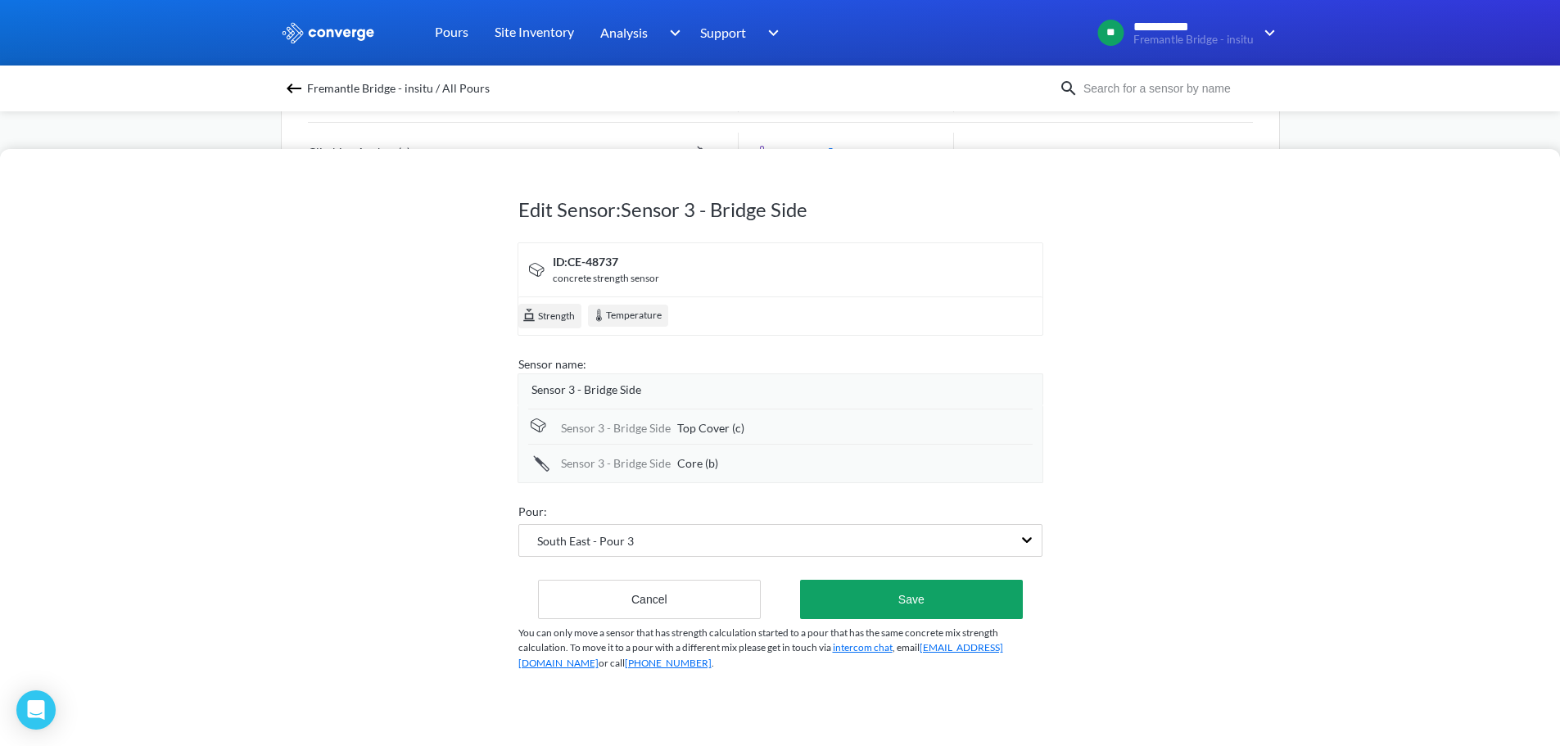
click at [761, 468] on div "Core (b)" at bounding box center [854, 463] width 355 height 18
type input "Core (b) - in between 2 cooling helix's"
click at [911, 616] on button "Save" at bounding box center [911, 599] width 222 height 39
click at [1285, 583] on div "Edit Sensor: Sensor 3 - Bridge Side ID: CE-48737 concrete strength sensor Stren…" at bounding box center [780, 447] width 1560 height 597
click at [957, 593] on button "Save" at bounding box center [911, 599] width 222 height 39
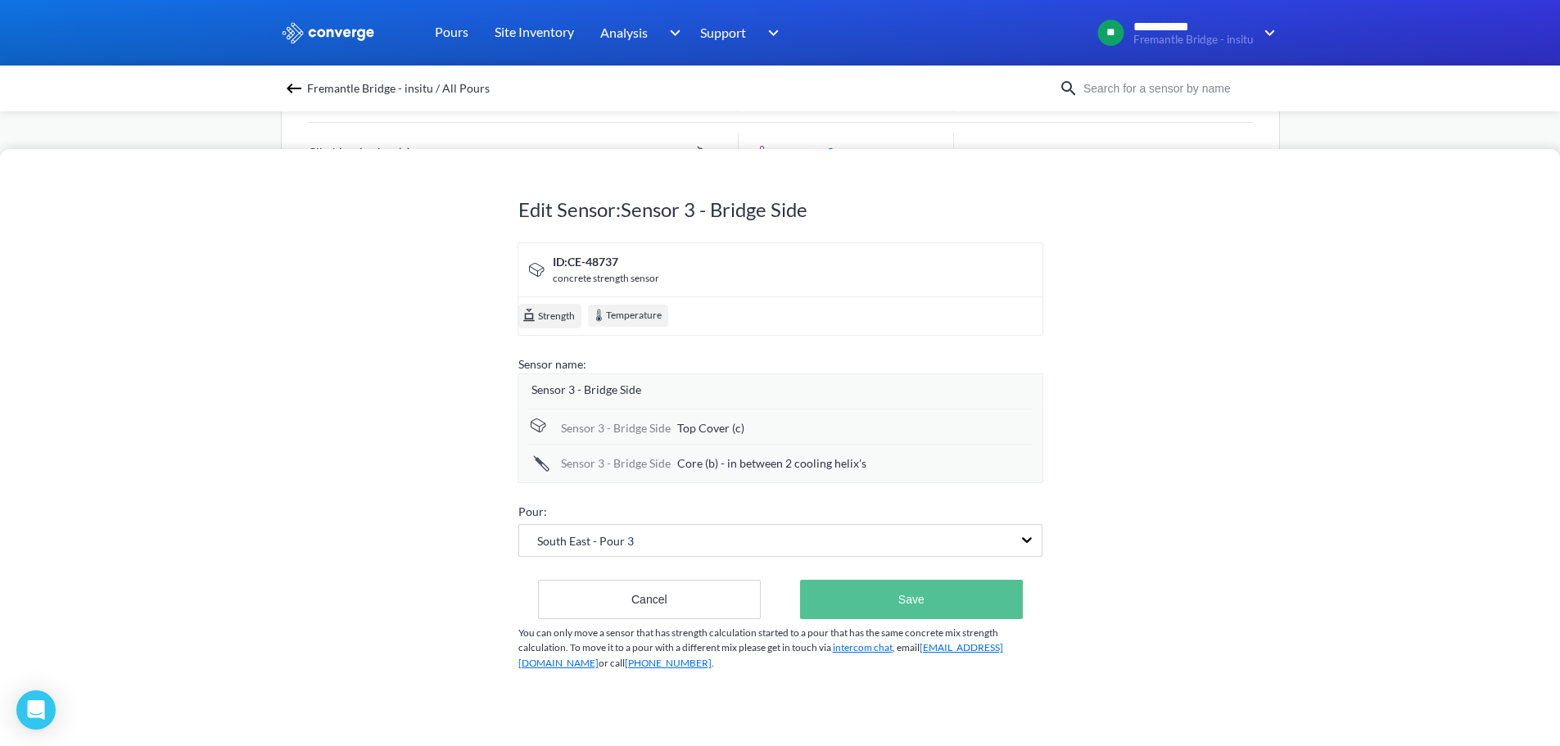
click at [905, 598] on button "Save" at bounding box center [911, 599] width 222 height 39
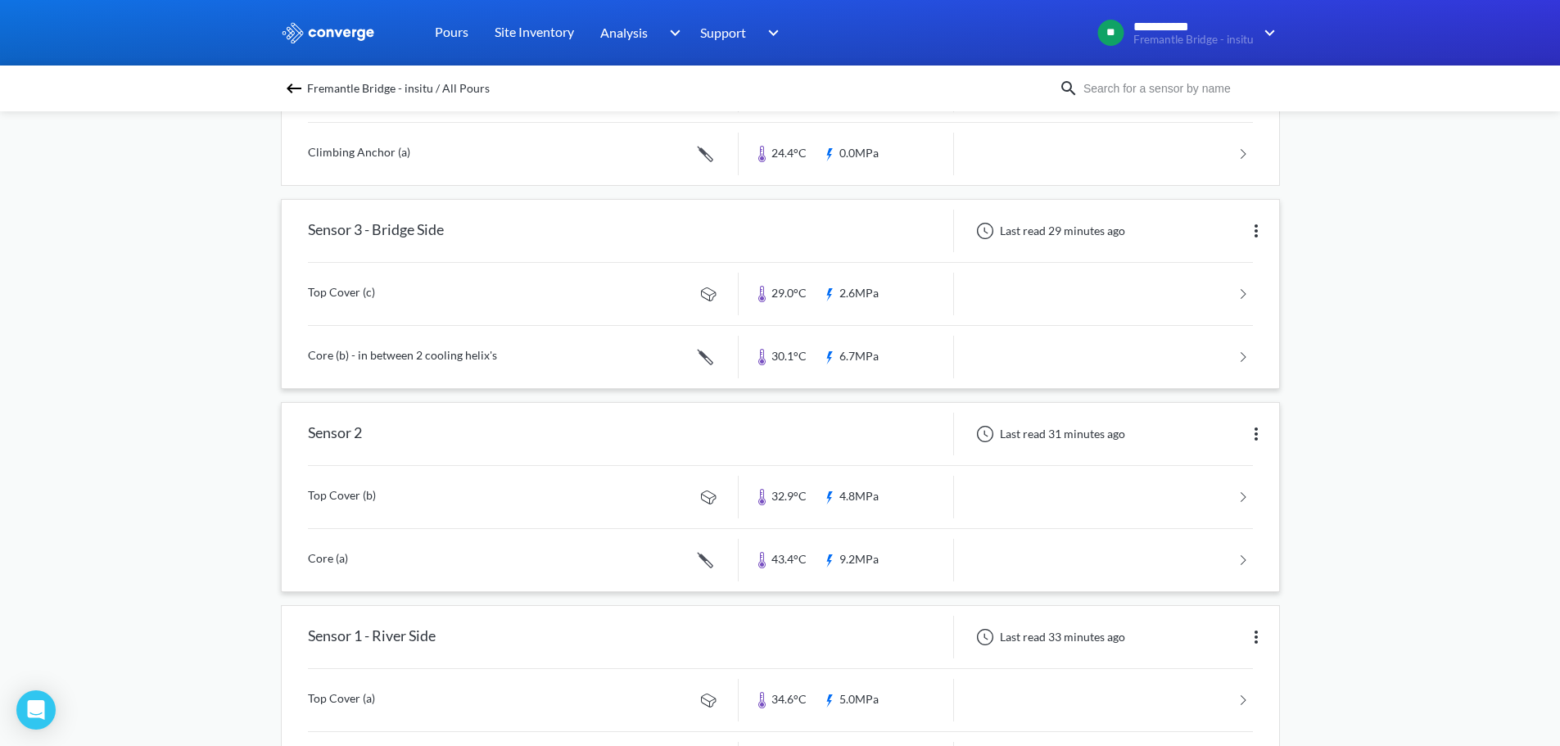
click at [1251, 431] on img at bounding box center [1256, 434] width 20 height 20
click at [1215, 445] on div "Edit" at bounding box center [1213, 433] width 105 height 31
click at [1257, 432] on img at bounding box center [1256, 434] width 20 height 20
click at [1207, 437] on div "Edit" at bounding box center [1213, 433] width 105 height 31
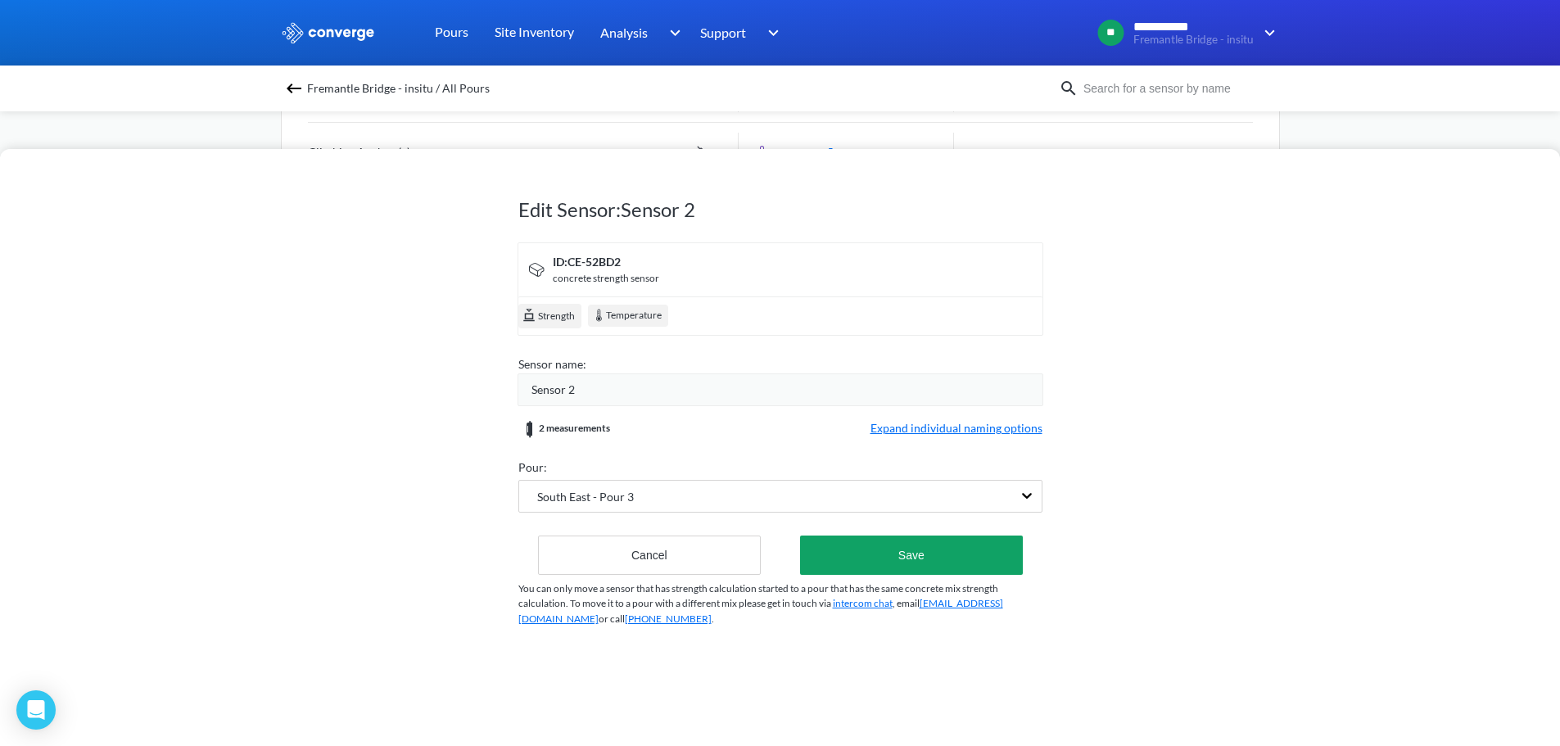
click at [666, 400] on div "Sensor 2" at bounding box center [780, 389] width 526 height 33
click at [658, 395] on div "Sensor 2" at bounding box center [786, 390] width 511 height 18
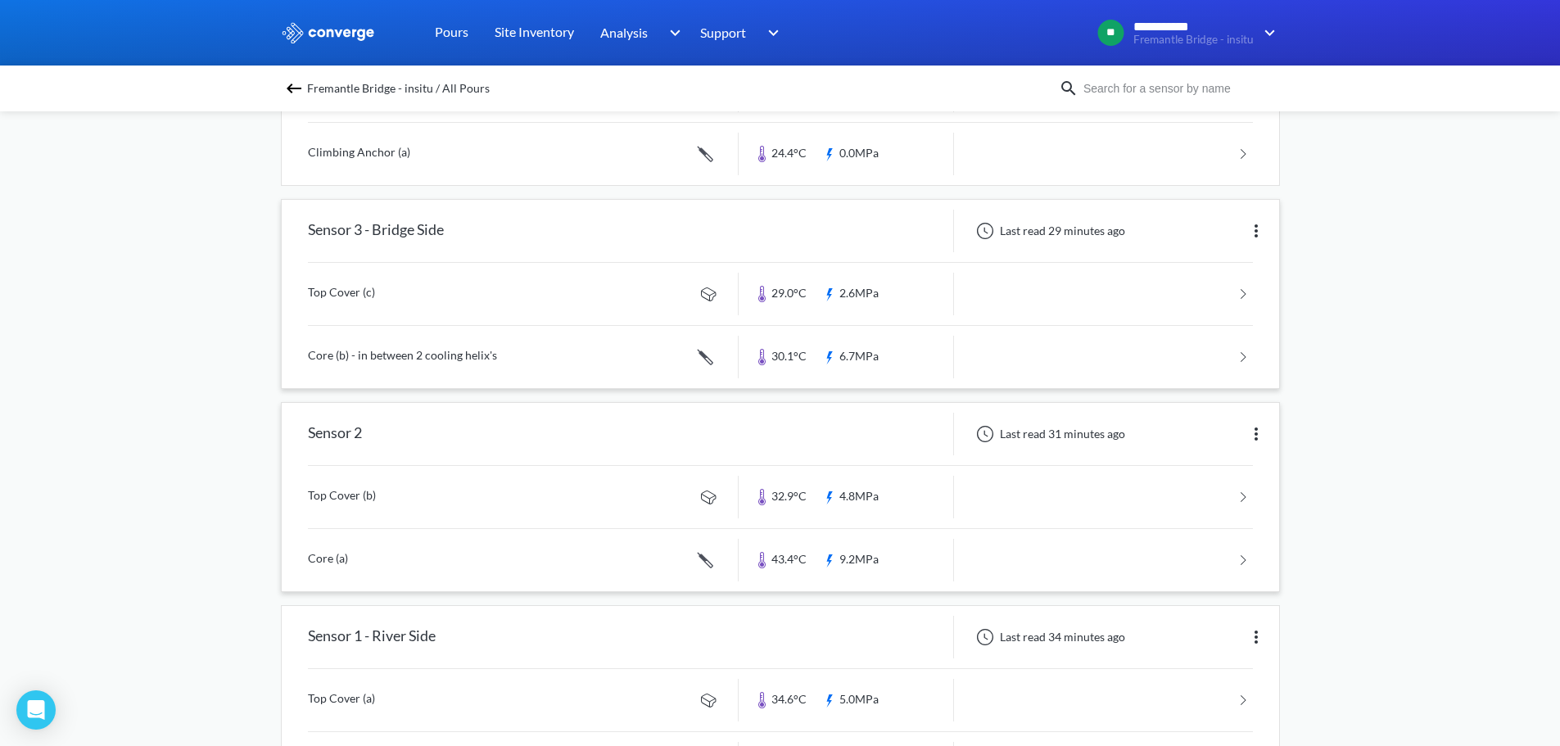
click at [1258, 434] on img at bounding box center [1256, 434] width 20 height 20
click at [1212, 435] on div "Edit" at bounding box center [1213, 433] width 105 height 31
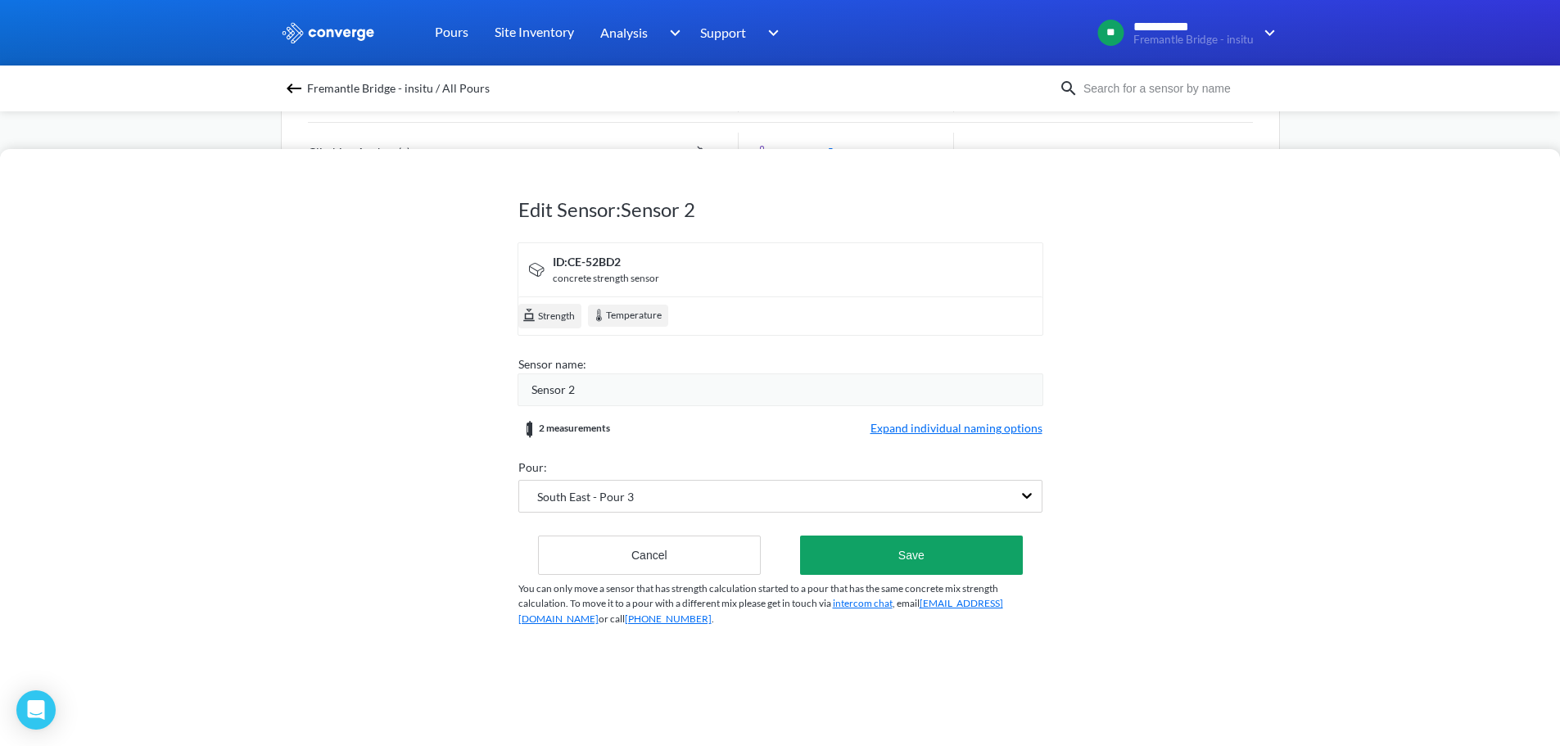
click at [933, 428] on span "Expand individual naming options" at bounding box center [956, 429] width 172 height 20
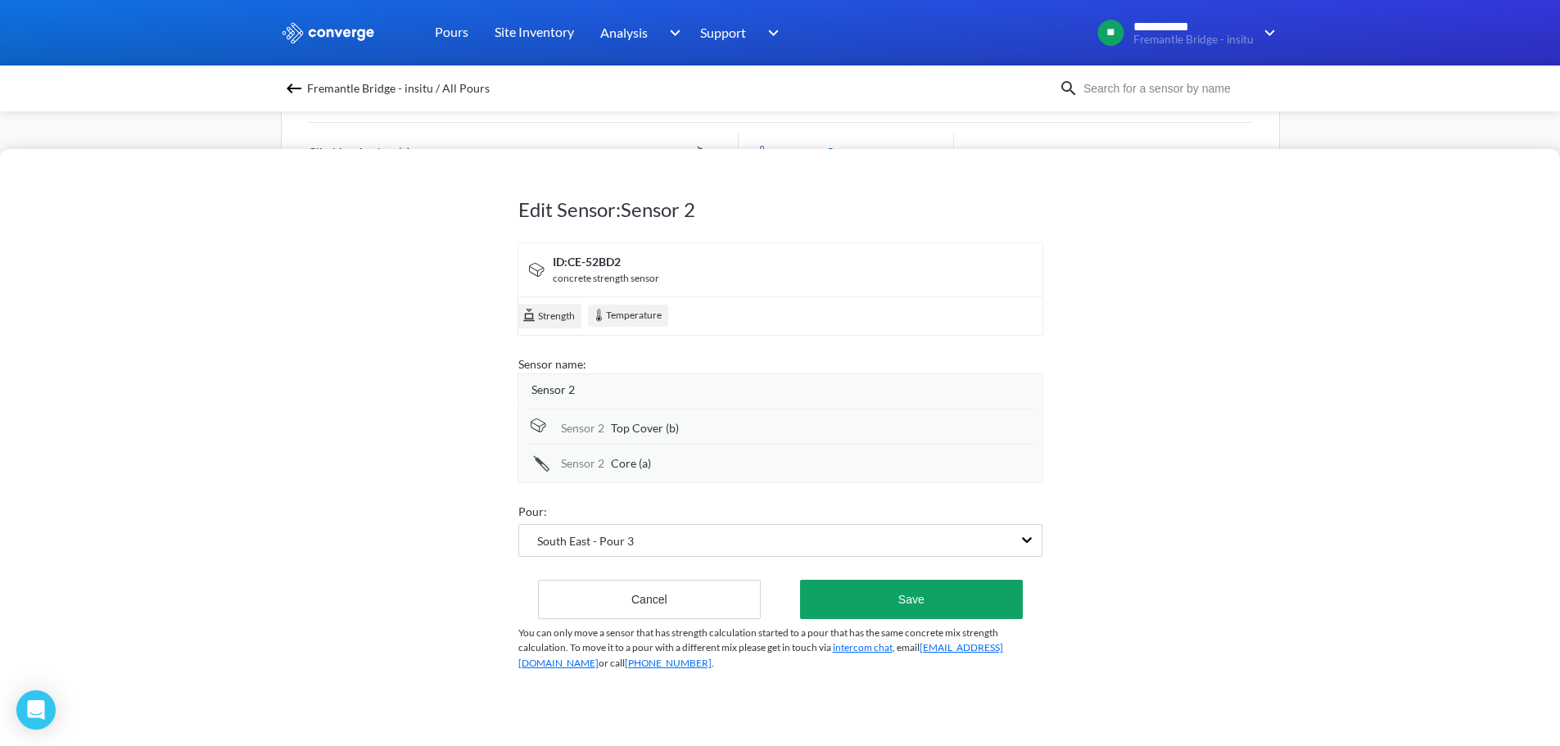
click at [702, 461] on div "Core (a)" at bounding box center [822, 463] width 422 height 18
click at [693, 467] on input "Core (a)" at bounding box center [822, 464] width 422 height 33
click at [743, 459] on input "Core (a) center of central helix" at bounding box center [822, 464] width 422 height 33
click at [734, 463] on input "Core (a) centre of central cooling helix" at bounding box center [822, 464] width 422 height 33
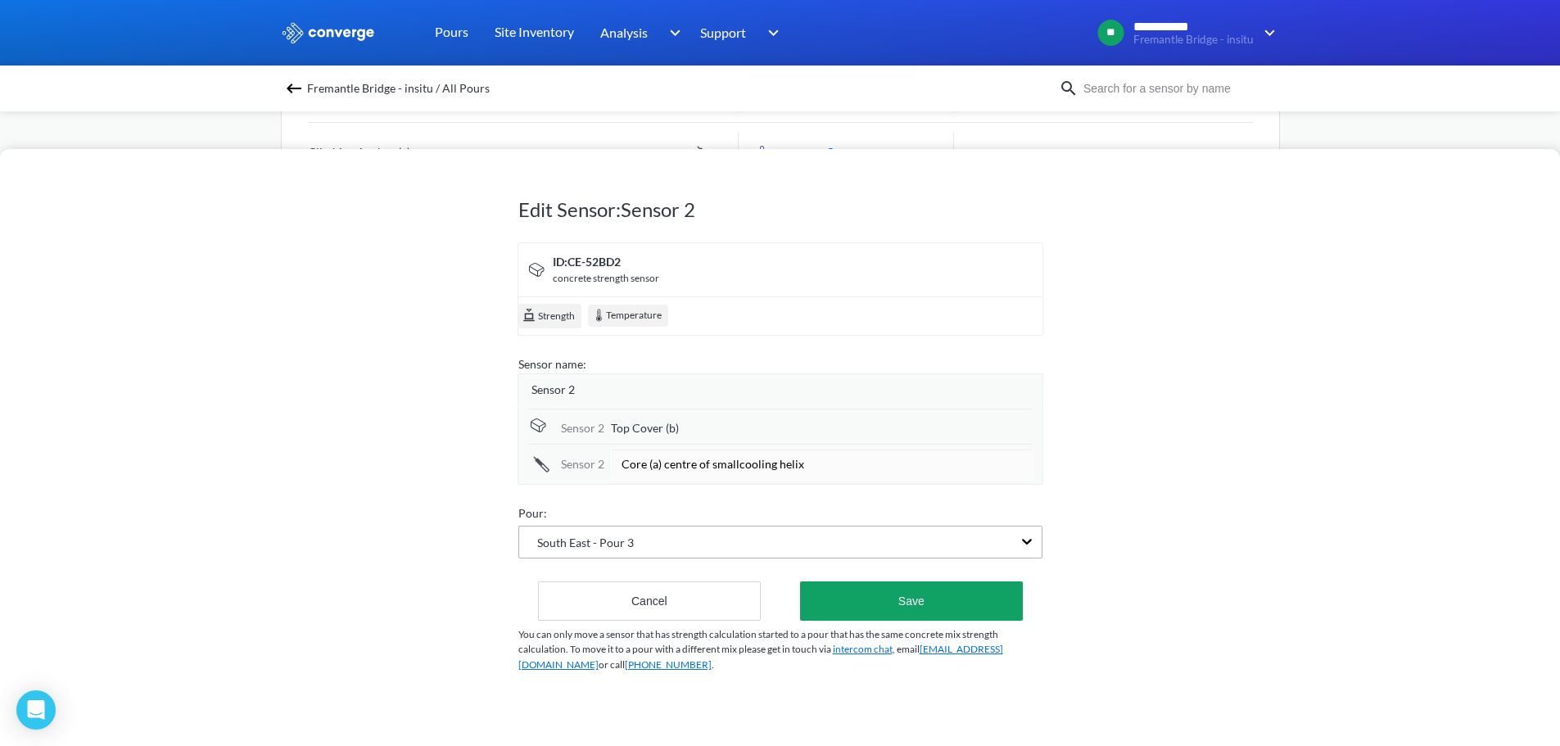
type input "Core (a) centre of small cooling helix"
click at [959, 603] on button "Save" at bounding box center [911, 599] width 222 height 39
